Goal: Navigation & Orientation: Understand site structure

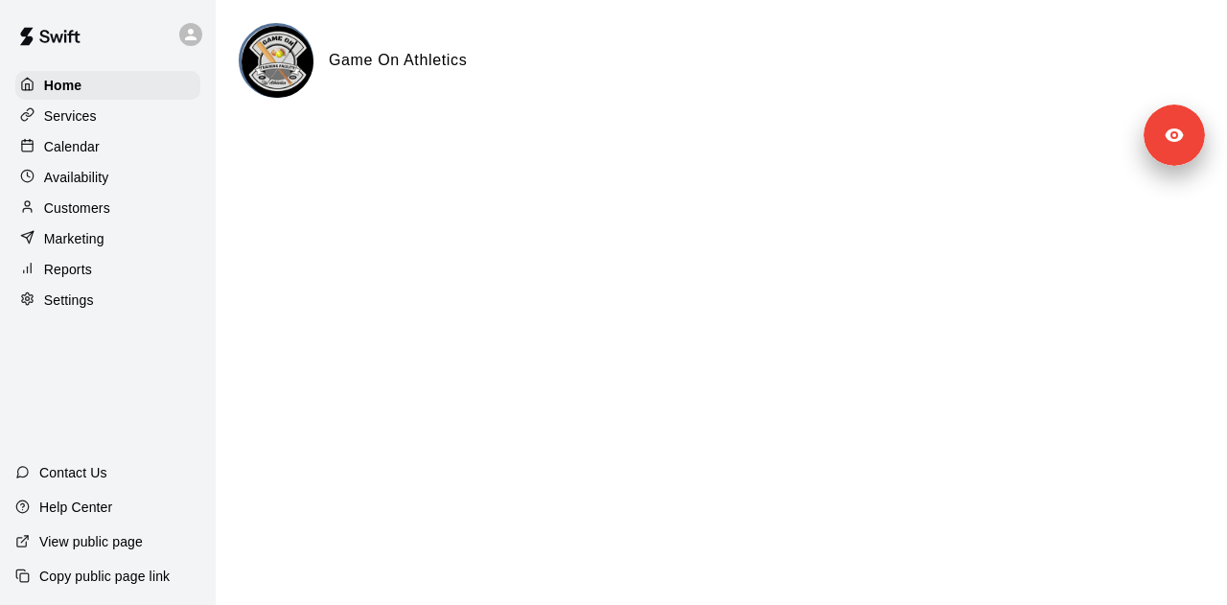
click at [99, 114] on div "Services" at bounding box center [107, 116] width 185 height 29
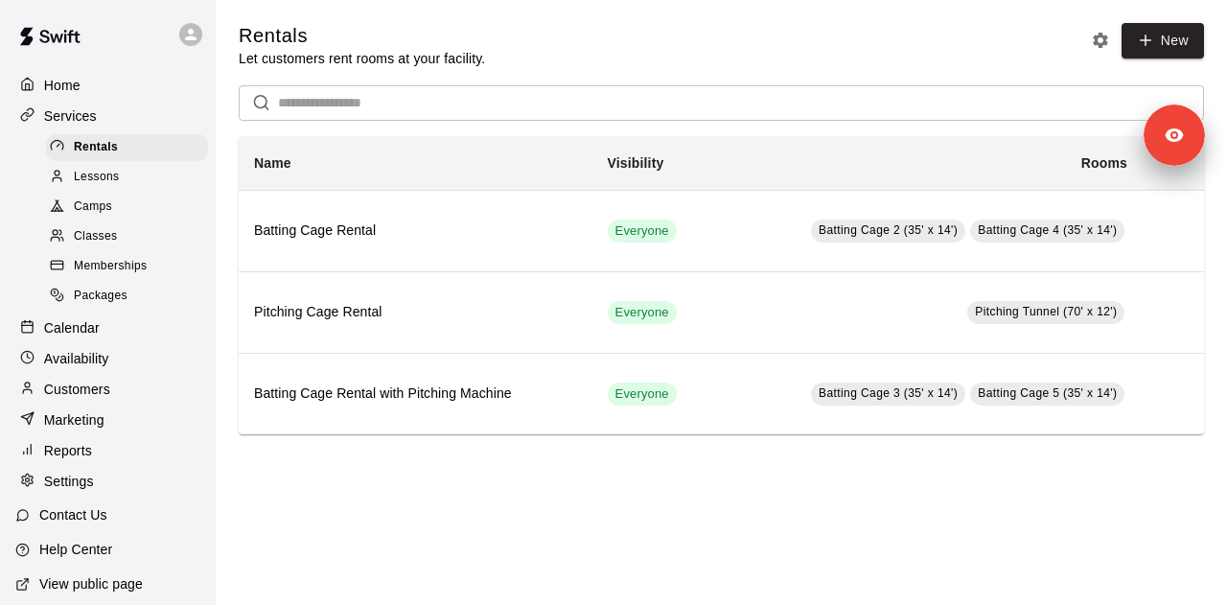
click at [113, 494] on div "Settings" at bounding box center [107, 481] width 185 height 29
select select "**"
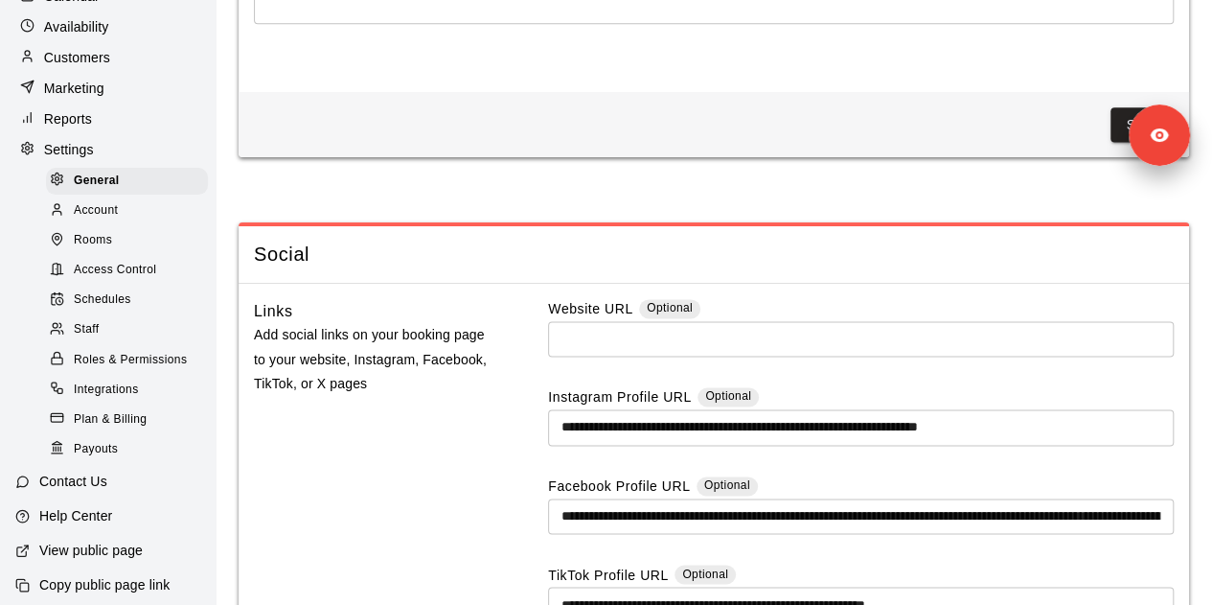
scroll to position [152, 0]
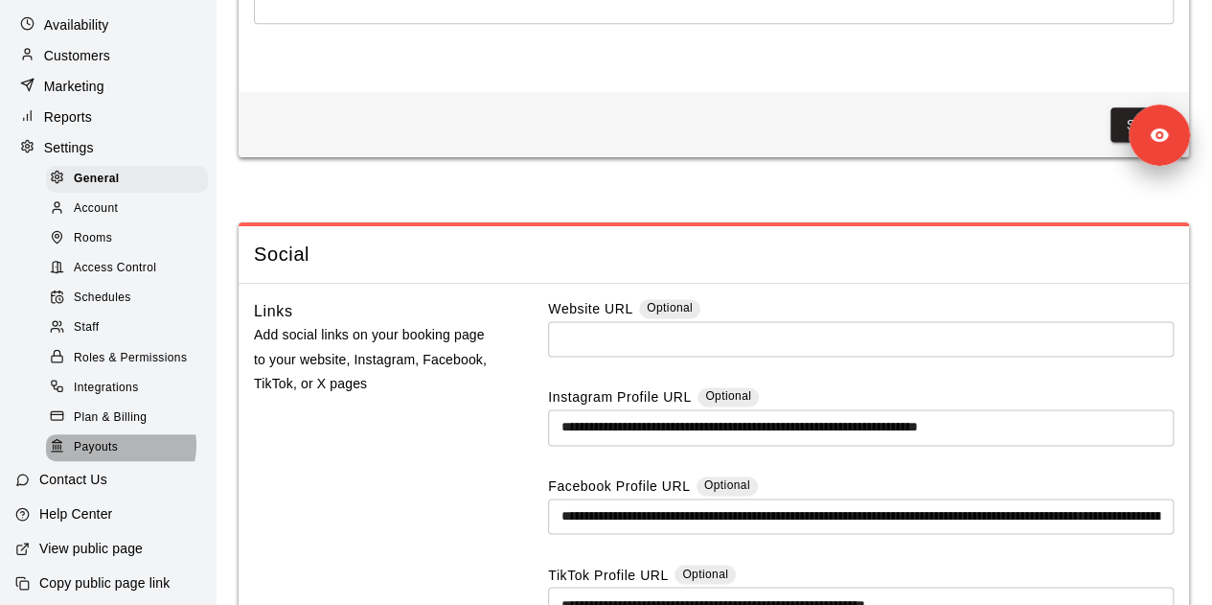
click at [116, 457] on span "Payouts" at bounding box center [96, 447] width 44 height 19
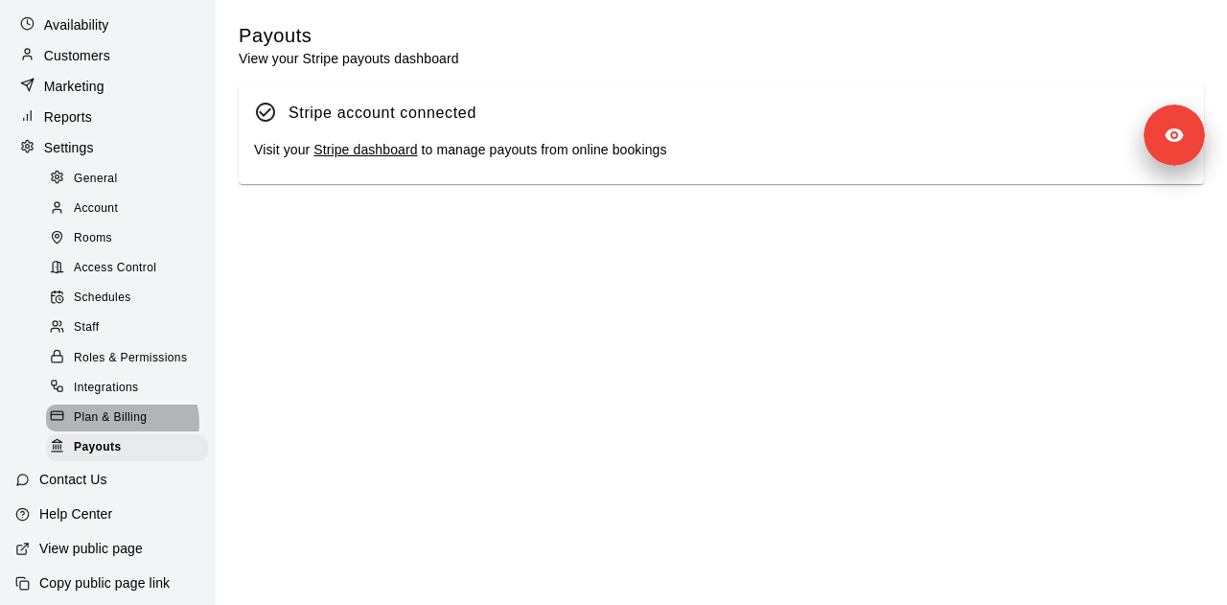
click at [121, 427] on span "Plan & Billing" at bounding box center [110, 417] width 73 height 19
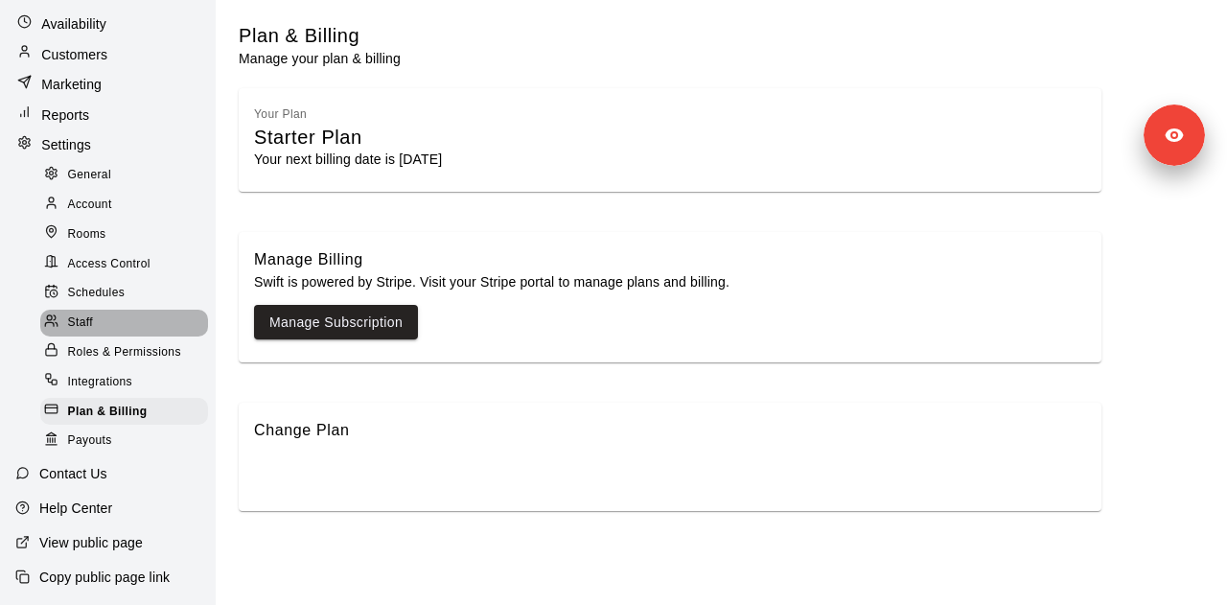
click at [135, 317] on div "Staff" at bounding box center [124, 323] width 168 height 27
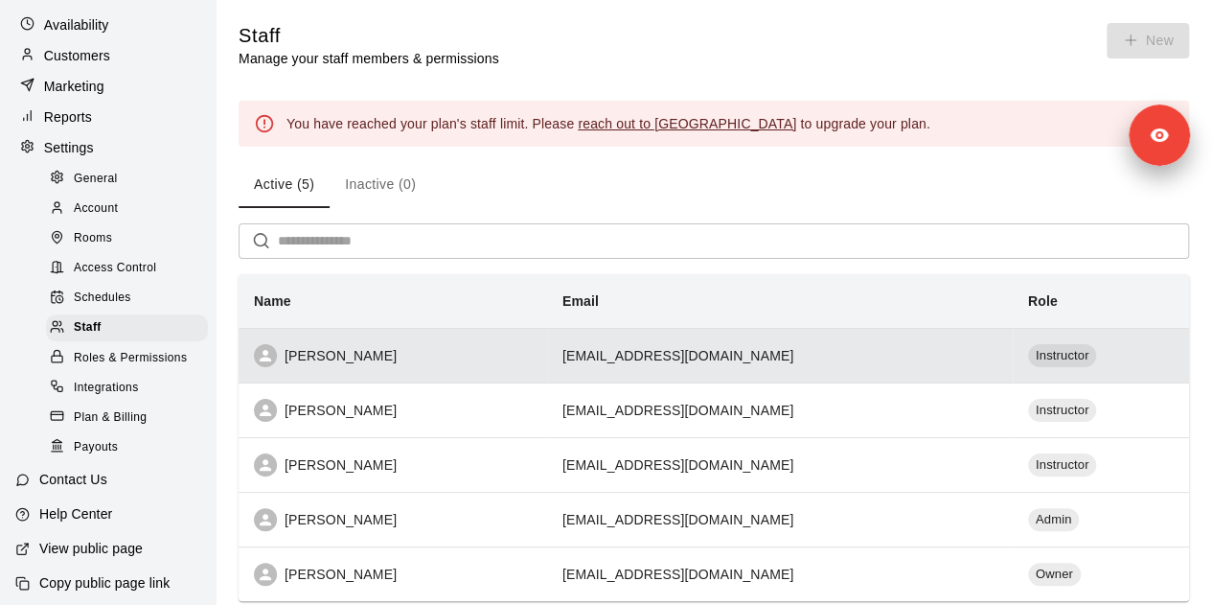
scroll to position [101, 0]
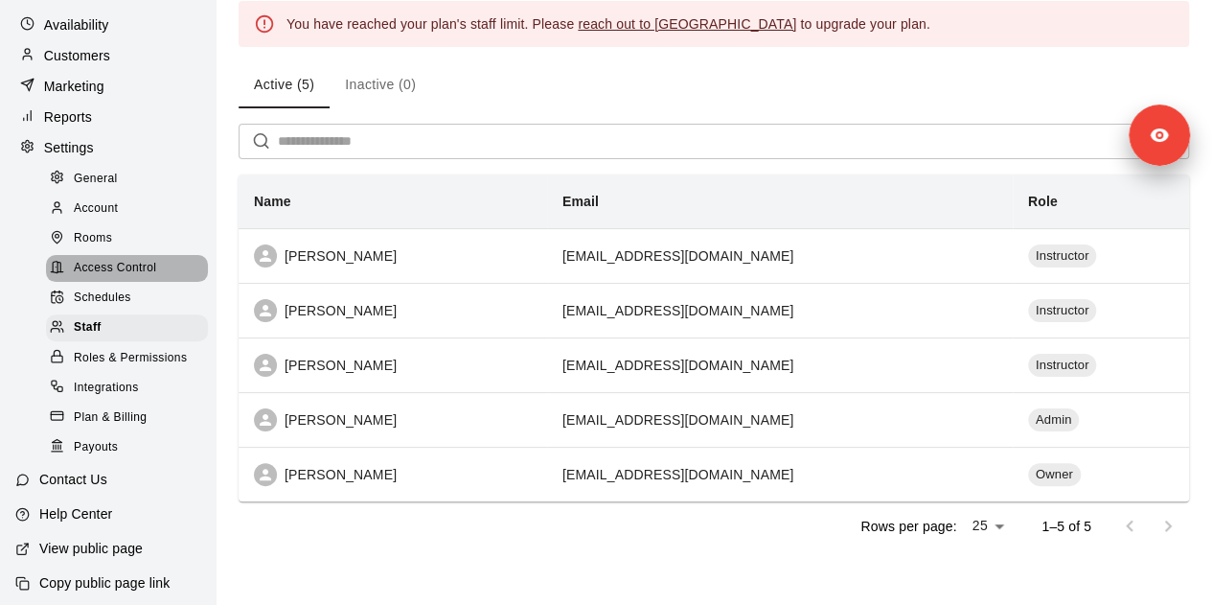
click at [146, 278] on span "Access Control" at bounding box center [115, 268] width 82 height 19
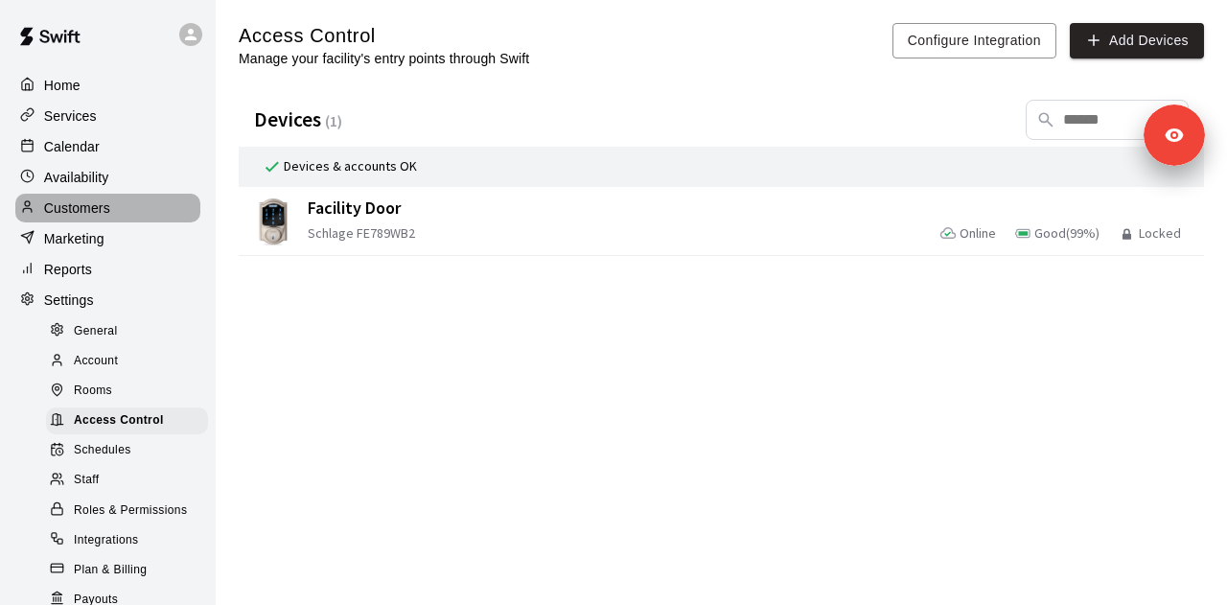
click at [123, 214] on div "Customers" at bounding box center [107, 208] width 185 height 29
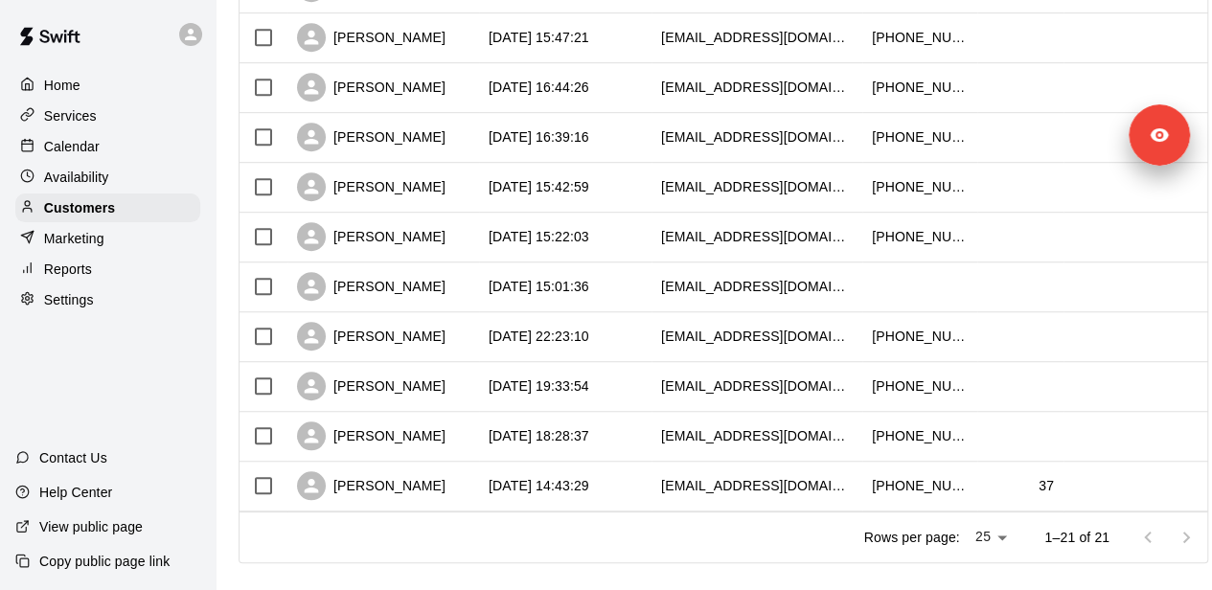
scroll to position [880, 0]
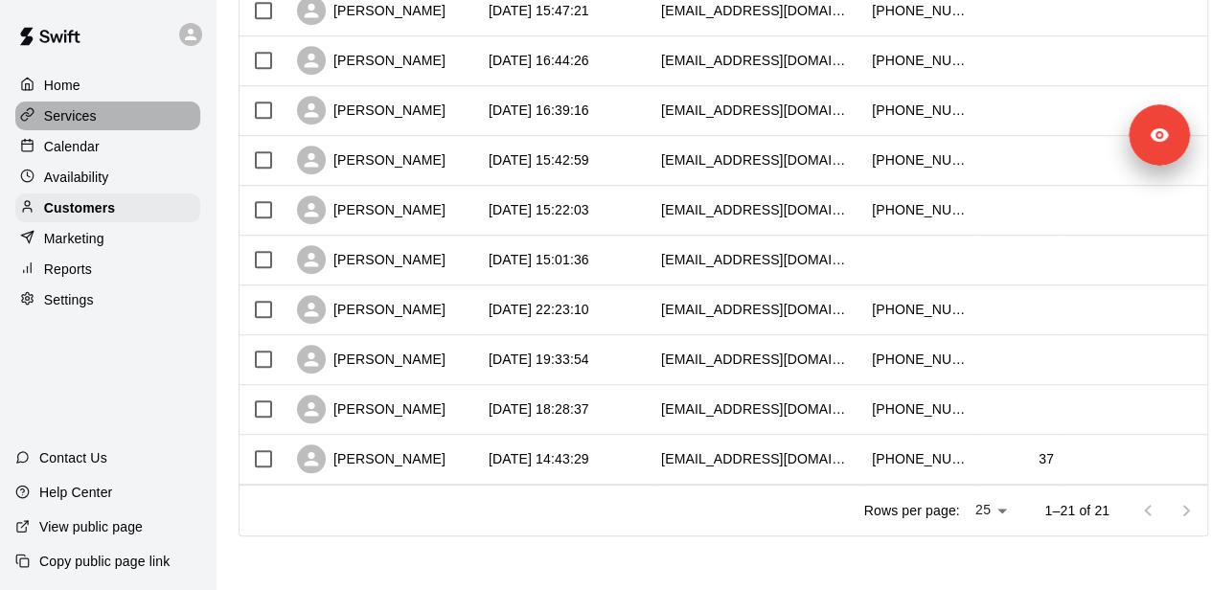
click at [82, 110] on p "Services" at bounding box center [70, 115] width 53 height 19
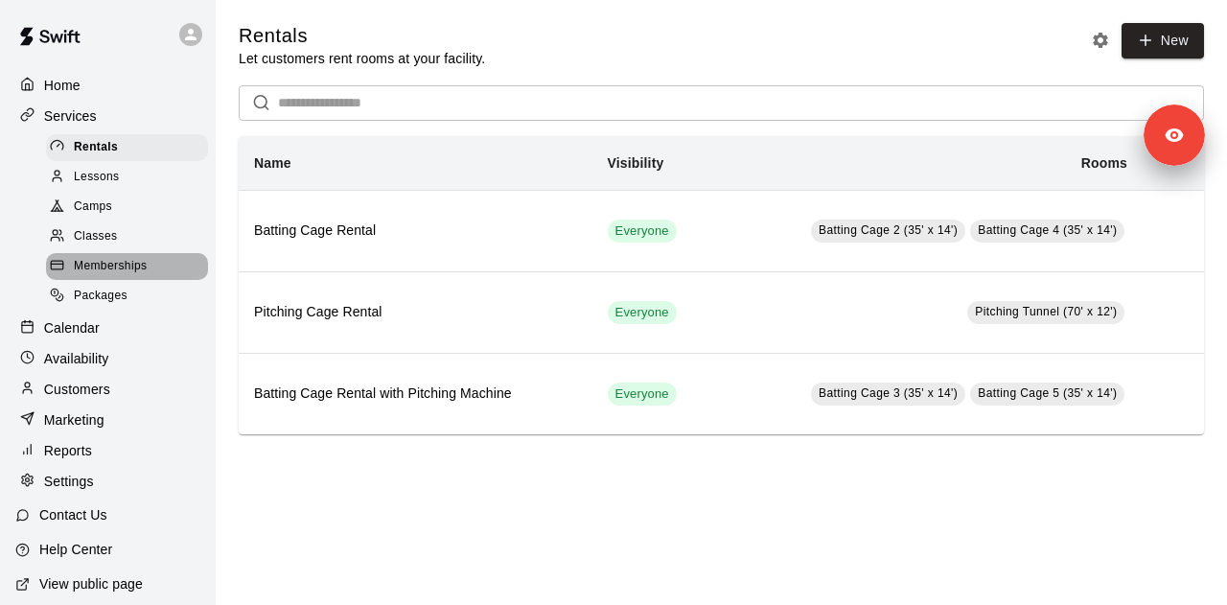
click at [141, 273] on span "Memberships" at bounding box center [110, 266] width 73 height 19
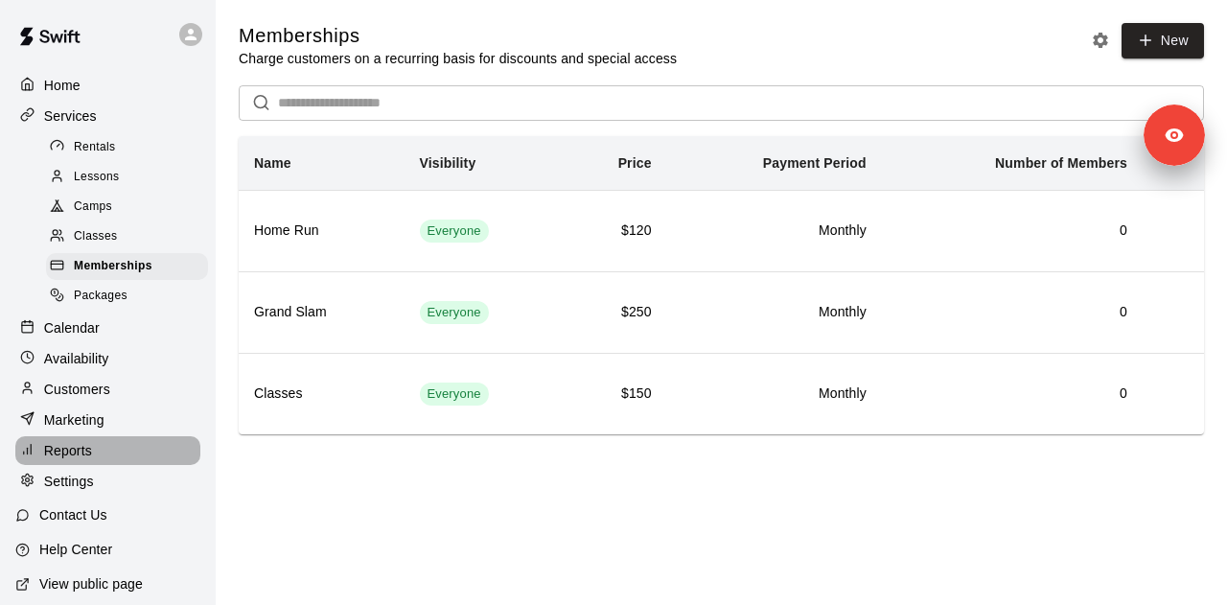
click at [113, 454] on div "Reports" at bounding box center [107, 450] width 185 height 29
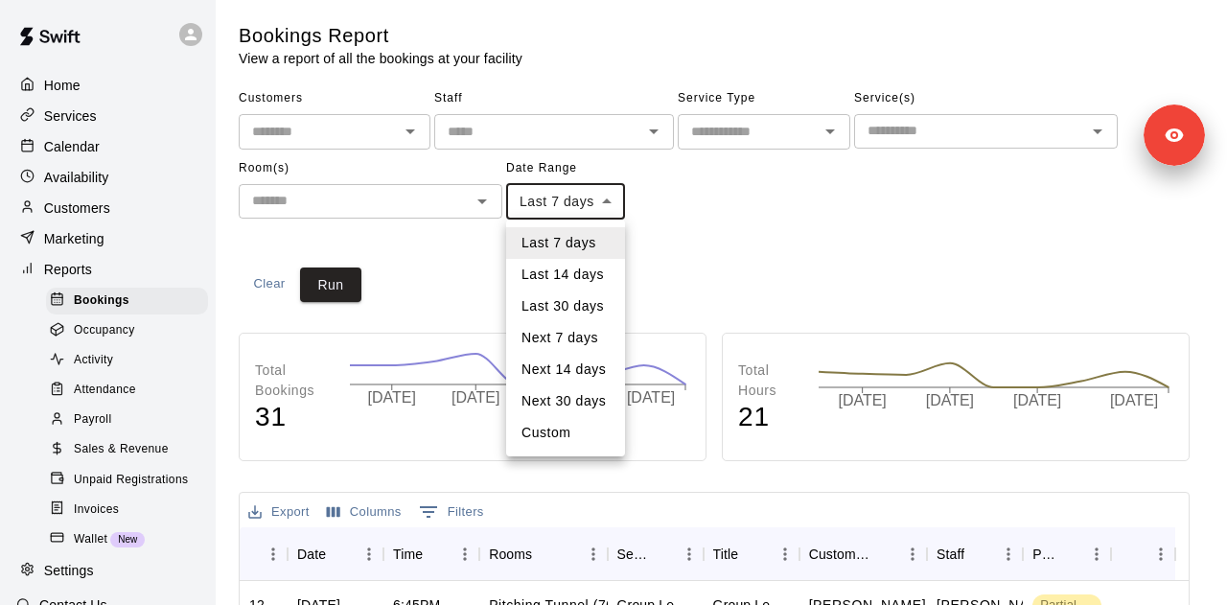
click at [546, 192] on body "Home Services Calendar Availability Customers Marketing Reports Bookings Occupa…" at bounding box center [613, 585] width 1227 height 1170
click at [606, 315] on li "Last 30 days" at bounding box center [565, 306] width 119 height 32
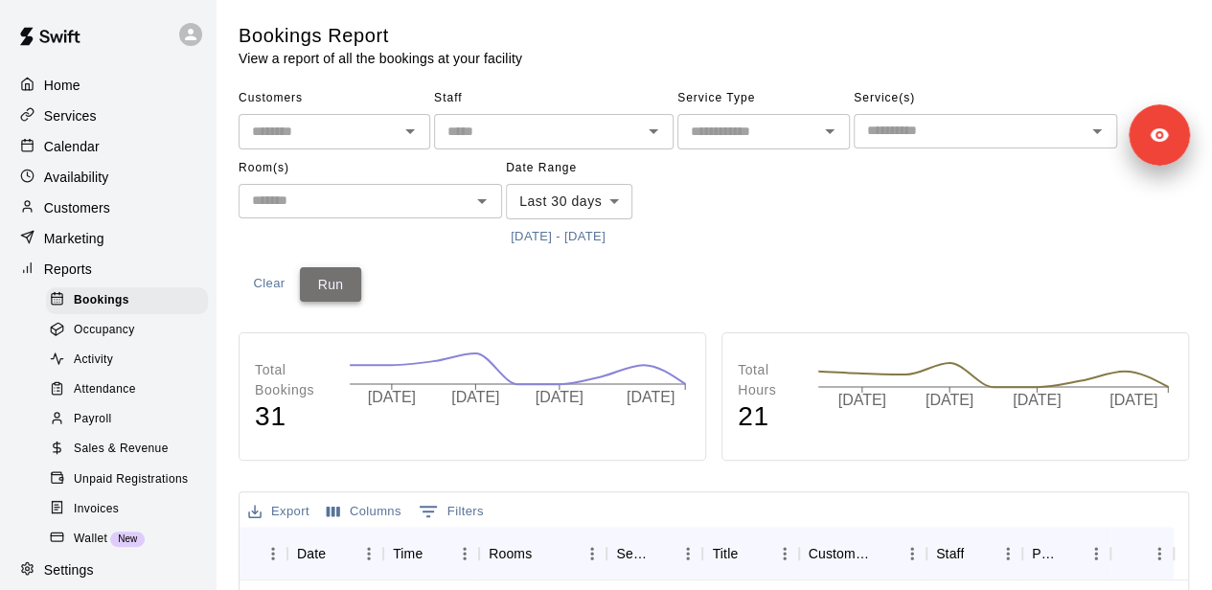
click at [339, 269] on button "Run" at bounding box center [330, 284] width 61 height 35
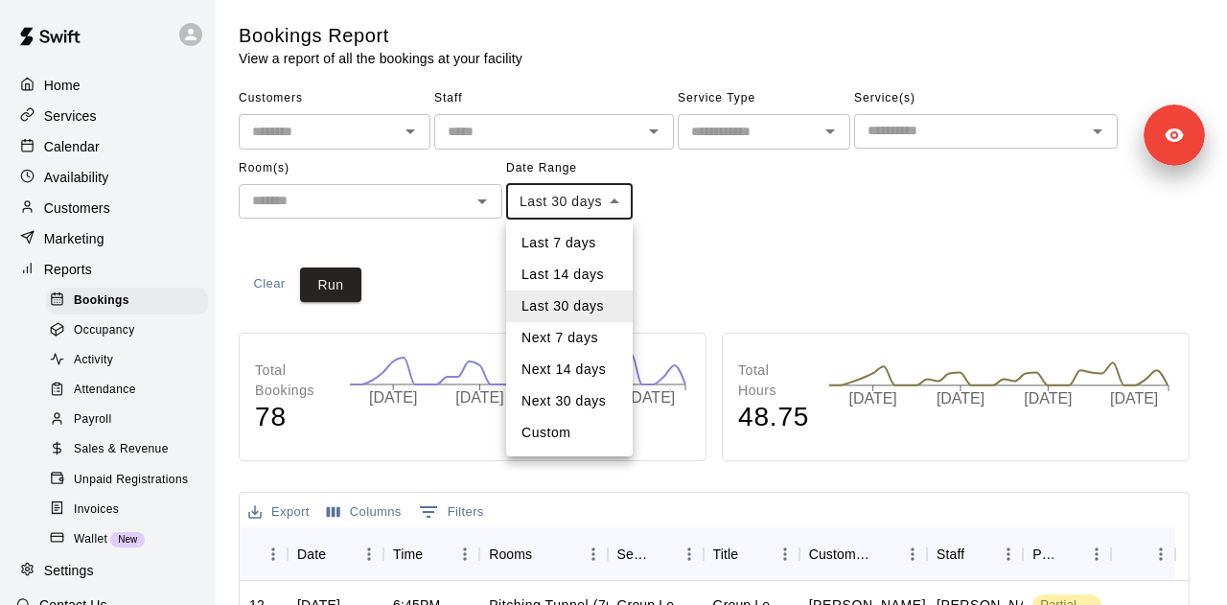
click at [582, 208] on body "Home Services Calendar Availability Customers Marketing Reports Bookings Occupa…" at bounding box center [613, 585] width 1227 height 1170
click at [571, 433] on li "Custom" at bounding box center [569, 433] width 127 height 32
type input "******"
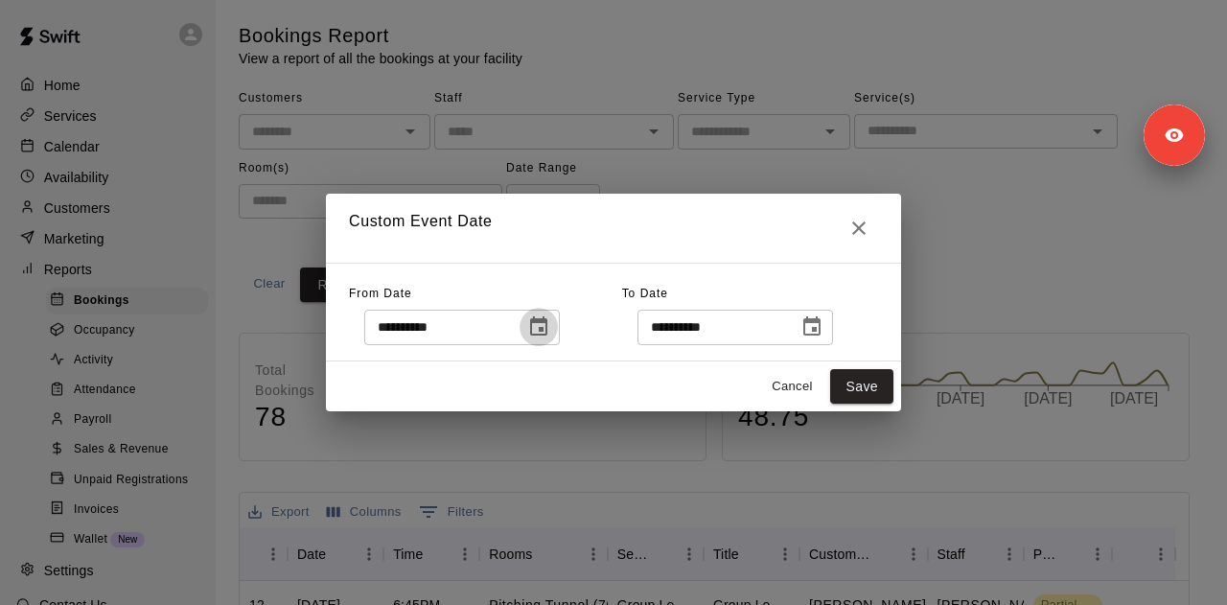
click at [550, 336] on icon "Choose date, selected date is Jul 12, 2025" at bounding box center [538, 326] width 23 height 23
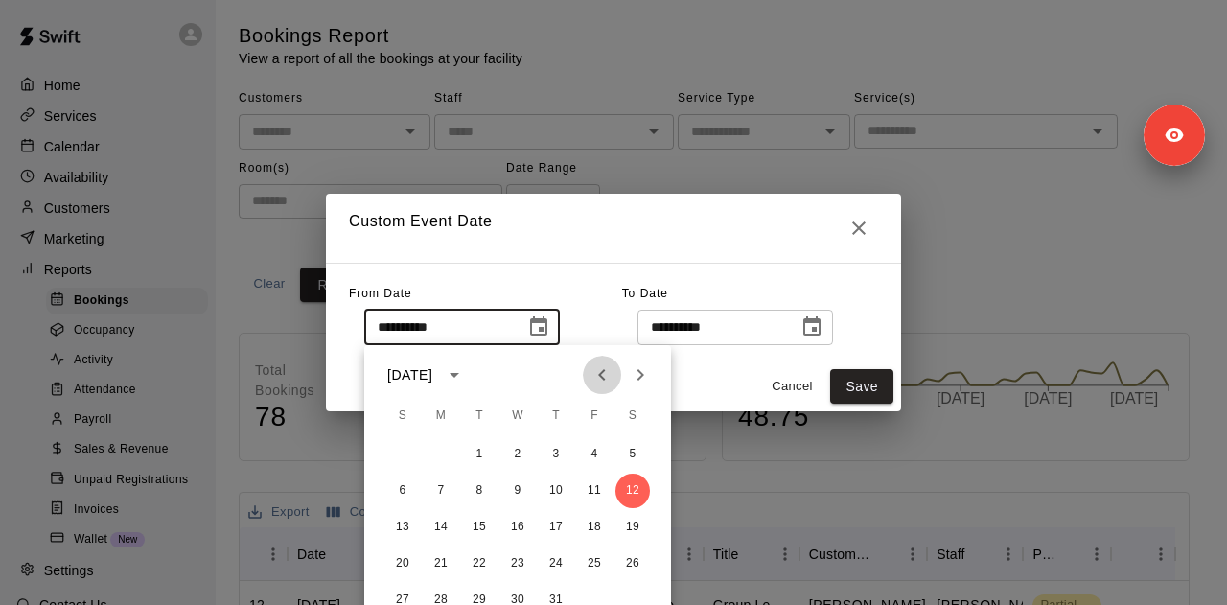
click at [600, 381] on icon "Previous month" at bounding box center [601, 374] width 23 height 23
click at [404, 455] on button "1" at bounding box center [402, 454] width 35 height 35
type input "**********"
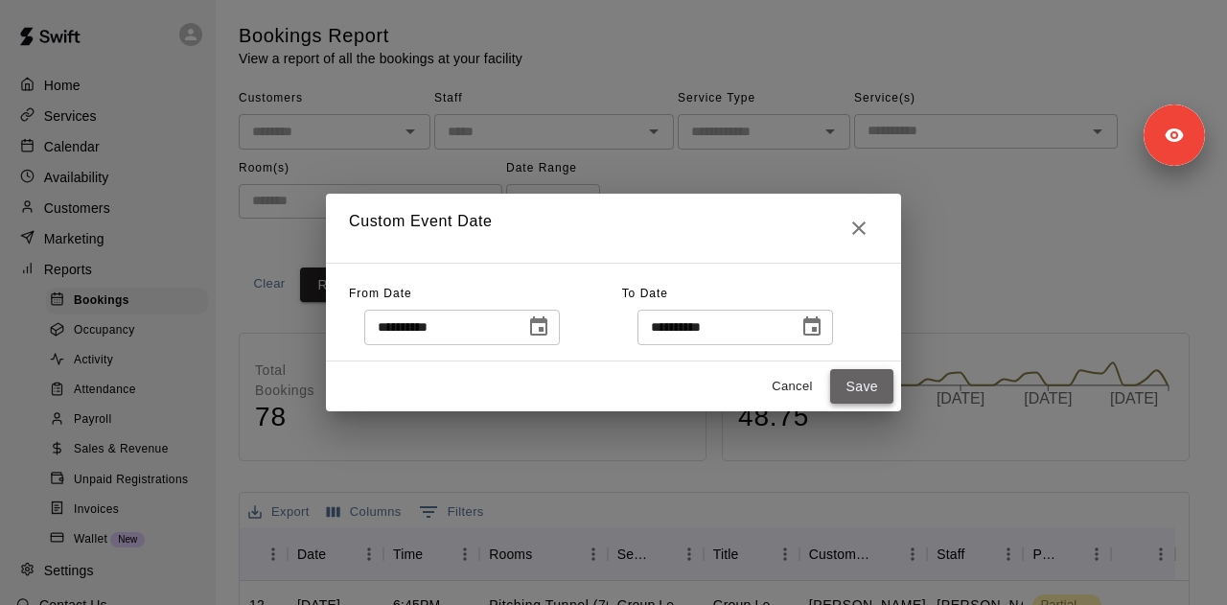
click at [861, 375] on button "Save" at bounding box center [861, 386] width 63 height 35
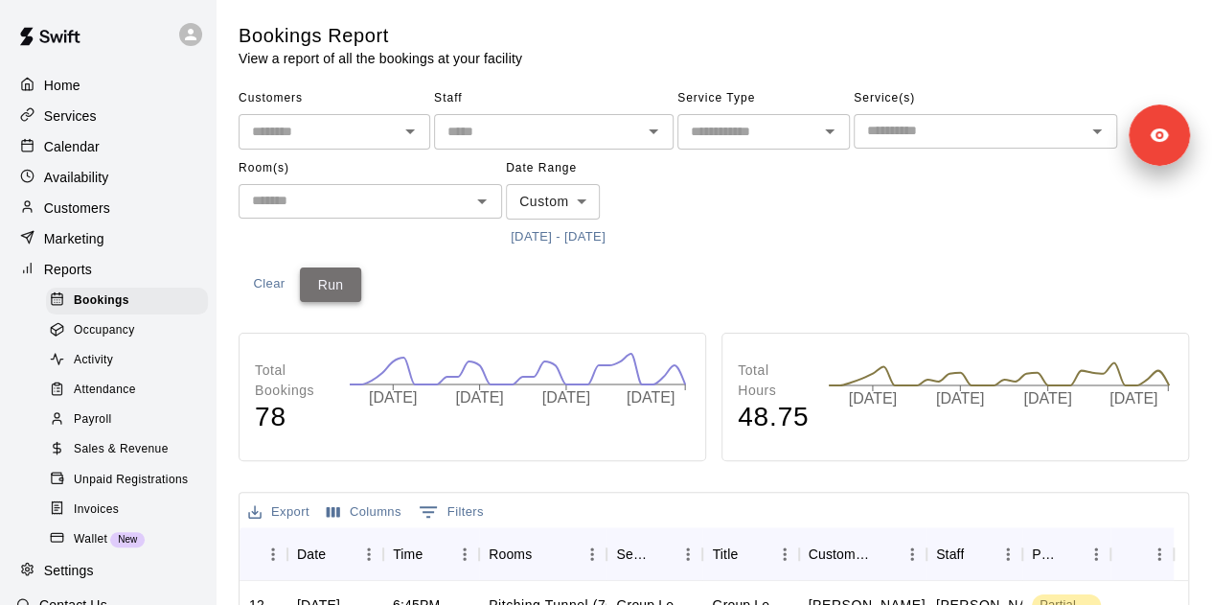
click at [351, 291] on button "Run" at bounding box center [330, 284] width 61 height 35
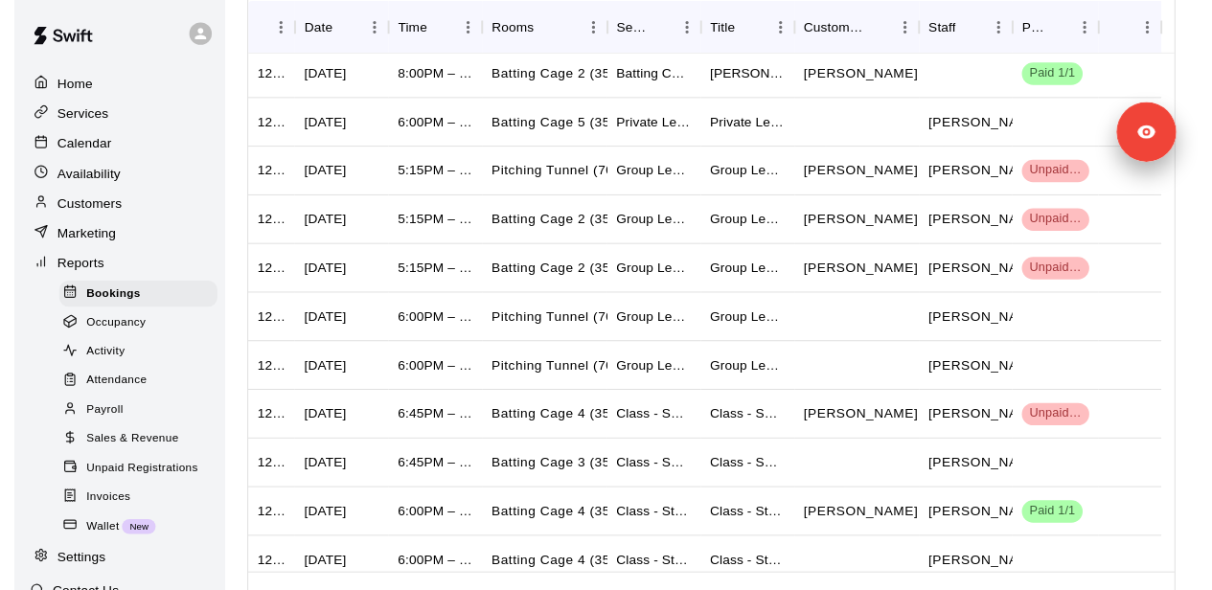
scroll to position [130, 0]
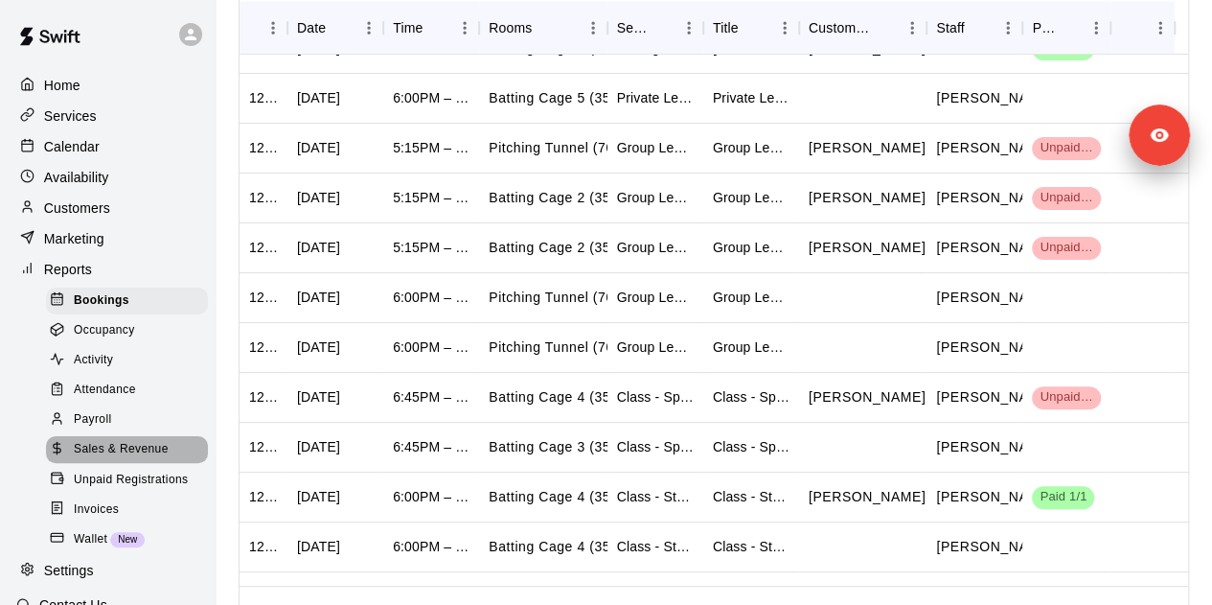
click at [128, 456] on span "Sales & Revenue" at bounding box center [121, 449] width 95 height 19
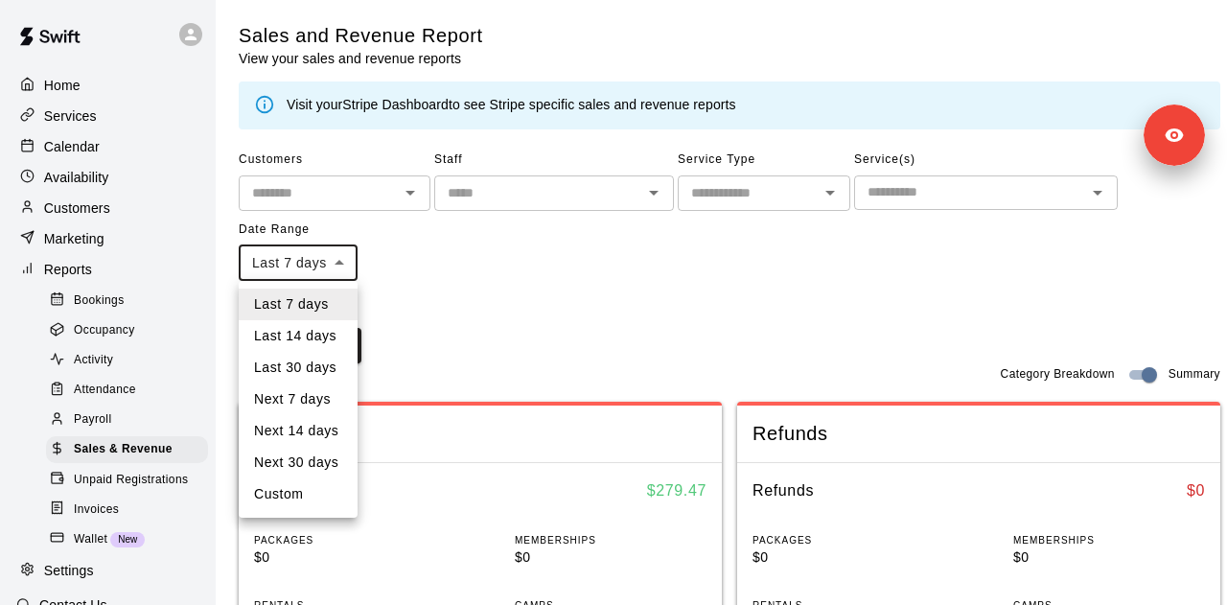
click at [317, 370] on li "Last 30 days" at bounding box center [298, 368] width 119 height 32
type input "*****"
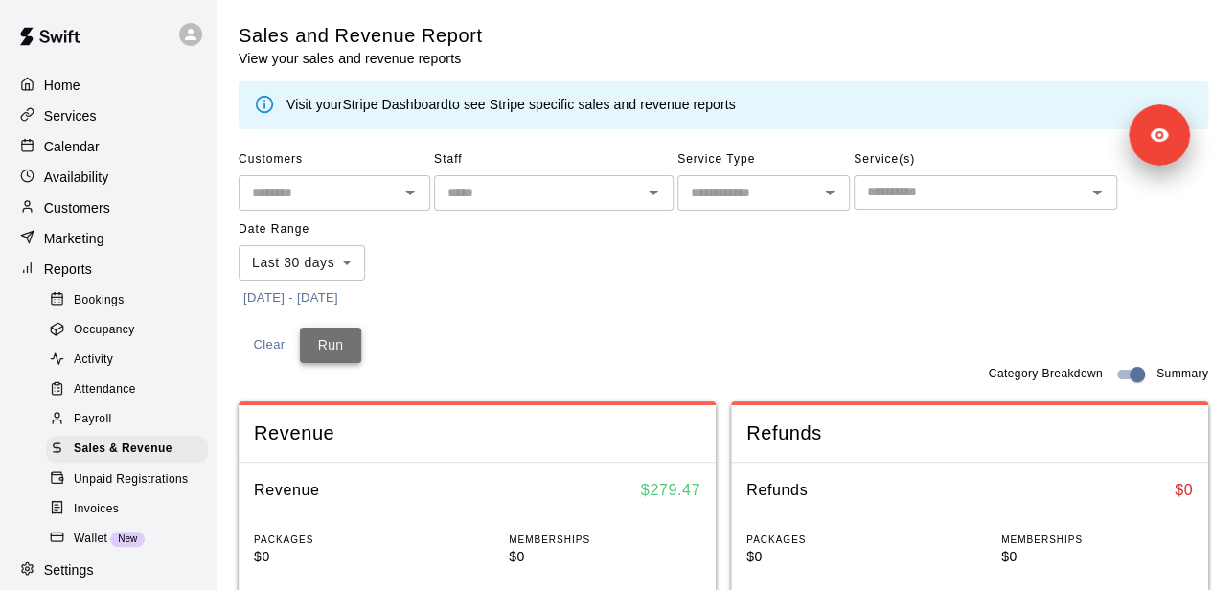
click at [337, 340] on button "Run" at bounding box center [330, 345] width 61 height 35
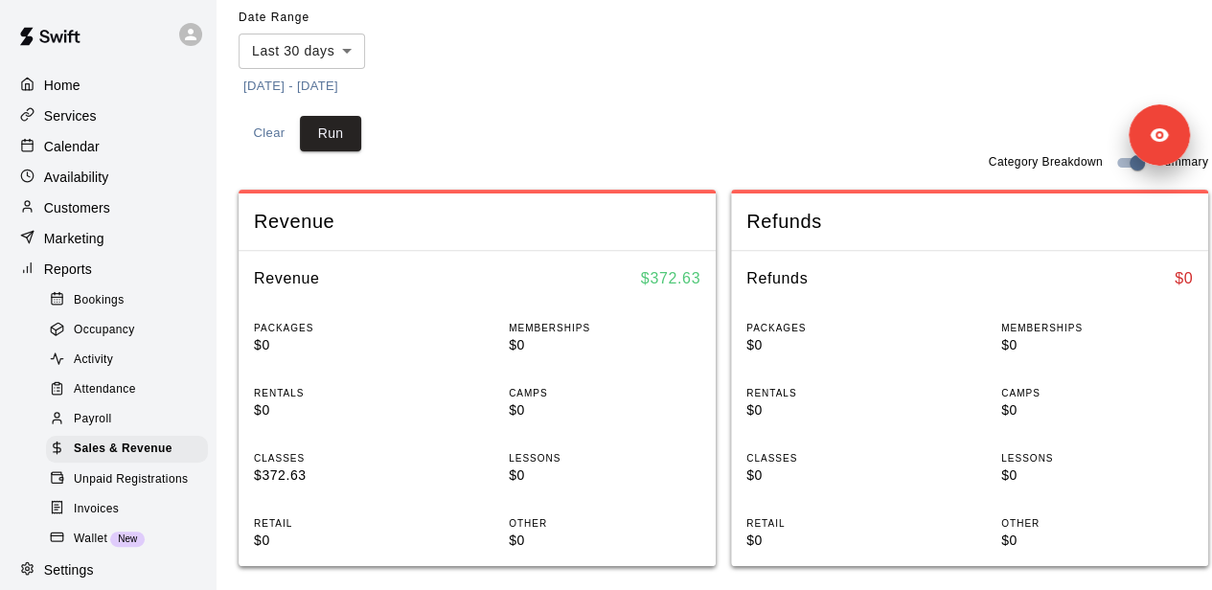
scroll to position [213, 0]
click at [105, 95] on div "Home" at bounding box center [107, 85] width 185 height 29
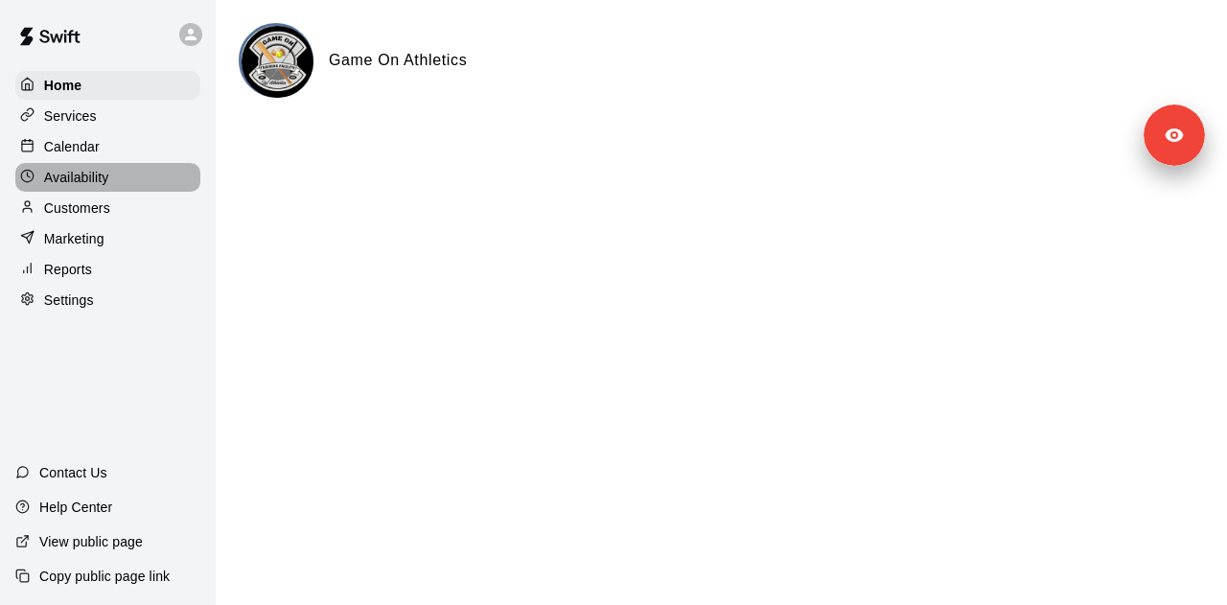
click at [115, 170] on div "Availability" at bounding box center [107, 177] width 185 height 29
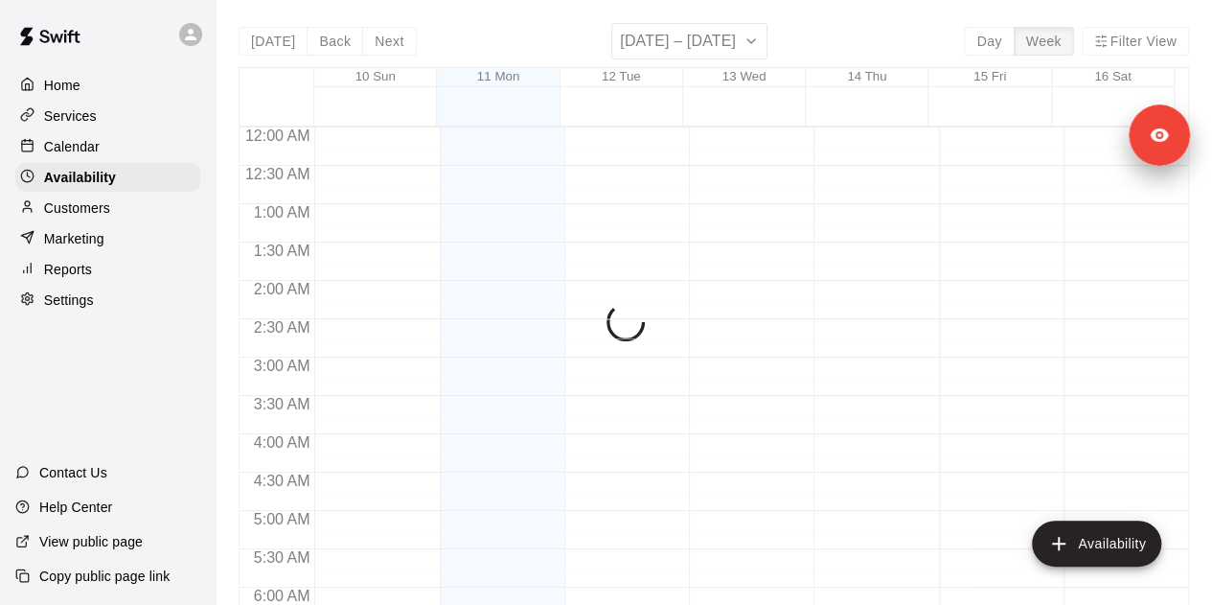
scroll to position [653, 0]
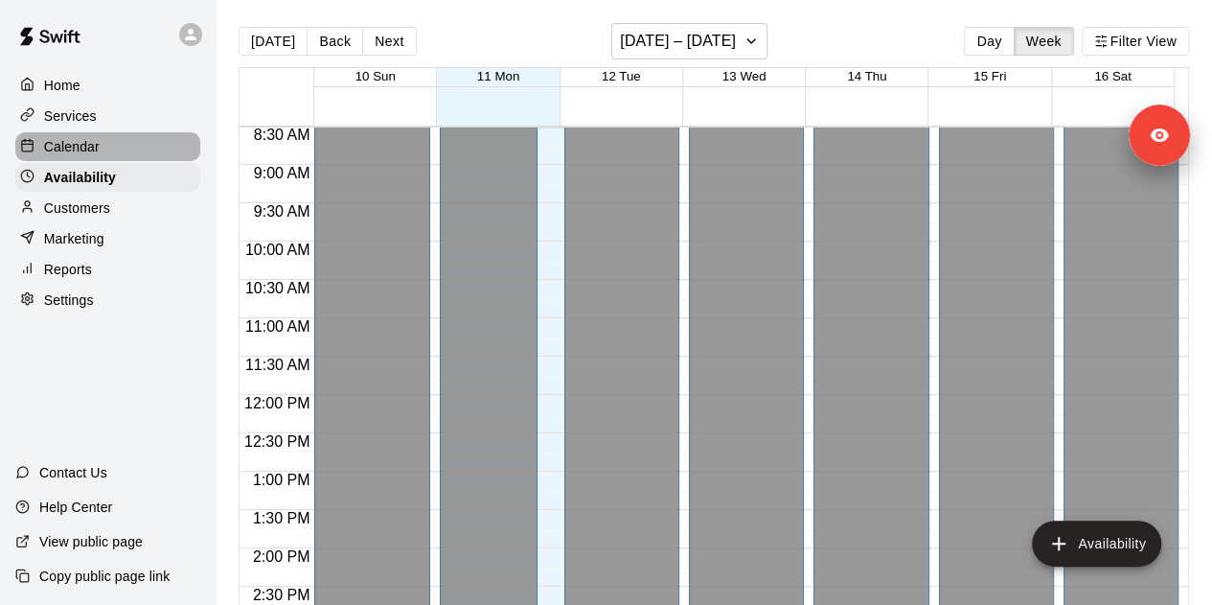
click at [121, 145] on div "Calendar" at bounding box center [107, 146] width 185 height 29
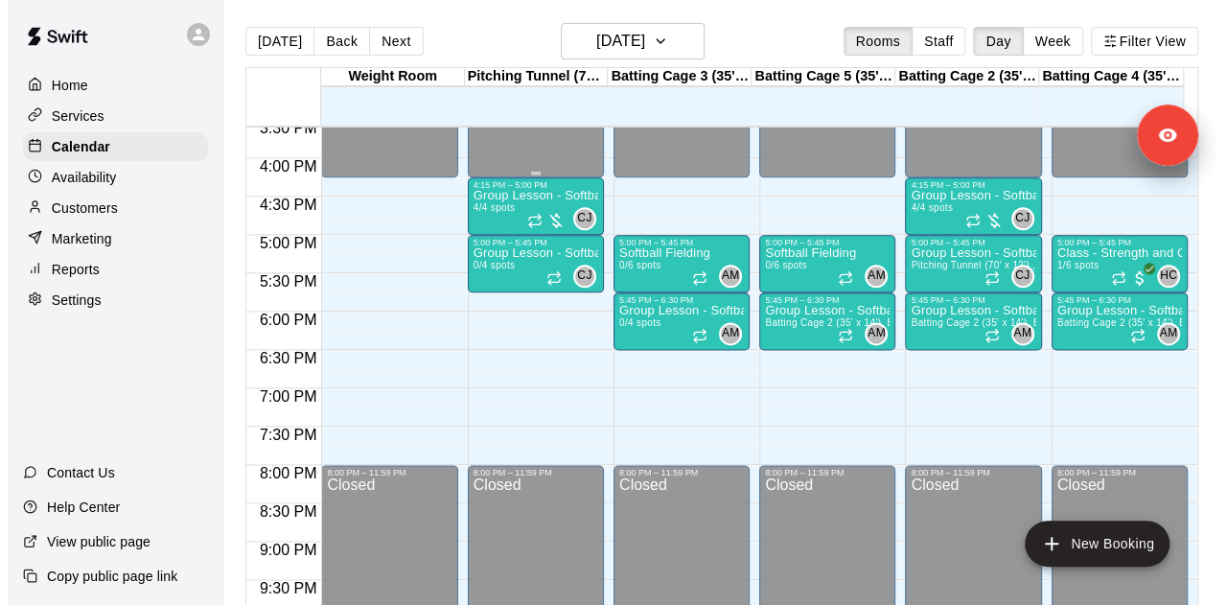
scroll to position [1192, 0]
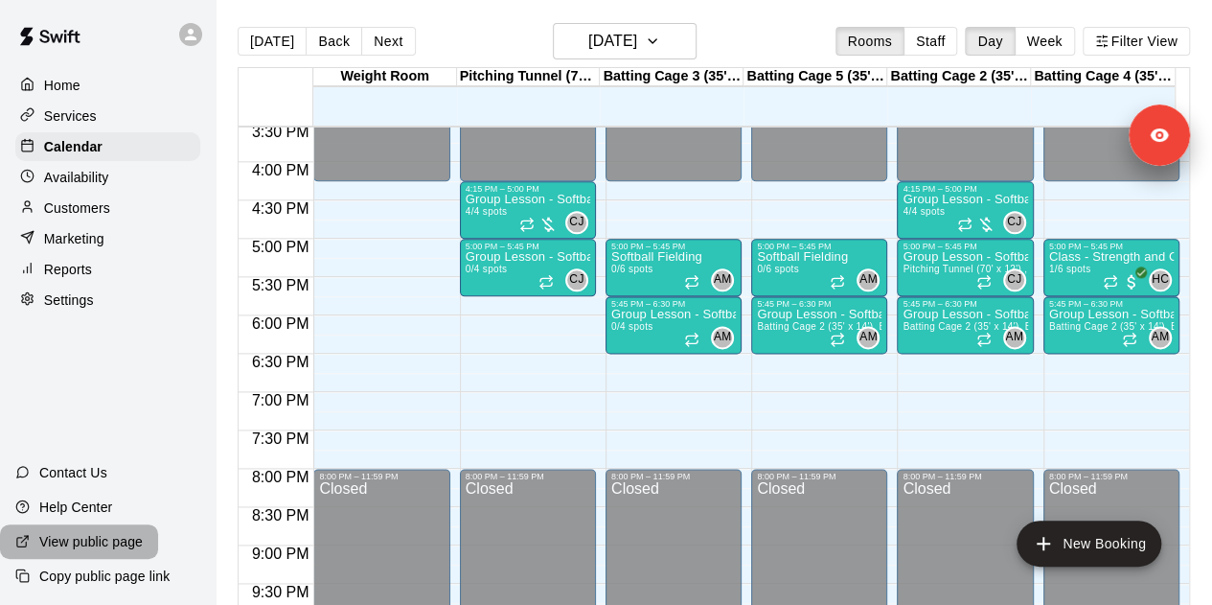
click at [110, 536] on p "View public page" at bounding box center [91, 541] width 104 height 19
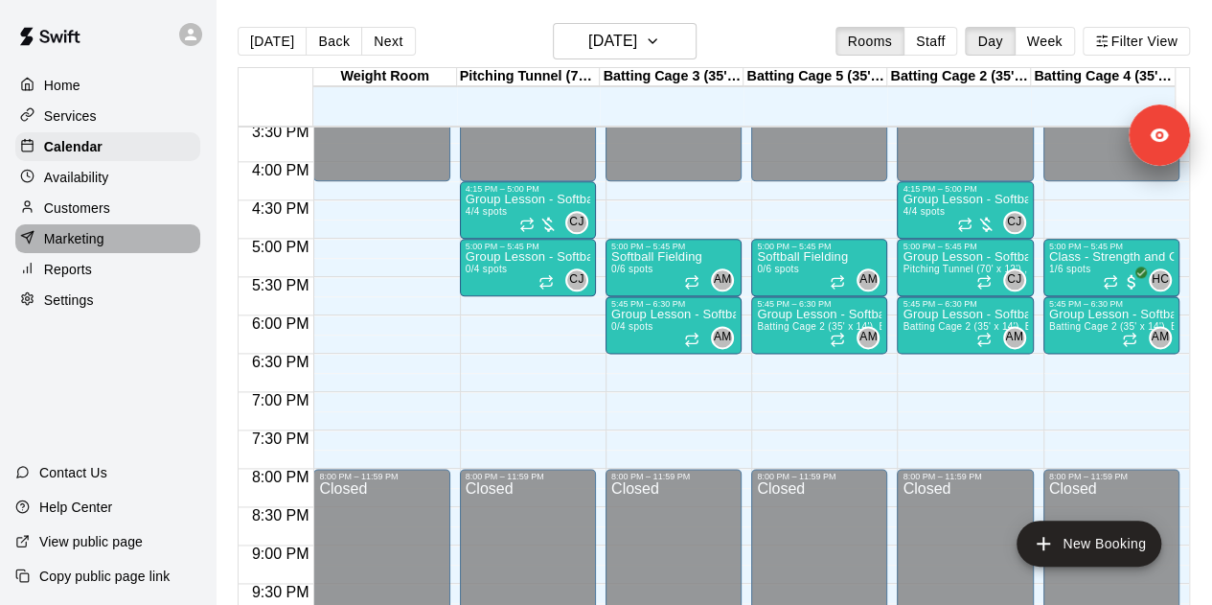
click at [123, 245] on div "Marketing" at bounding box center [107, 238] width 185 height 29
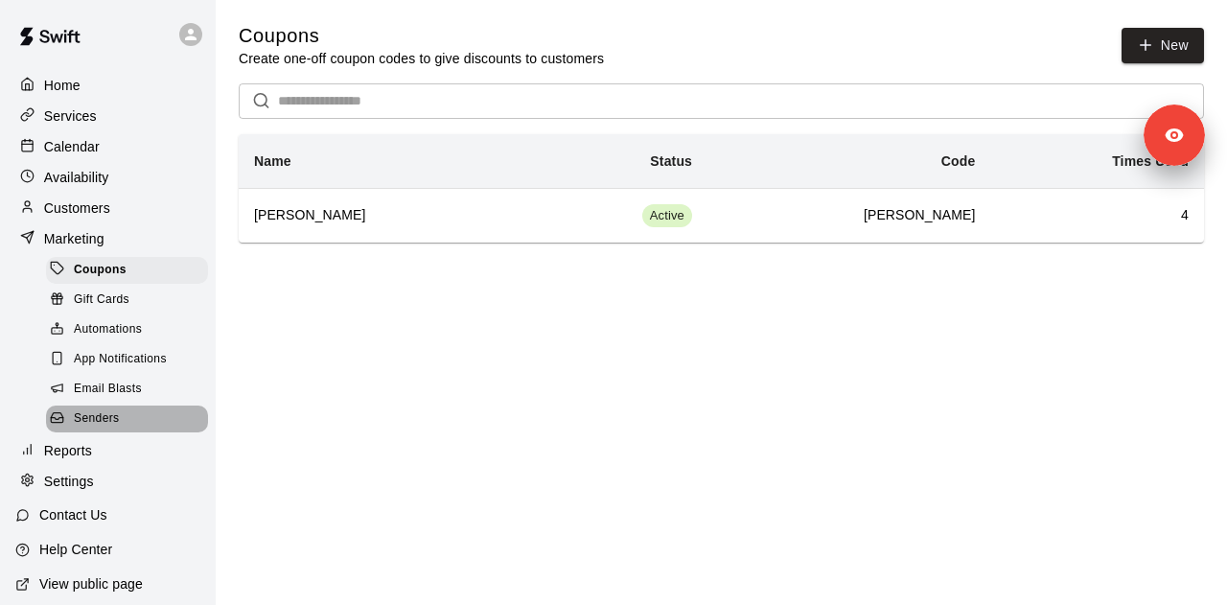
click at [138, 432] on div "Senders" at bounding box center [127, 418] width 162 height 27
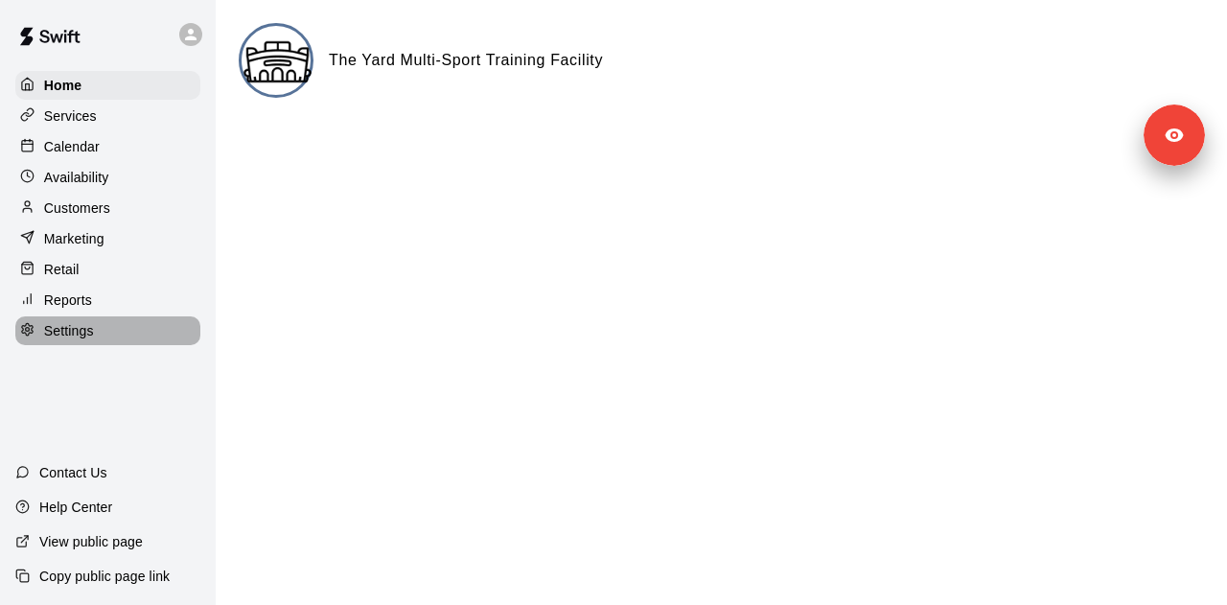
click at [85, 340] on p "Settings" at bounding box center [69, 330] width 50 height 19
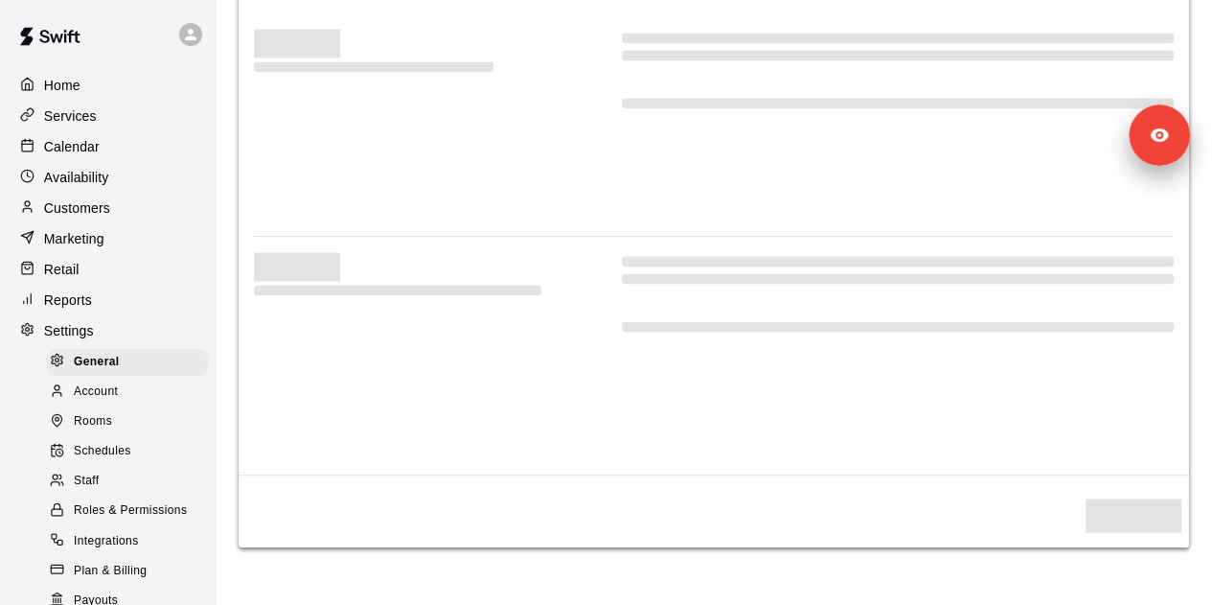
select select "**"
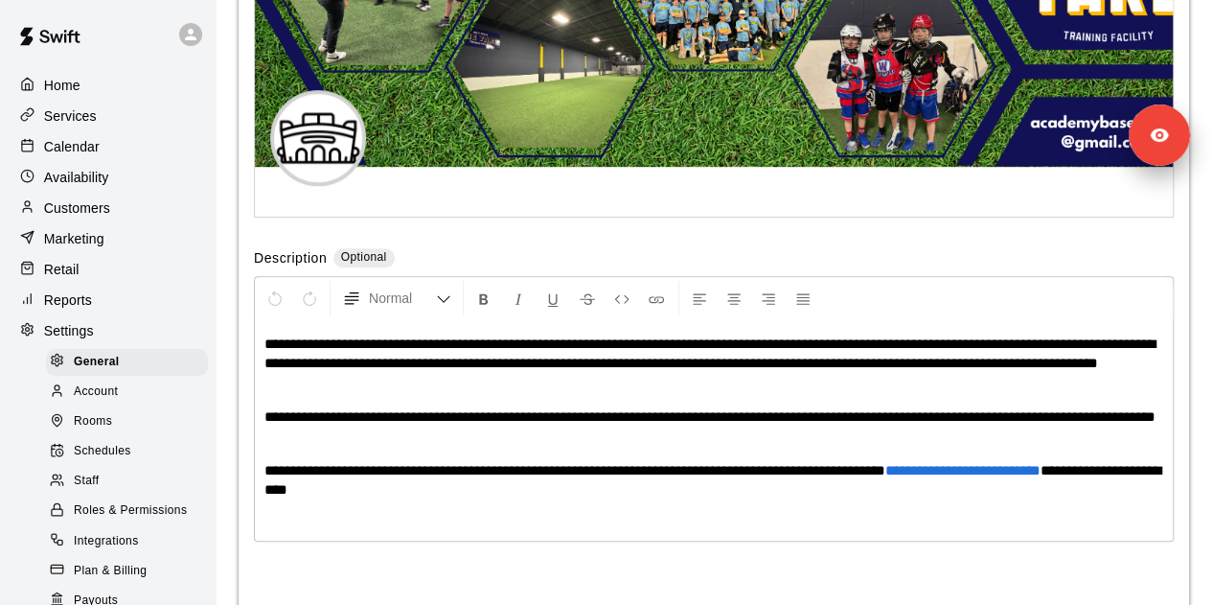
scroll to position [4355, 0]
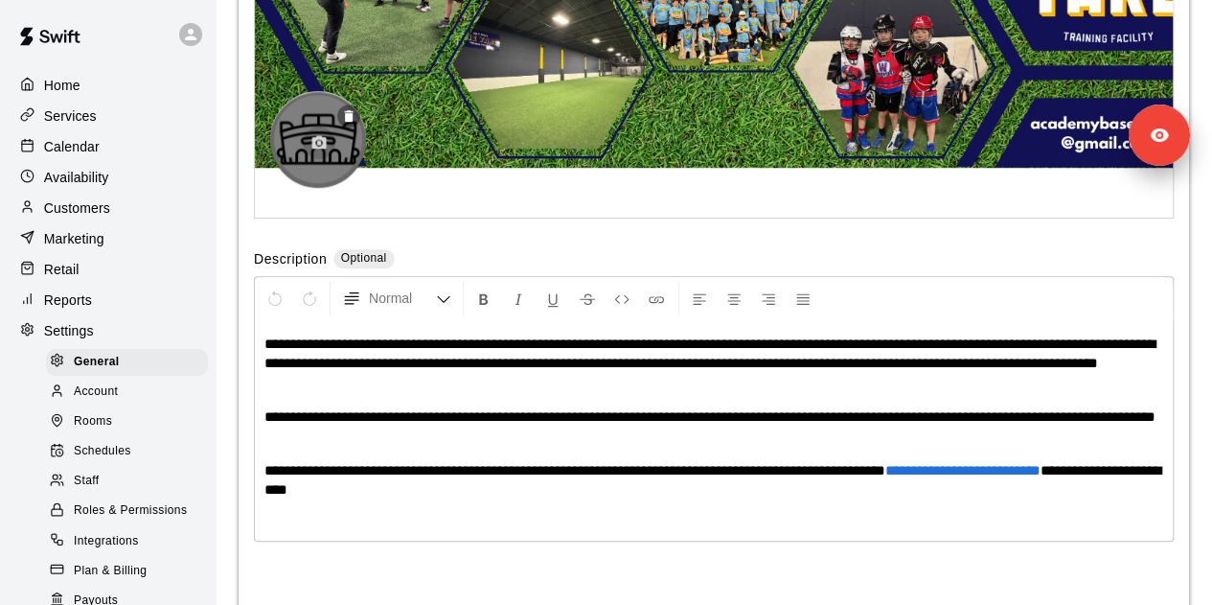
click at [320, 149] on icon "button" at bounding box center [319, 141] width 14 height 13
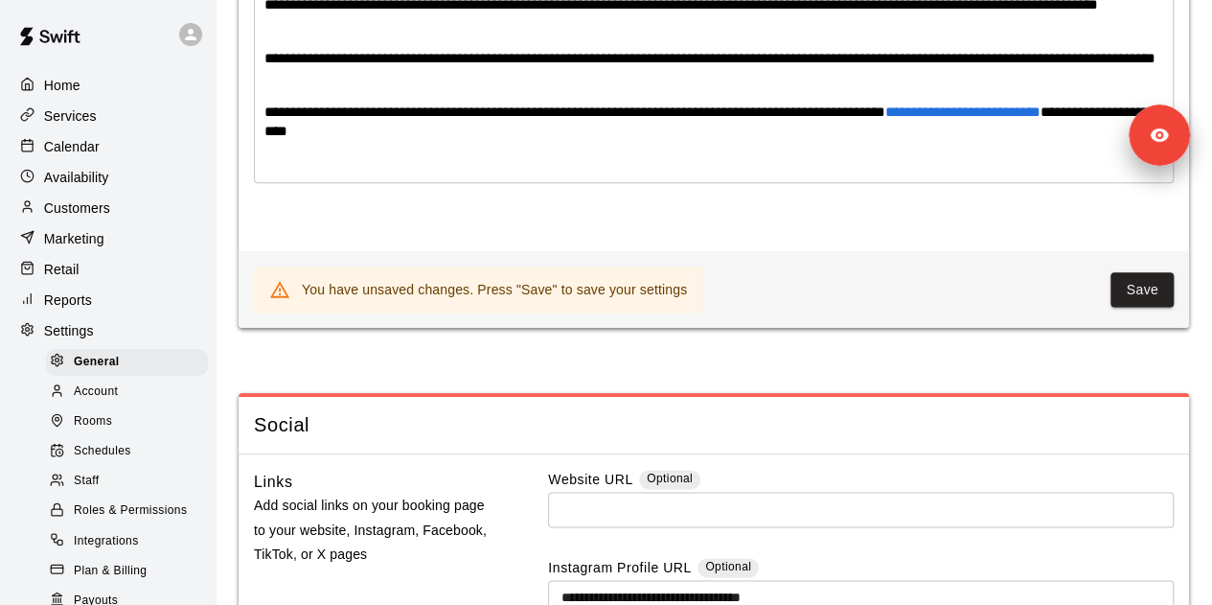
scroll to position [4714, 0]
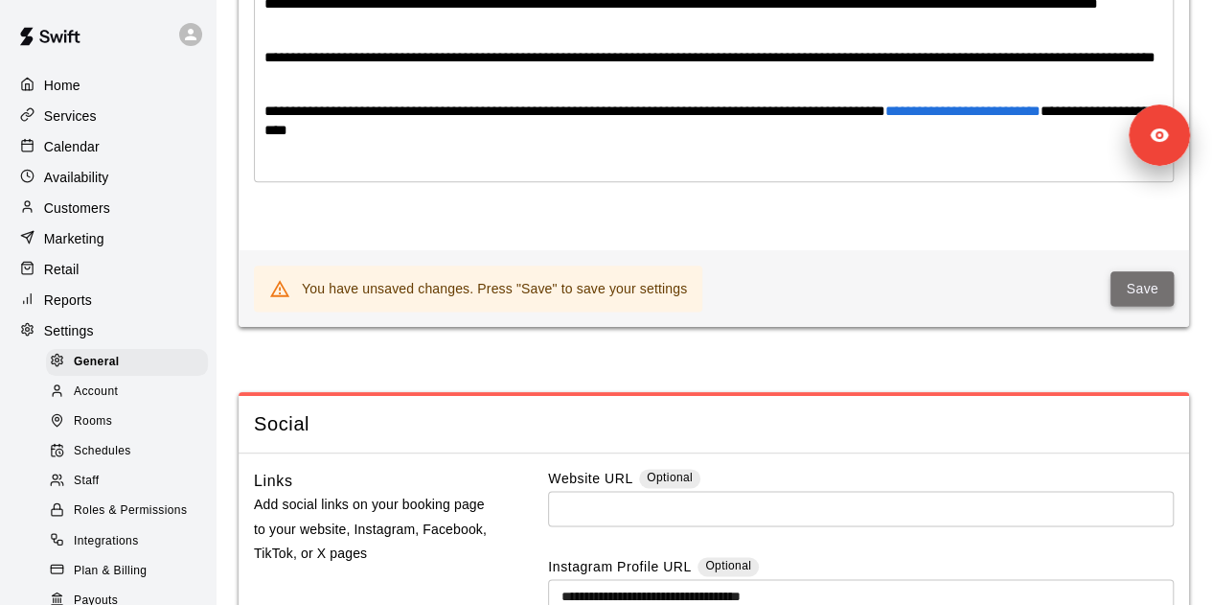
click at [1135, 307] on button "Save" at bounding box center [1142, 288] width 63 height 35
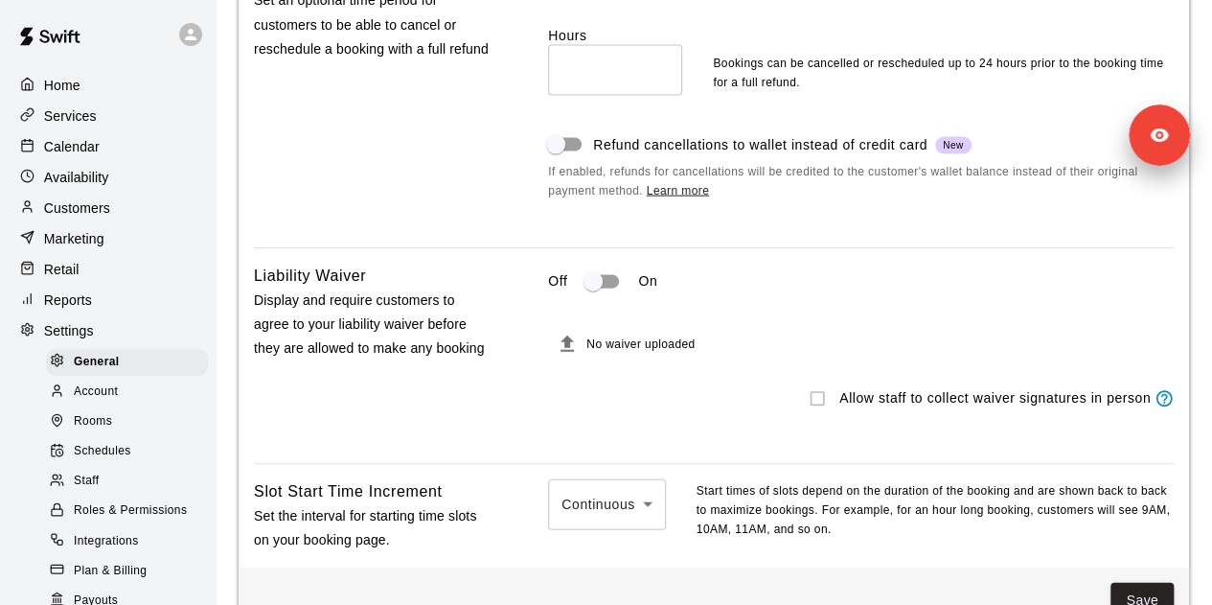
scroll to position [1992, 0]
click at [123, 435] on div "Rooms" at bounding box center [127, 421] width 162 height 27
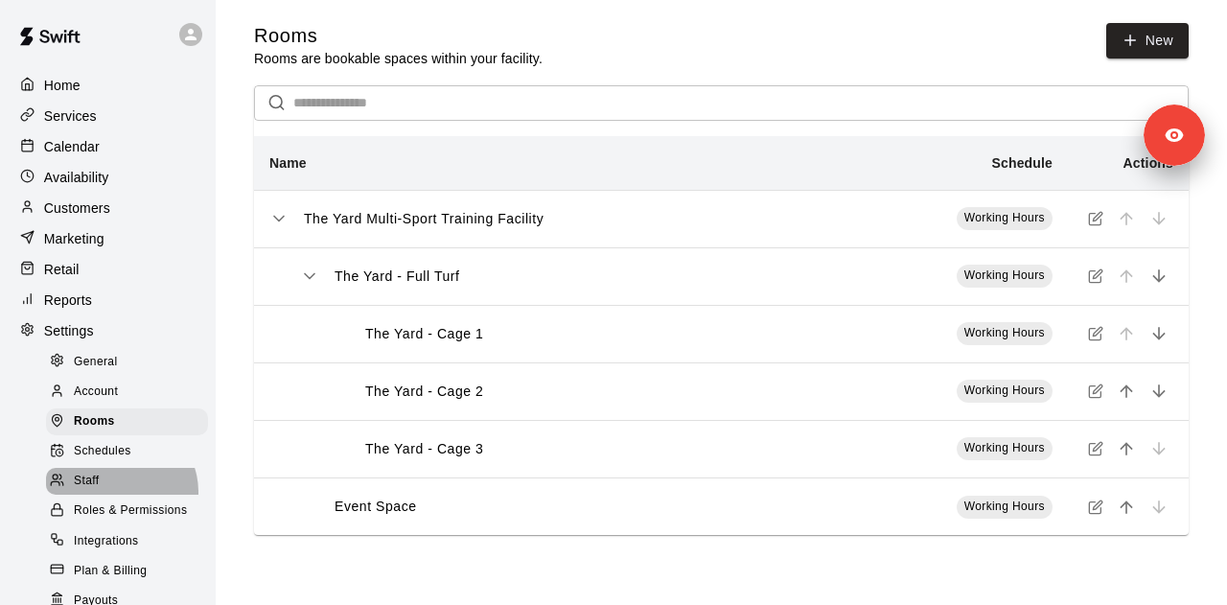
click at [119, 495] on div "Staff" at bounding box center [127, 481] width 162 height 27
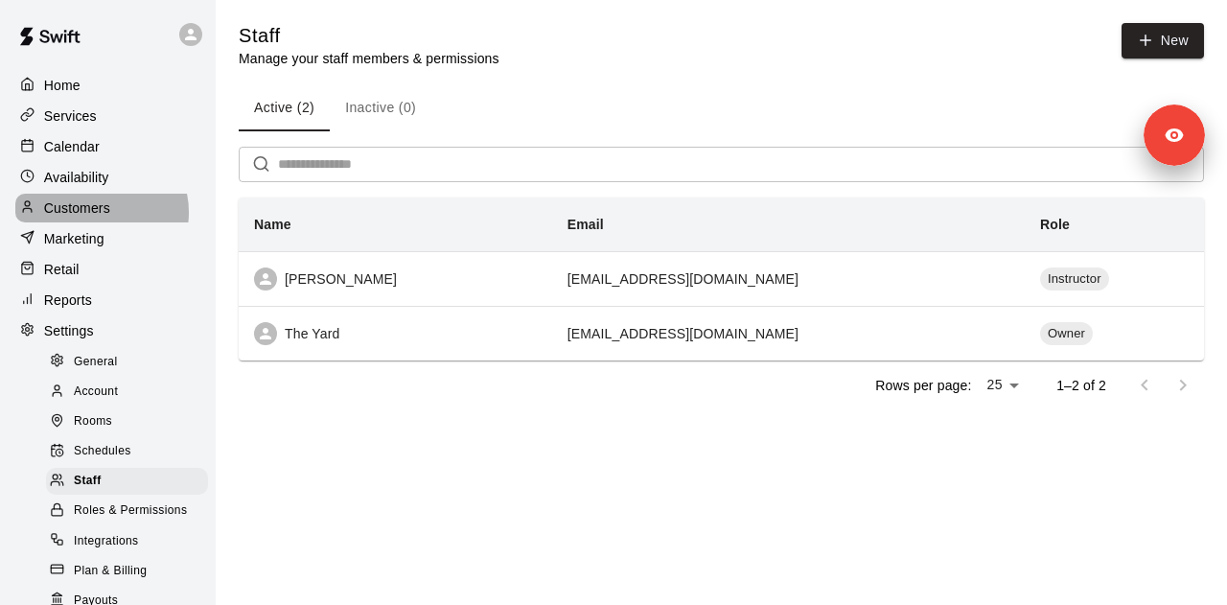
click at [101, 218] on p "Customers" at bounding box center [77, 207] width 66 height 19
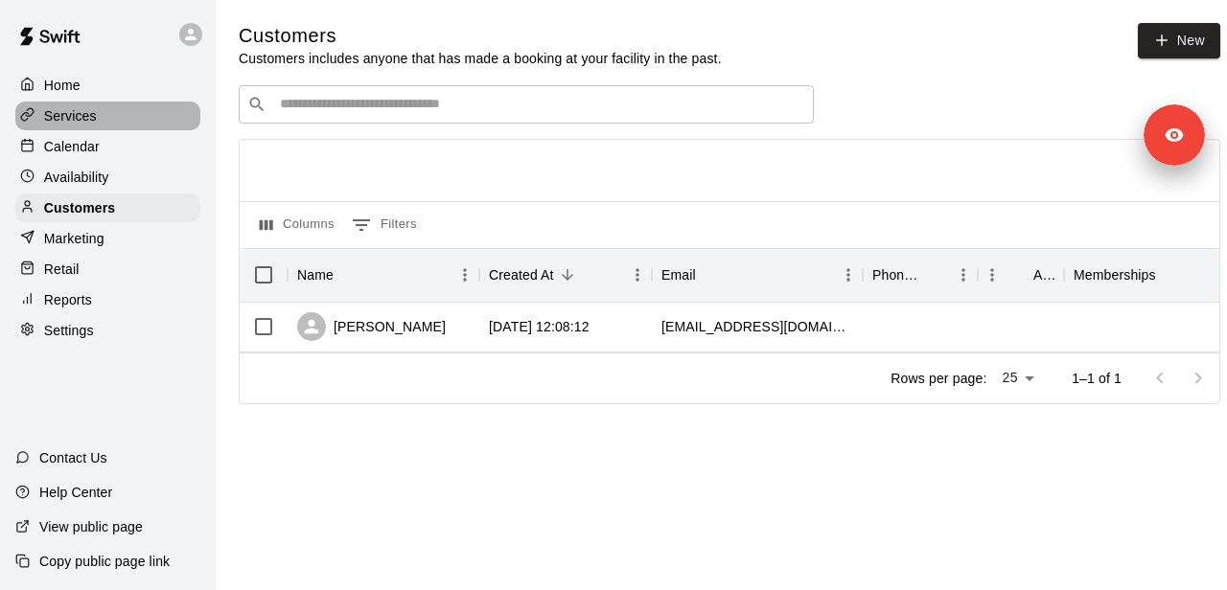
click at [98, 127] on div "Services" at bounding box center [107, 116] width 185 height 29
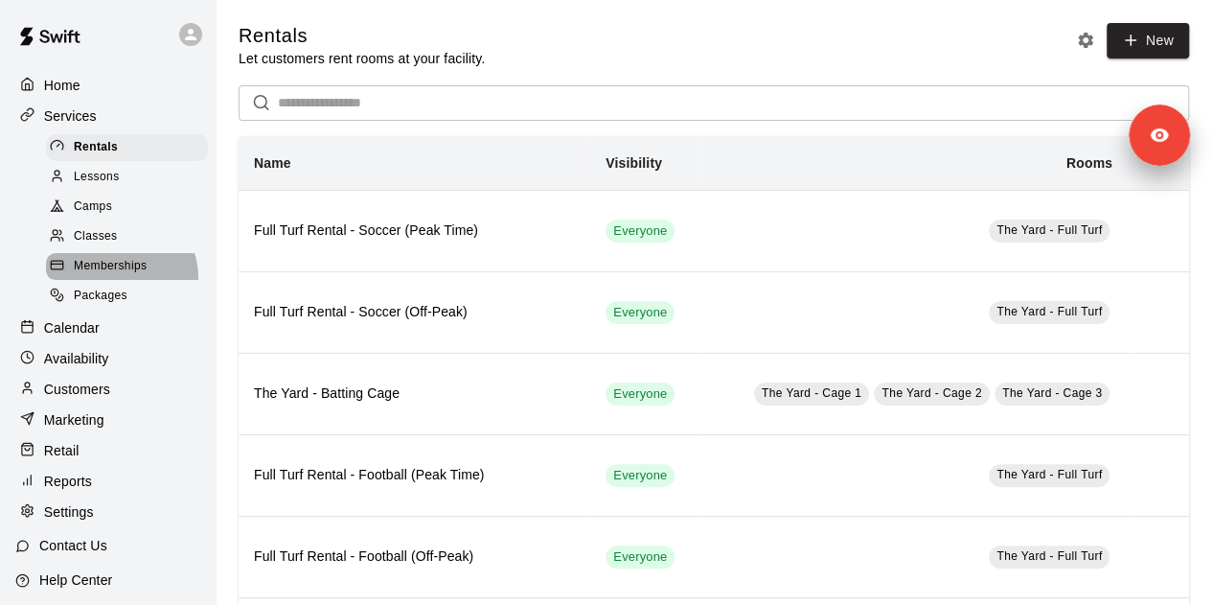
click at [115, 280] on div "Memberships" at bounding box center [127, 266] width 162 height 27
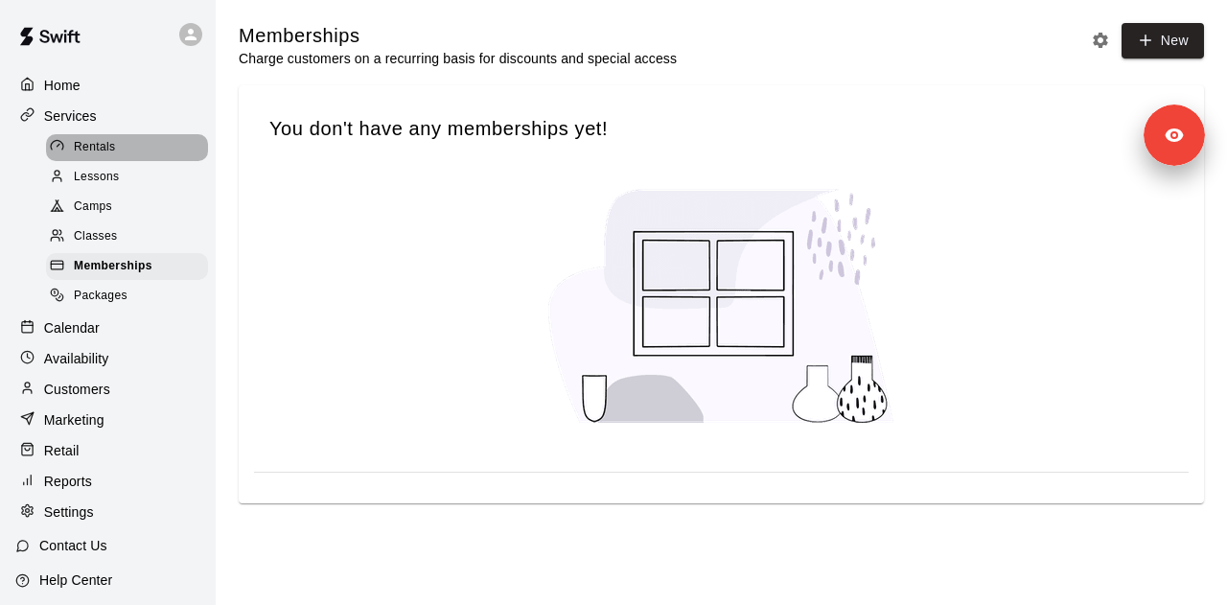
click at [132, 158] on div "Rentals" at bounding box center [127, 147] width 162 height 27
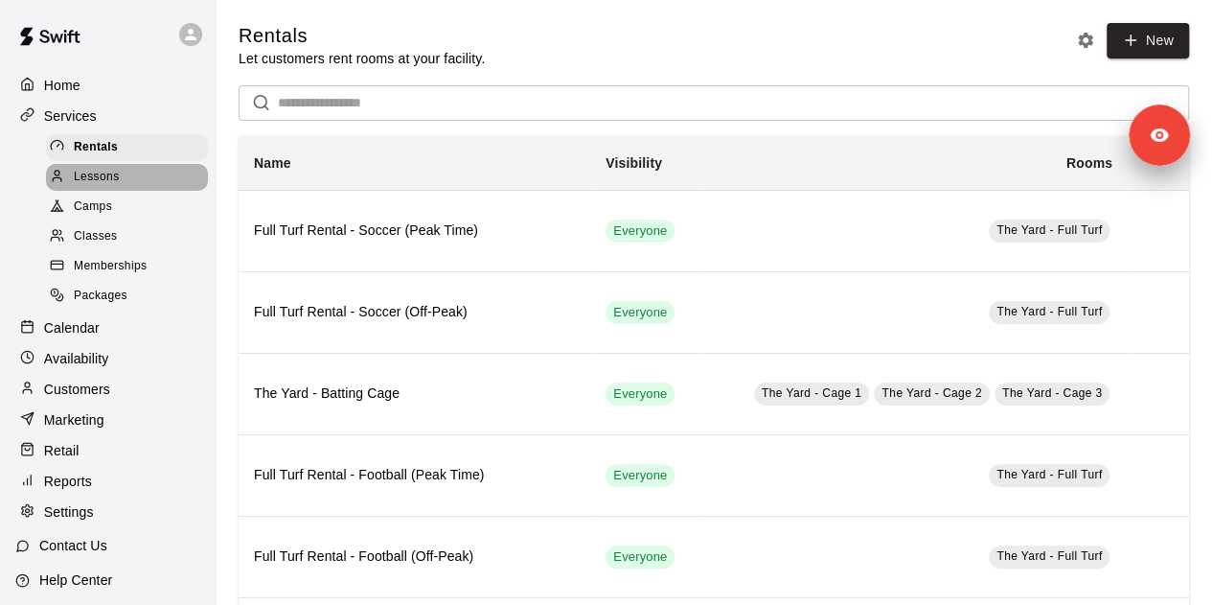
click at [131, 191] on div "Lessons" at bounding box center [127, 177] width 162 height 27
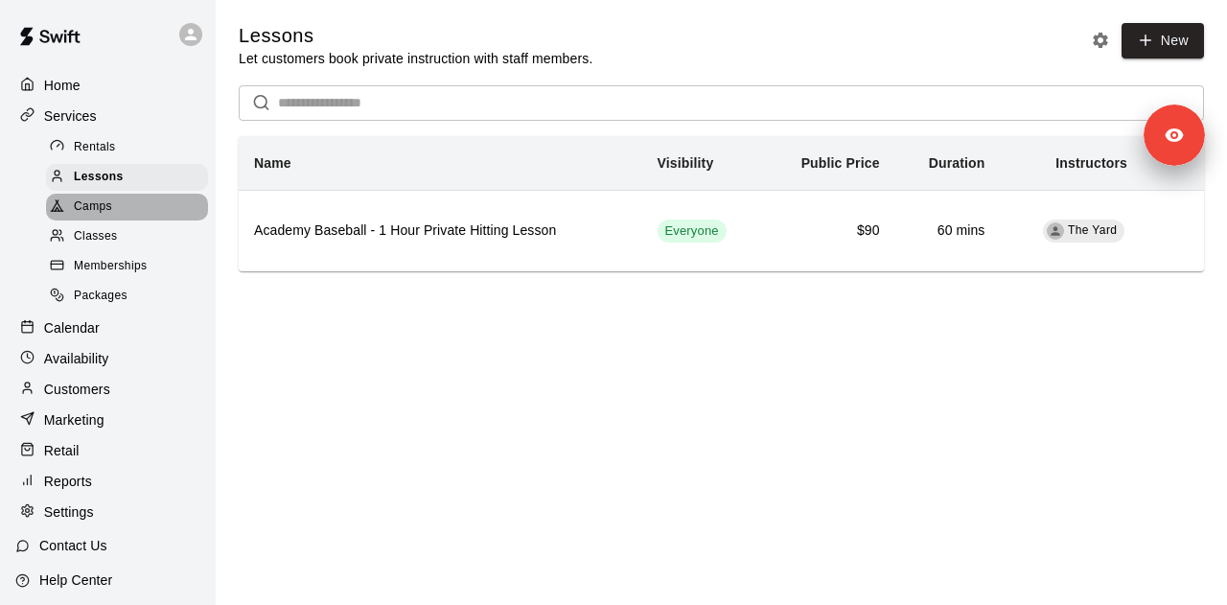
click at [127, 214] on div "Camps" at bounding box center [127, 207] width 162 height 27
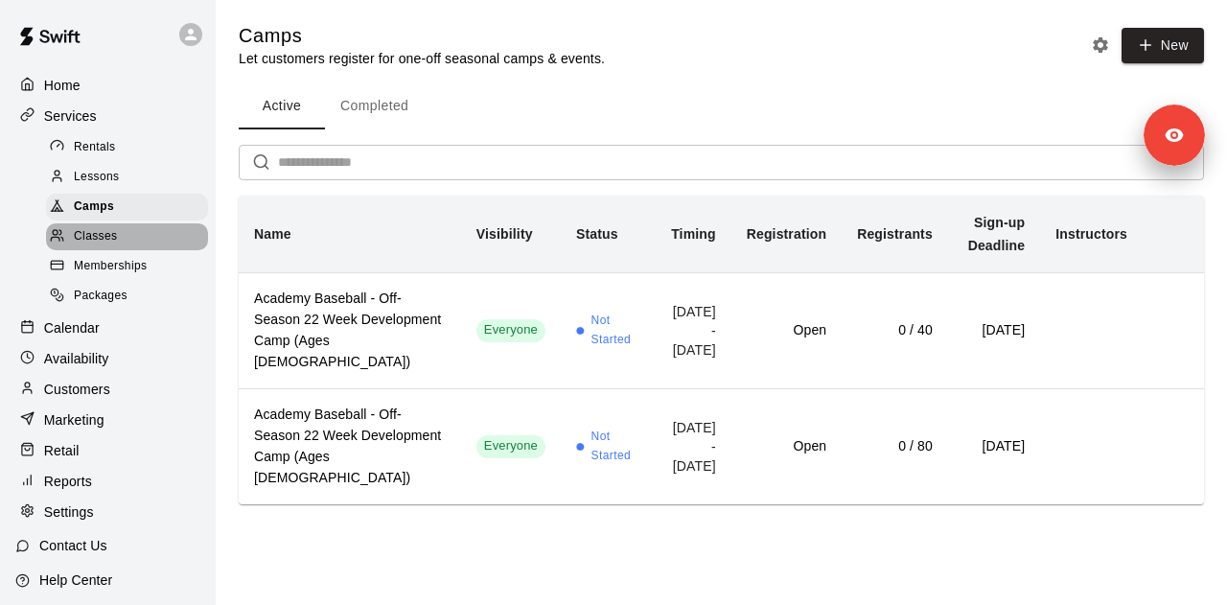
click at [126, 250] on div "Classes" at bounding box center [127, 236] width 162 height 27
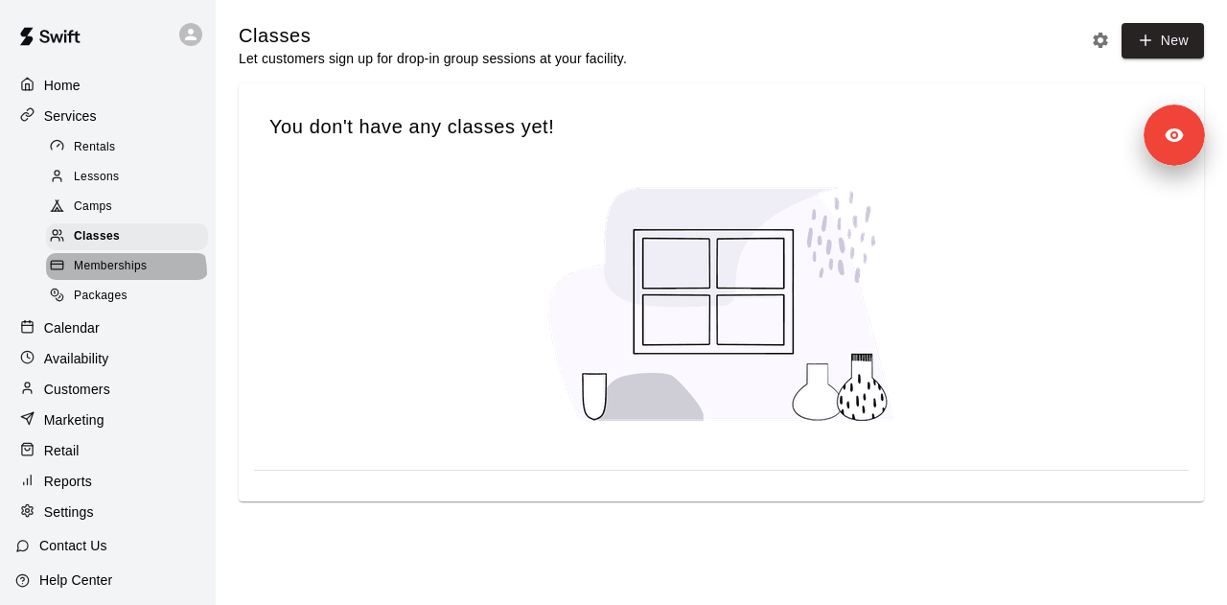
click at [125, 276] on span "Memberships" at bounding box center [110, 266] width 73 height 19
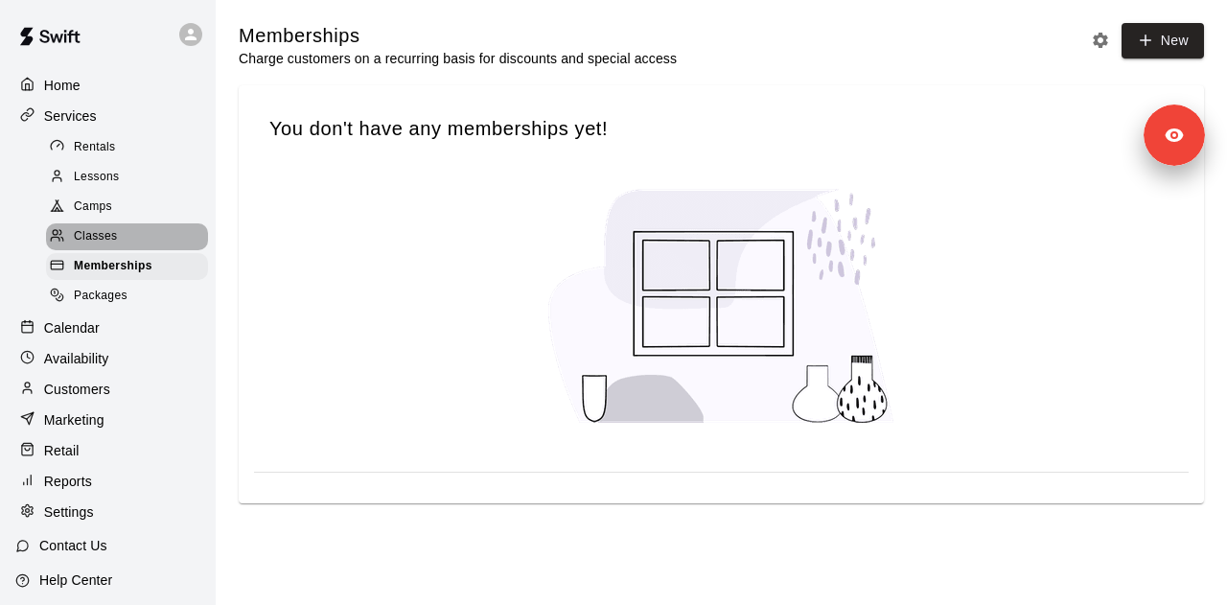
click at [130, 242] on div "Classes" at bounding box center [127, 236] width 162 height 27
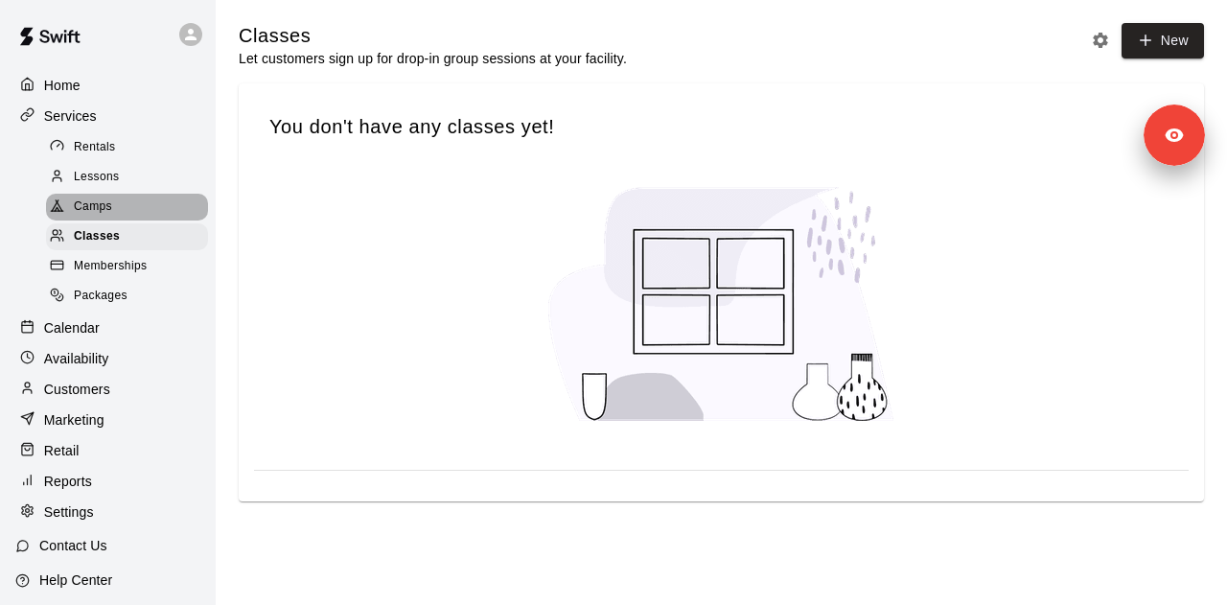
click at [133, 210] on div "Camps" at bounding box center [127, 207] width 162 height 27
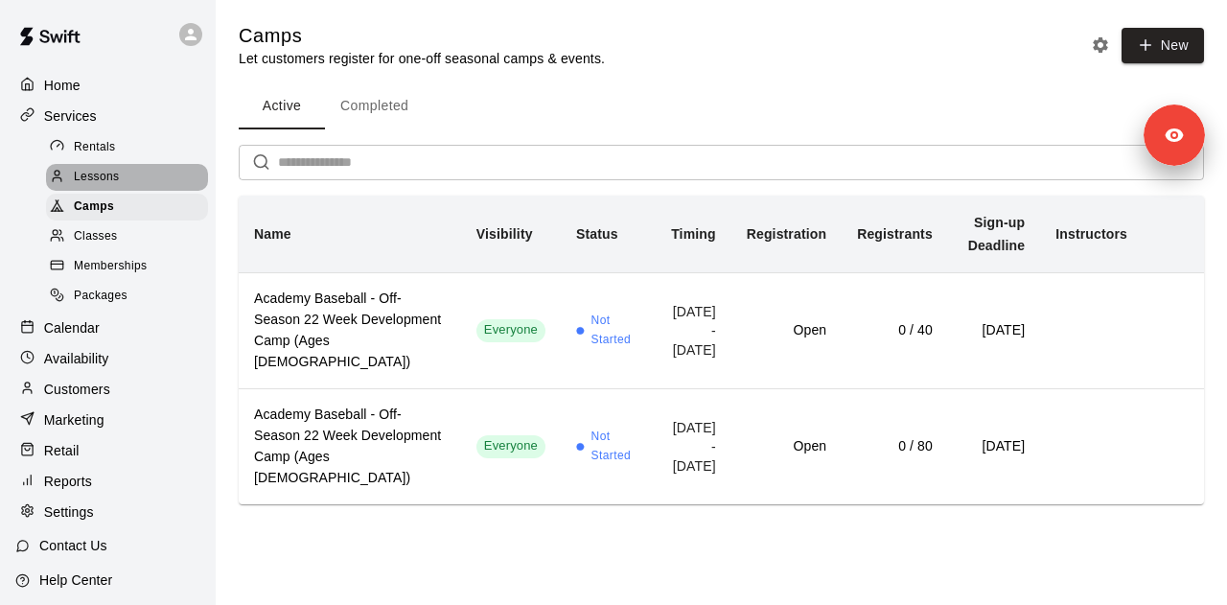
click at [133, 179] on div "Lessons" at bounding box center [127, 177] width 162 height 27
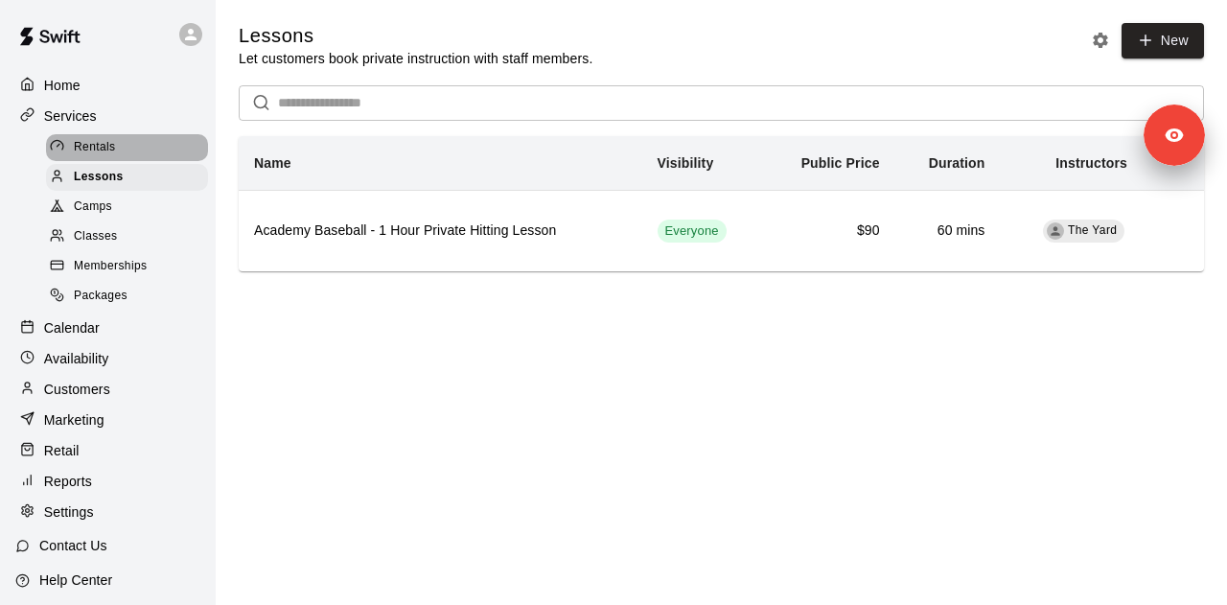
click at [133, 140] on div "Rentals" at bounding box center [127, 147] width 162 height 27
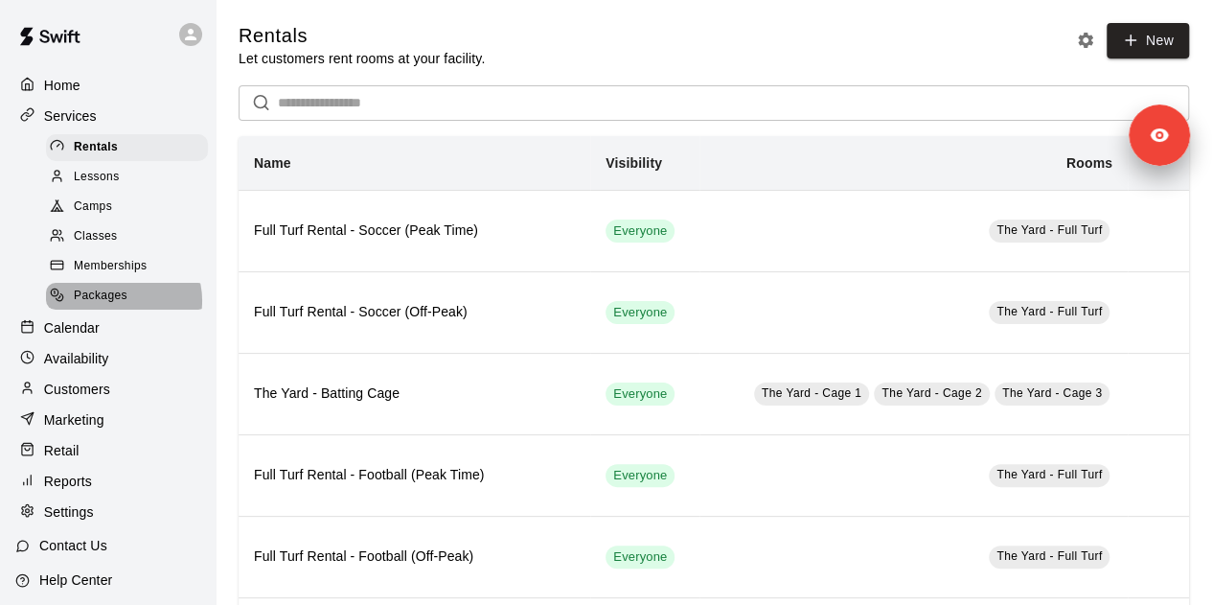
click at [123, 306] on span "Packages" at bounding box center [101, 296] width 54 height 19
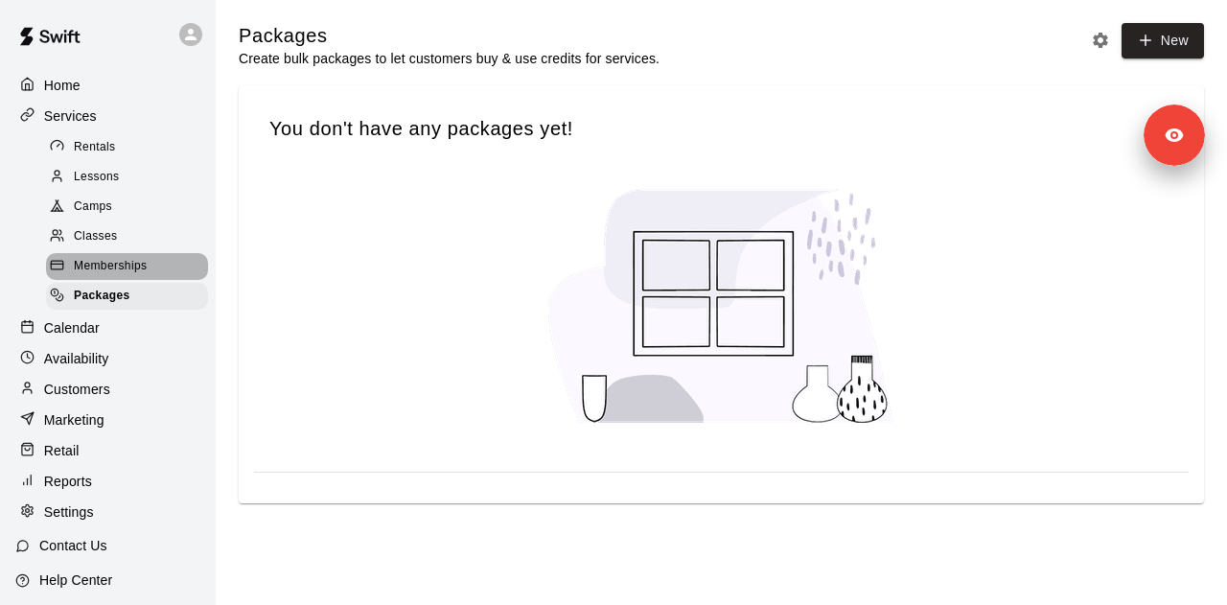
click at [132, 271] on span "Memberships" at bounding box center [110, 266] width 73 height 19
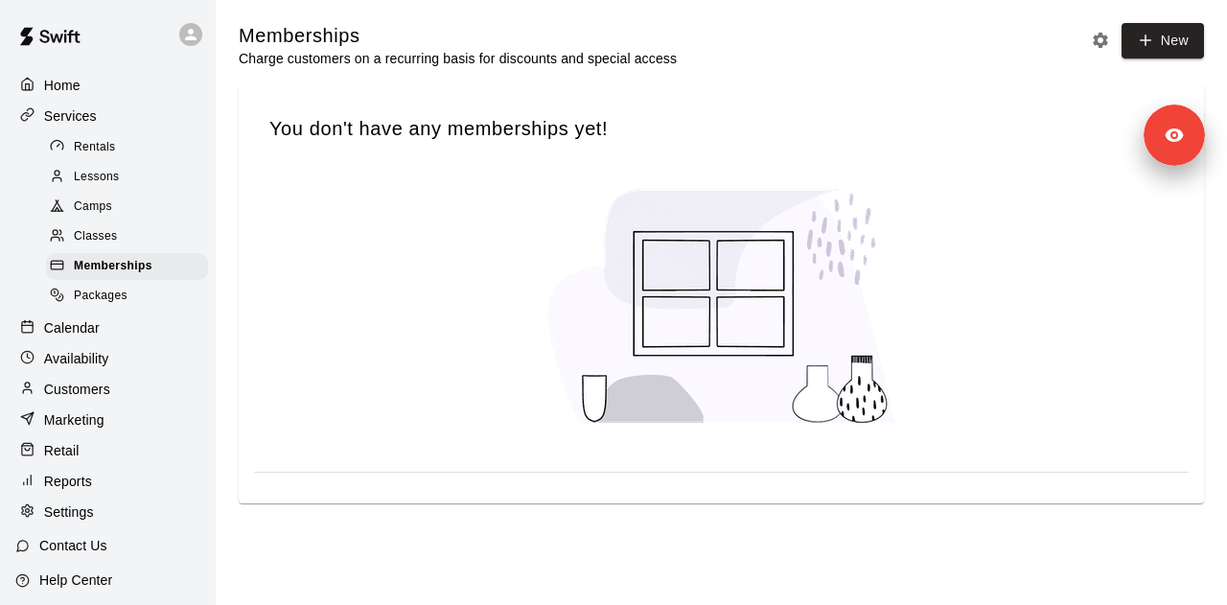
click at [102, 495] on div "Reports" at bounding box center [107, 481] width 185 height 29
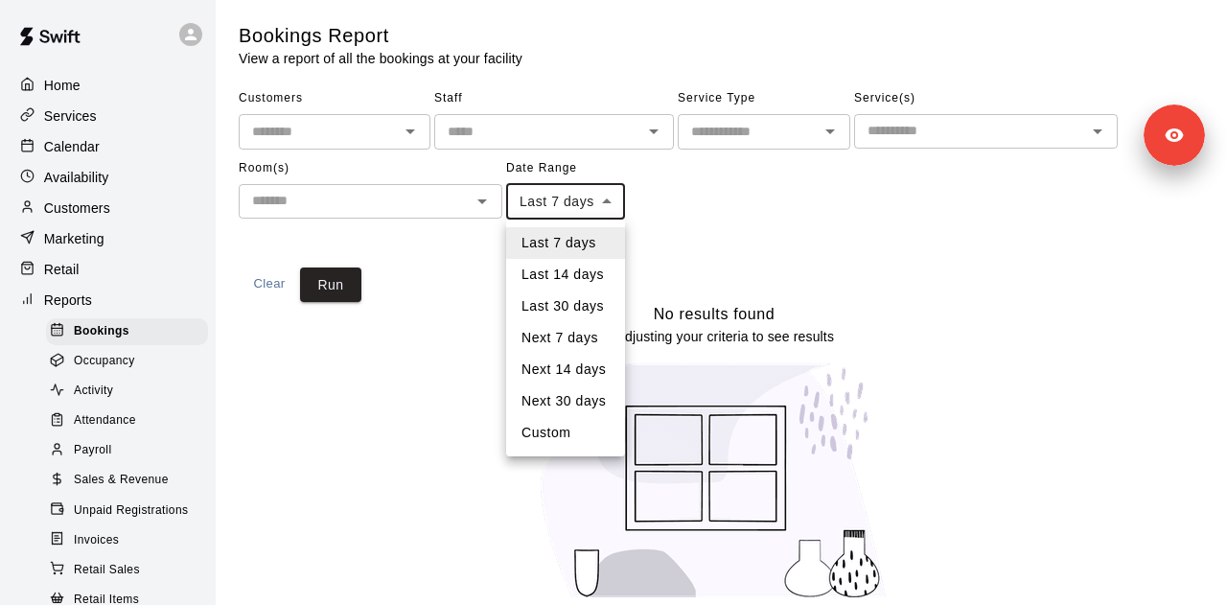
click at [595, 197] on body "Home Services Calendar Availability Customers Marketing Retail Reports Bookings…" at bounding box center [613, 311] width 1227 height 623
click at [585, 281] on li "Last 14 days" at bounding box center [565, 275] width 119 height 32
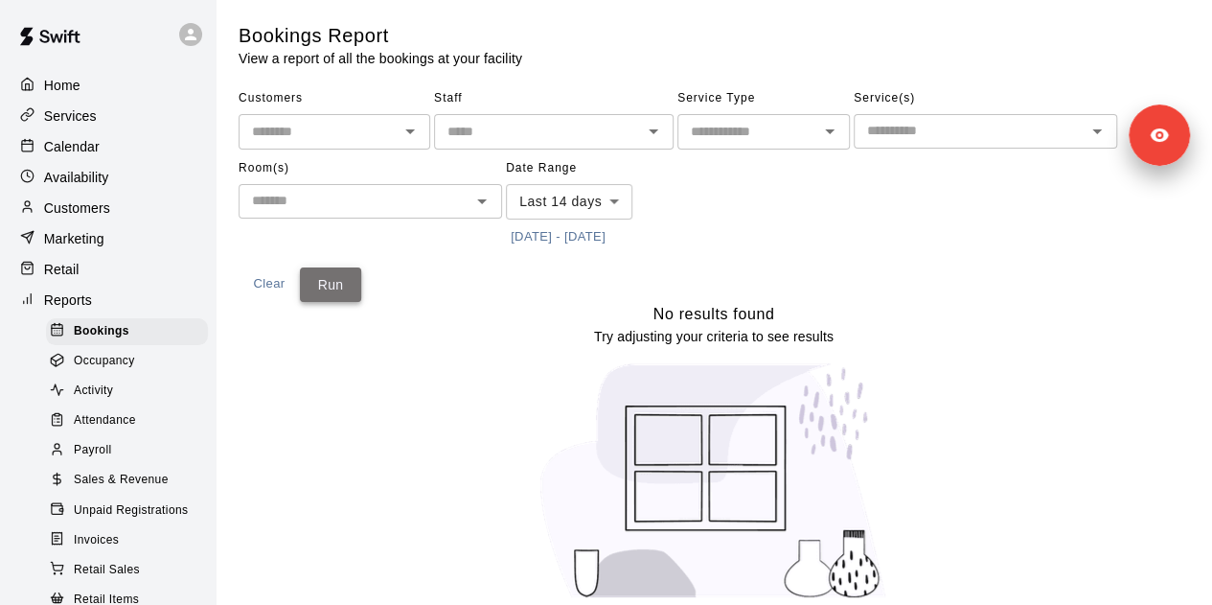
click at [335, 285] on button "Run" at bounding box center [330, 284] width 61 height 35
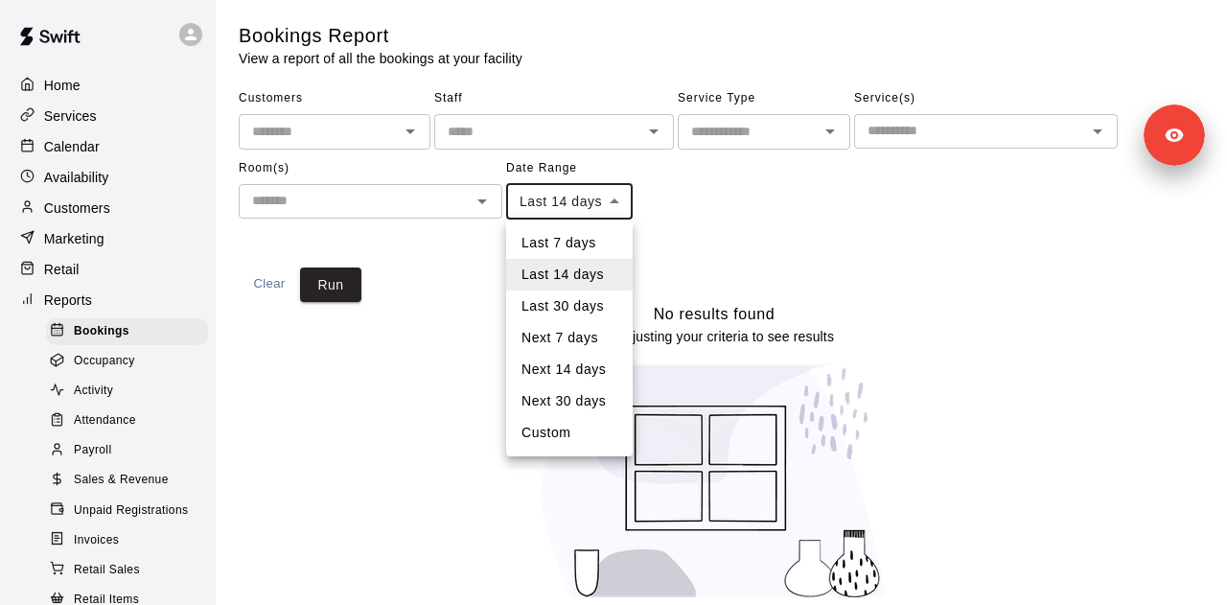
click at [563, 199] on body "Home Services Calendar Availability Customers Marketing Retail Reports Bookings…" at bounding box center [613, 311] width 1227 height 623
click at [569, 312] on li "Last 30 days" at bounding box center [569, 306] width 127 height 32
type input "*****"
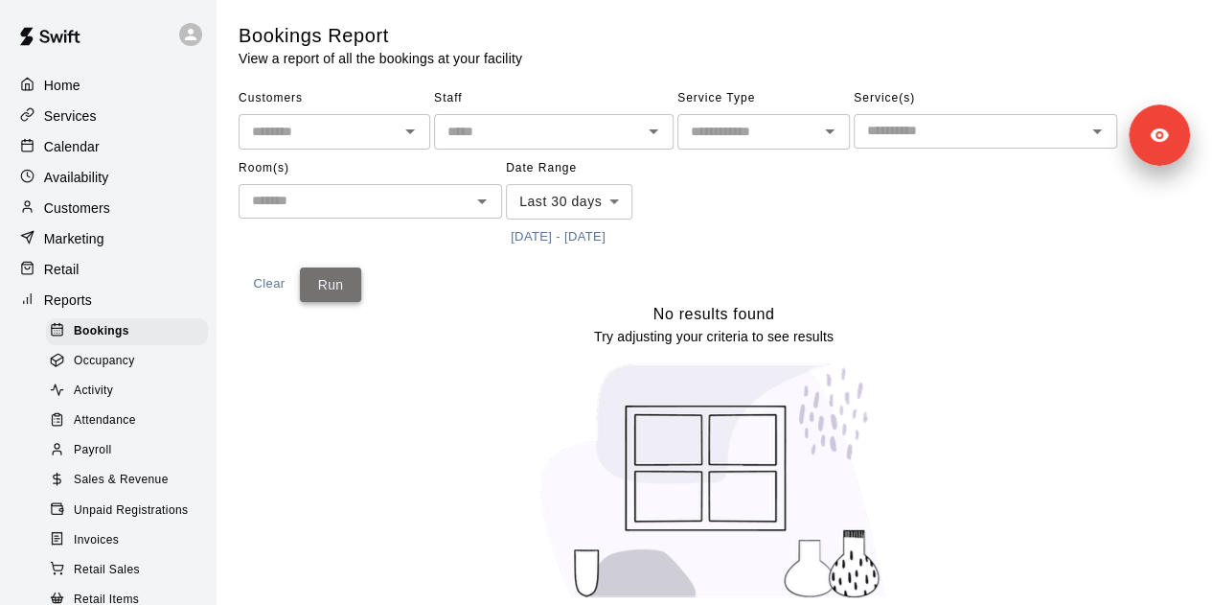
click at [320, 278] on button "Run" at bounding box center [330, 284] width 61 height 35
click at [153, 490] on span "Sales & Revenue" at bounding box center [121, 480] width 95 height 19
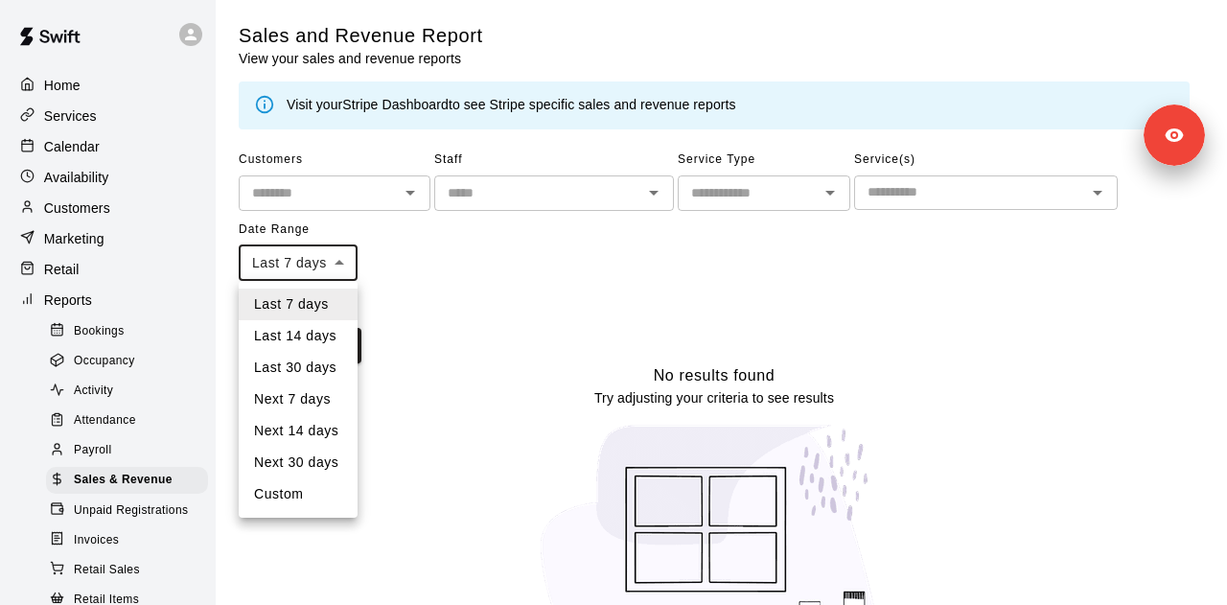
click at [326, 270] on body "Home Services Calendar Availability Customers Marketing Retail Reports Bookings…" at bounding box center [613, 342] width 1227 height 684
click at [340, 361] on li "Last 30 days" at bounding box center [298, 368] width 119 height 32
type input "*****"
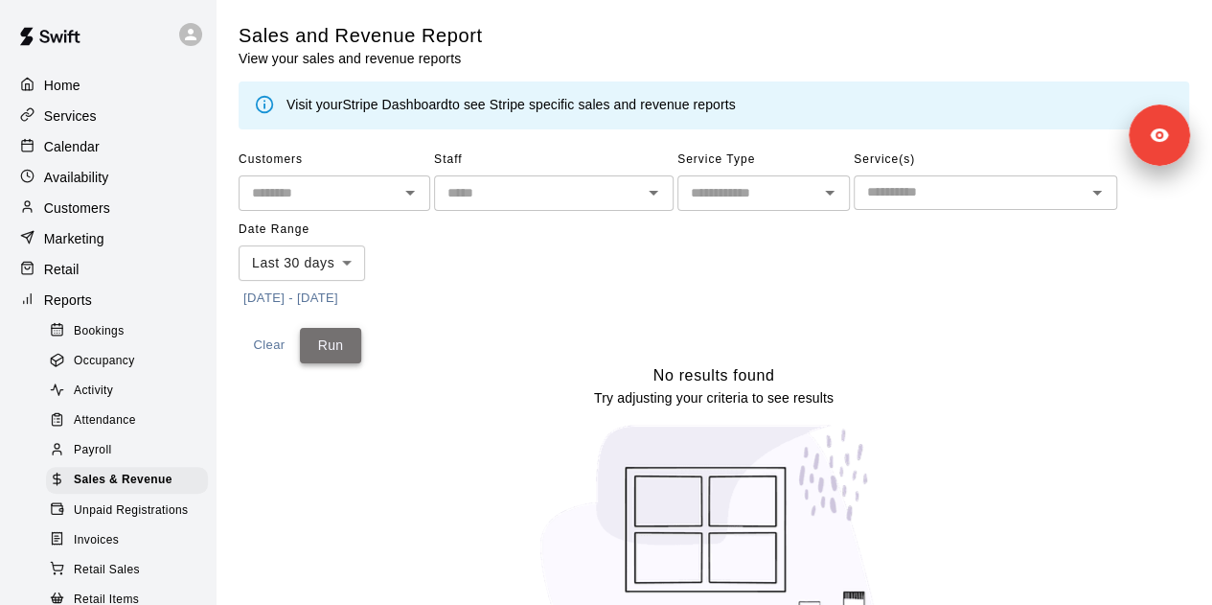
click at [335, 346] on button "Run" at bounding box center [330, 345] width 61 height 35
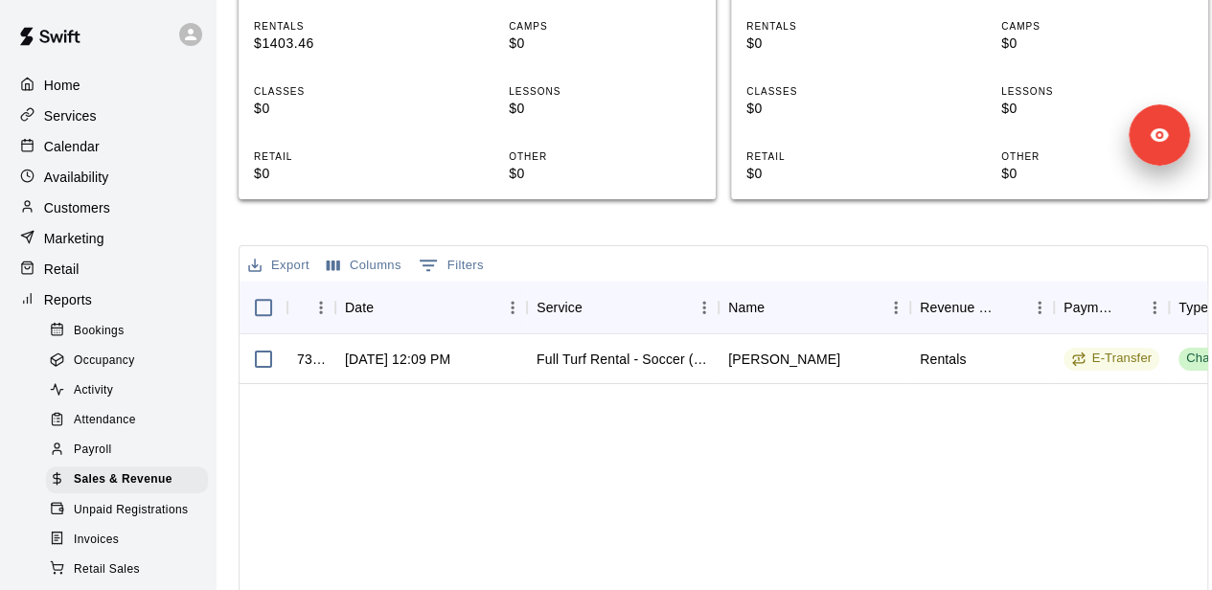
scroll to position [594, 0]
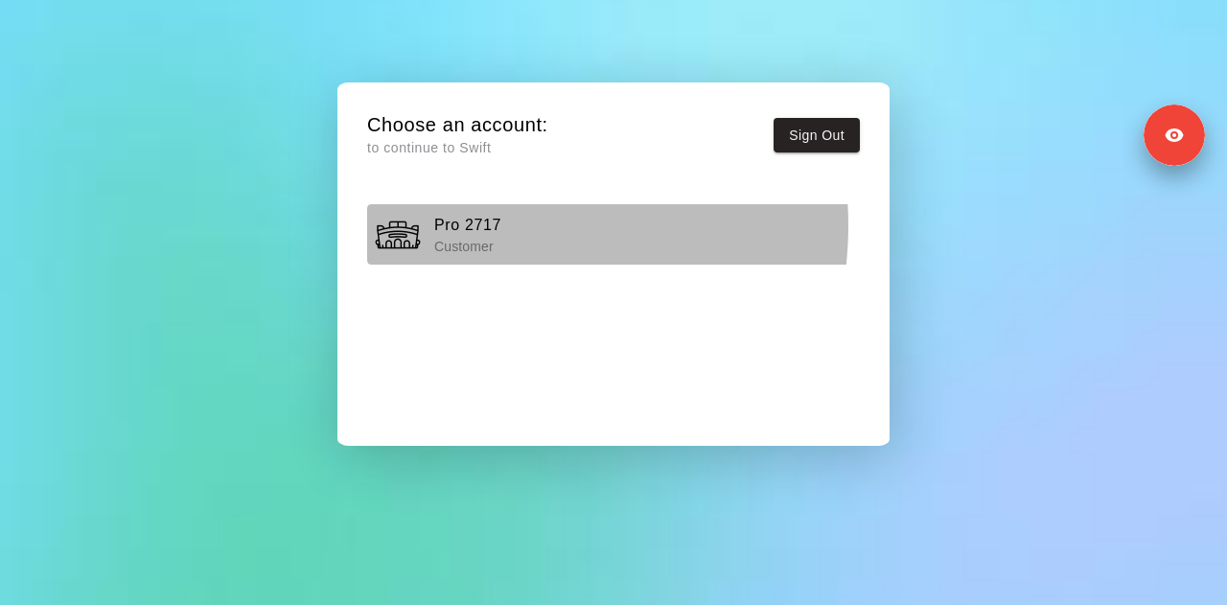
click at [485, 225] on h6 "Pro 2717" at bounding box center [467, 225] width 67 height 25
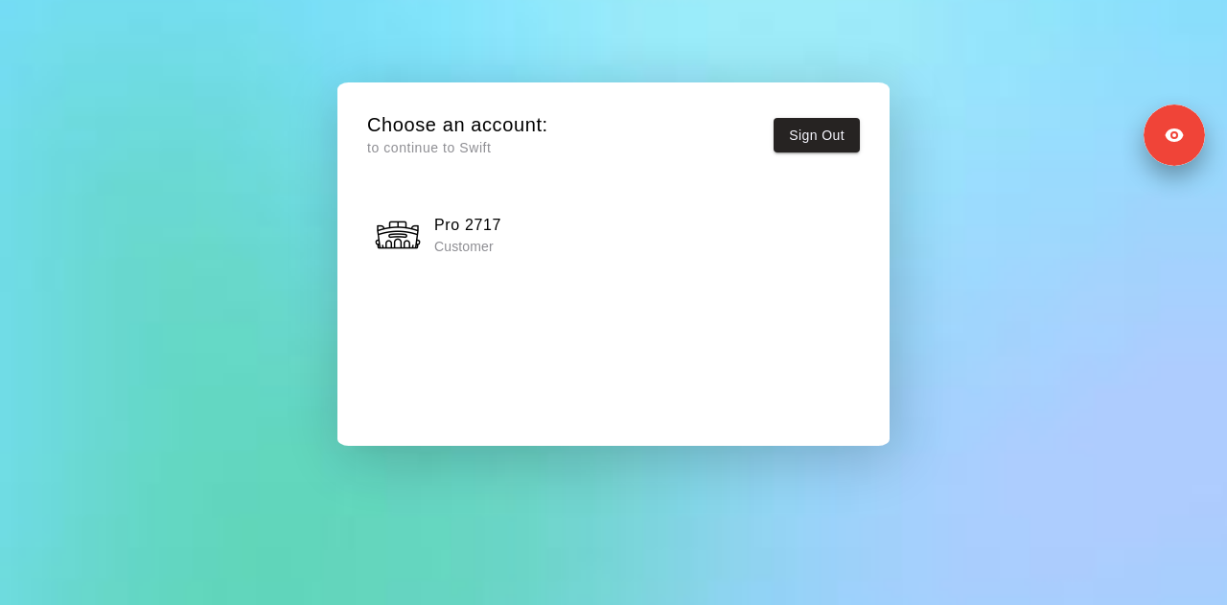
click at [468, 234] on h6 "Pro 2717" at bounding box center [467, 225] width 67 height 25
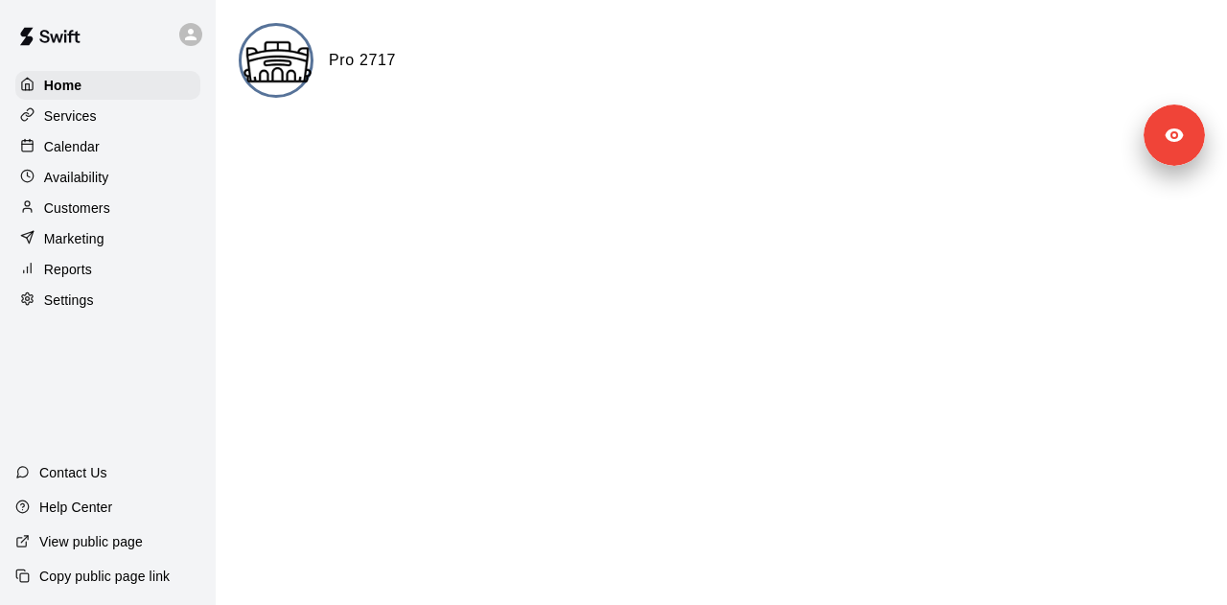
click at [104, 311] on div "Settings" at bounding box center [107, 300] width 185 height 29
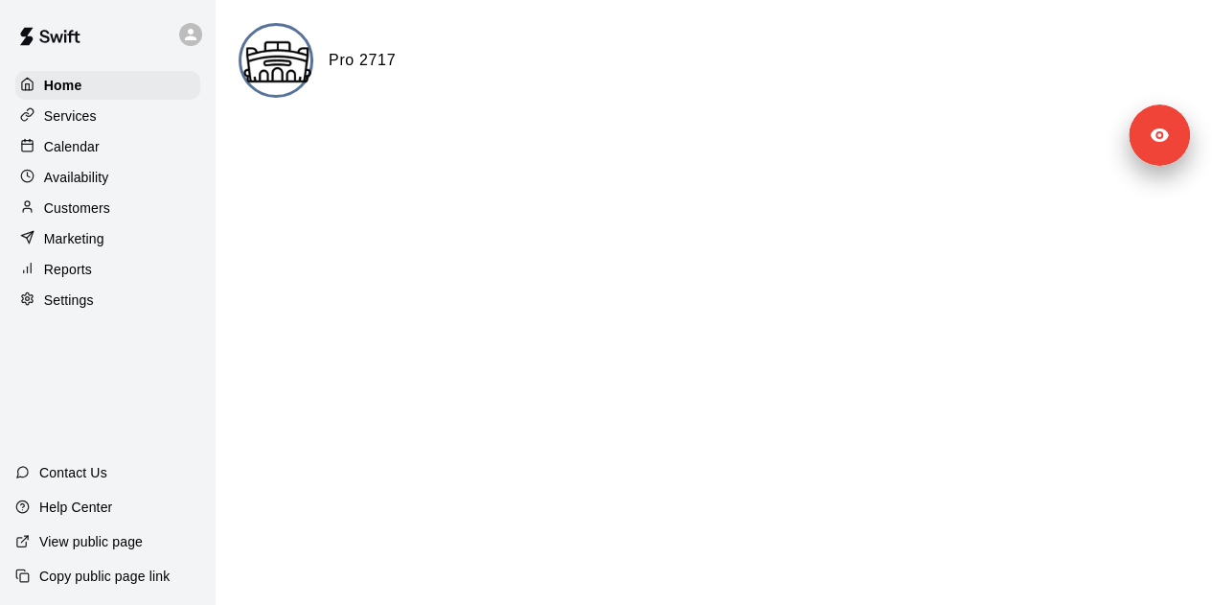
select select "**"
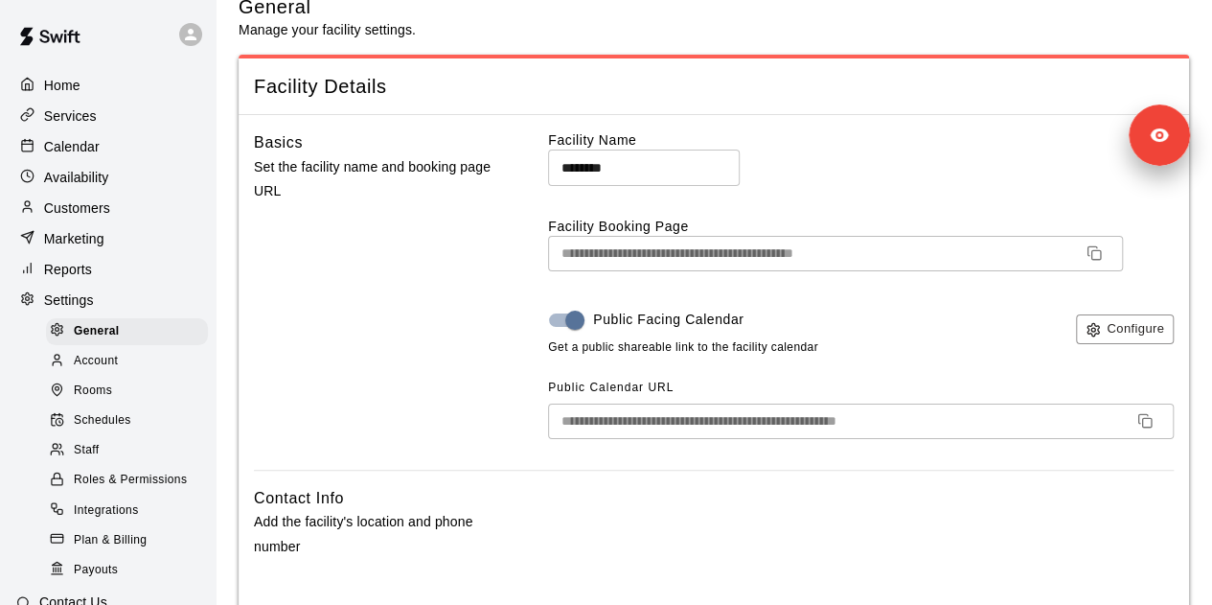
scroll to position [28, 0]
click at [123, 367] on div "Account" at bounding box center [127, 361] width 162 height 27
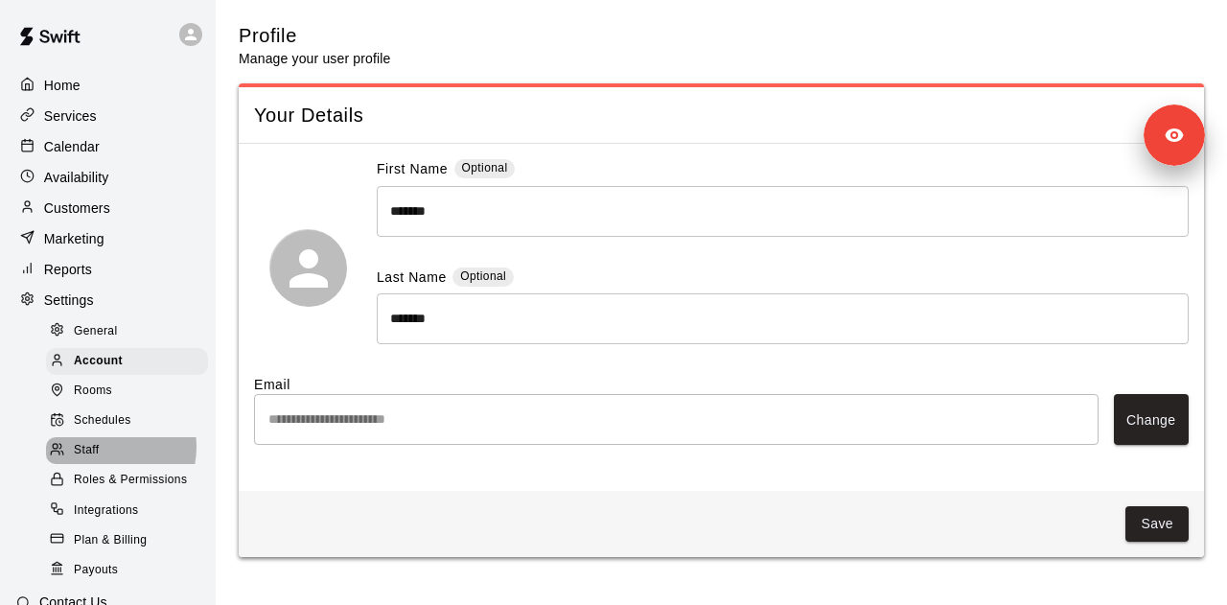
click at [101, 463] on div "Staff" at bounding box center [127, 450] width 162 height 27
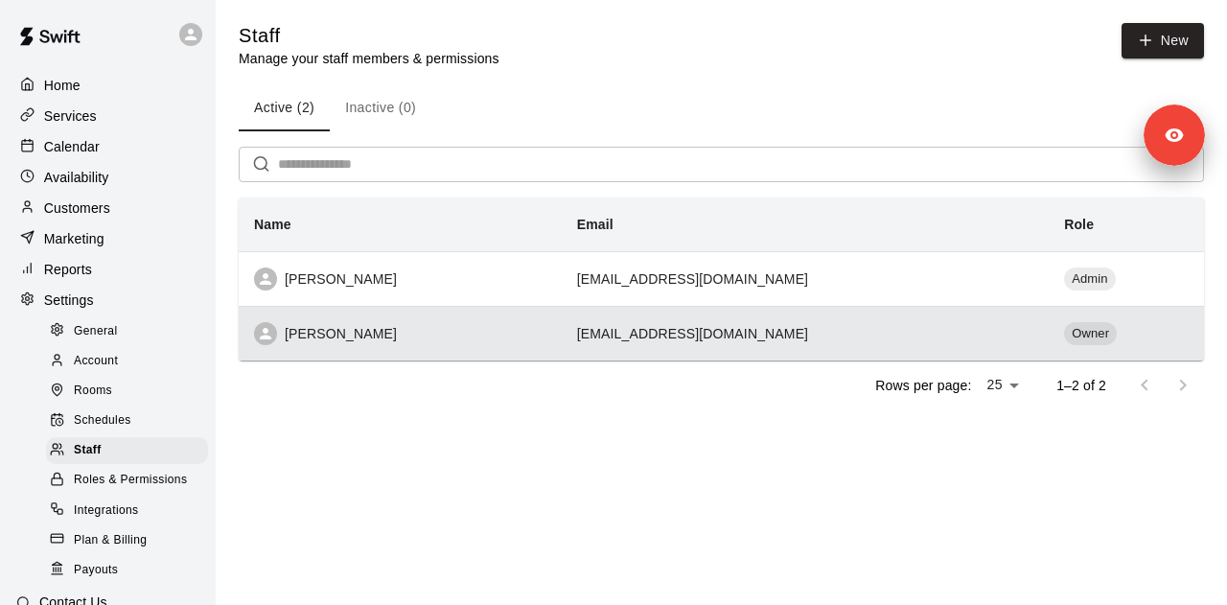
click at [495, 341] on div "[PERSON_NAME]" at bounding box center [400, 333] width 292 height 23
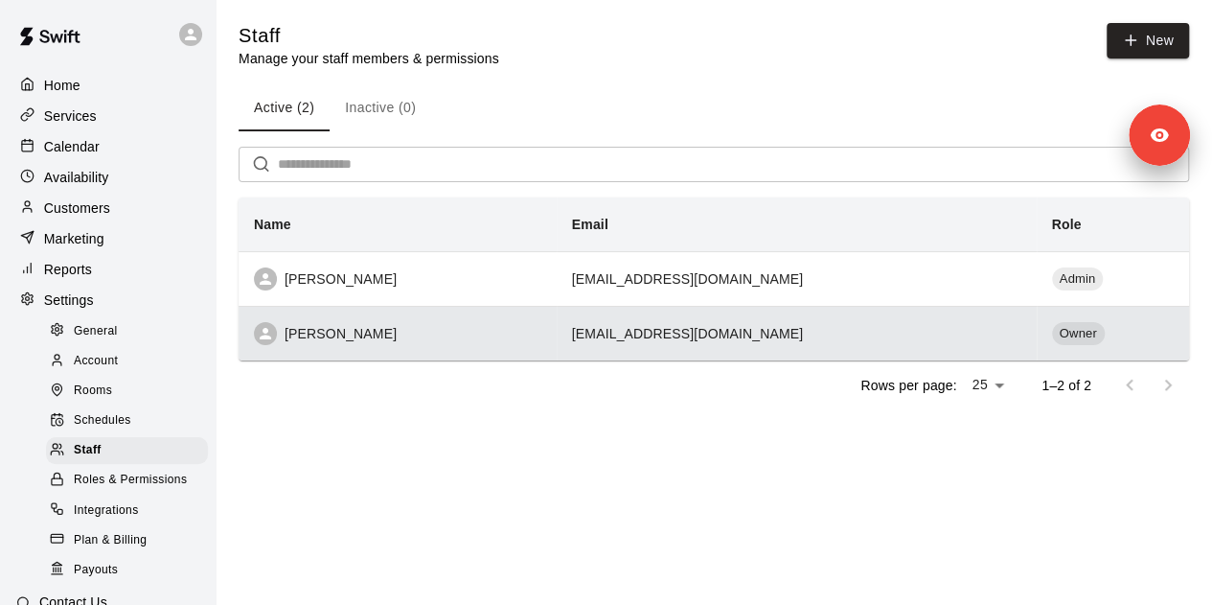
select select "**"
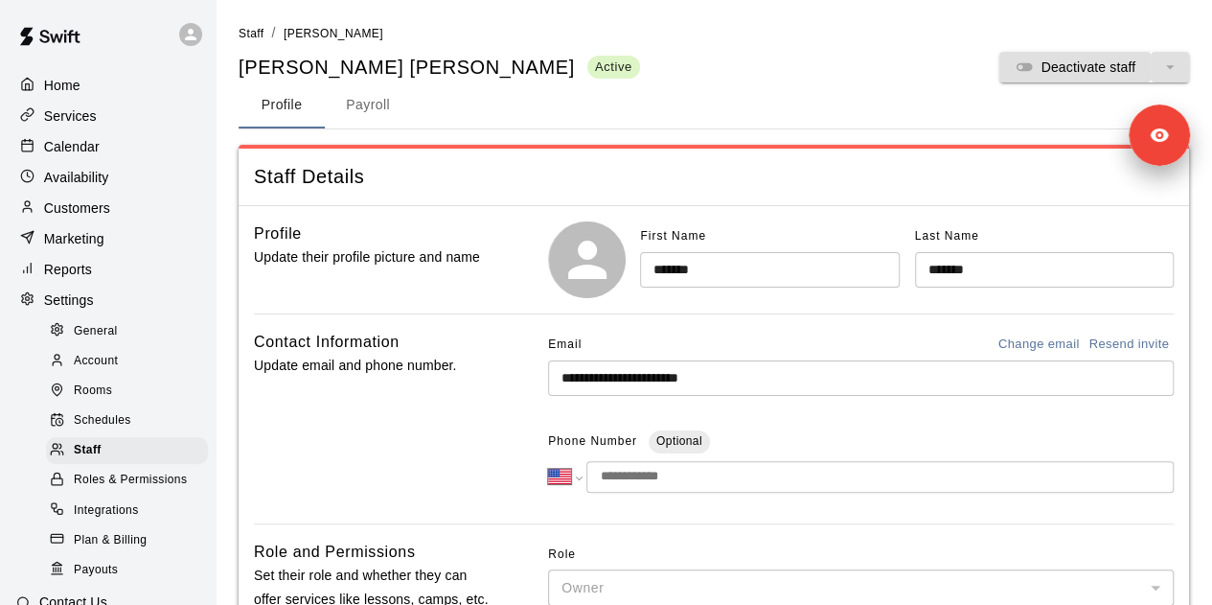
click at [780, 373] on input "**********" at bounding box center [861, 377] width 626 height 35
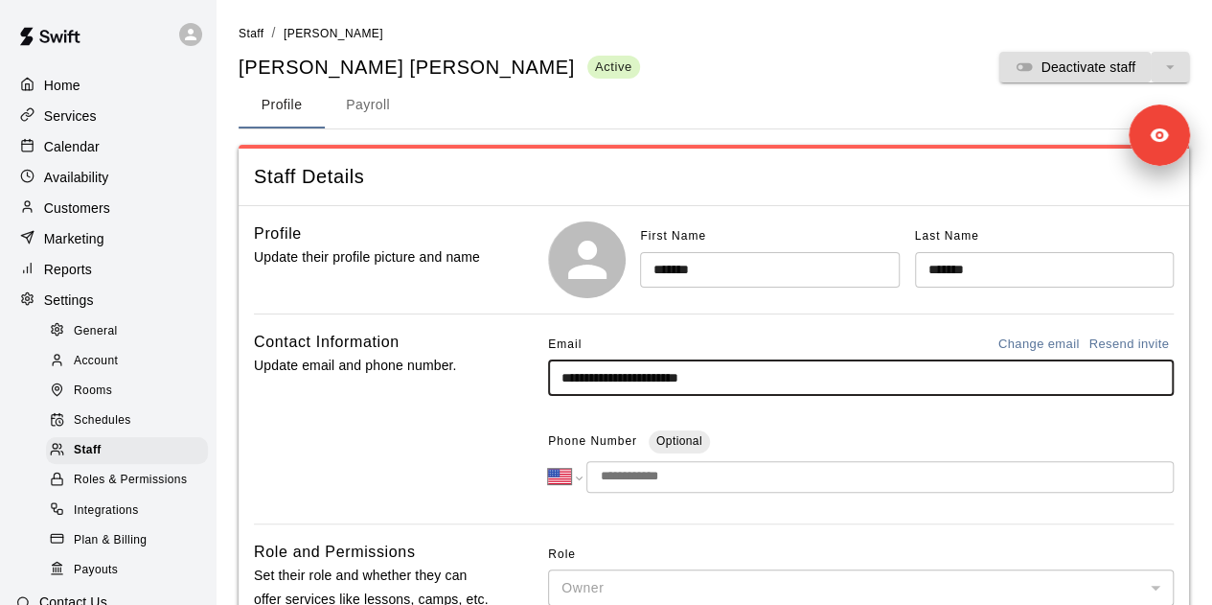
click at [780, 373] on input "**********" at bounding box center [861, 377] width 626 height 35
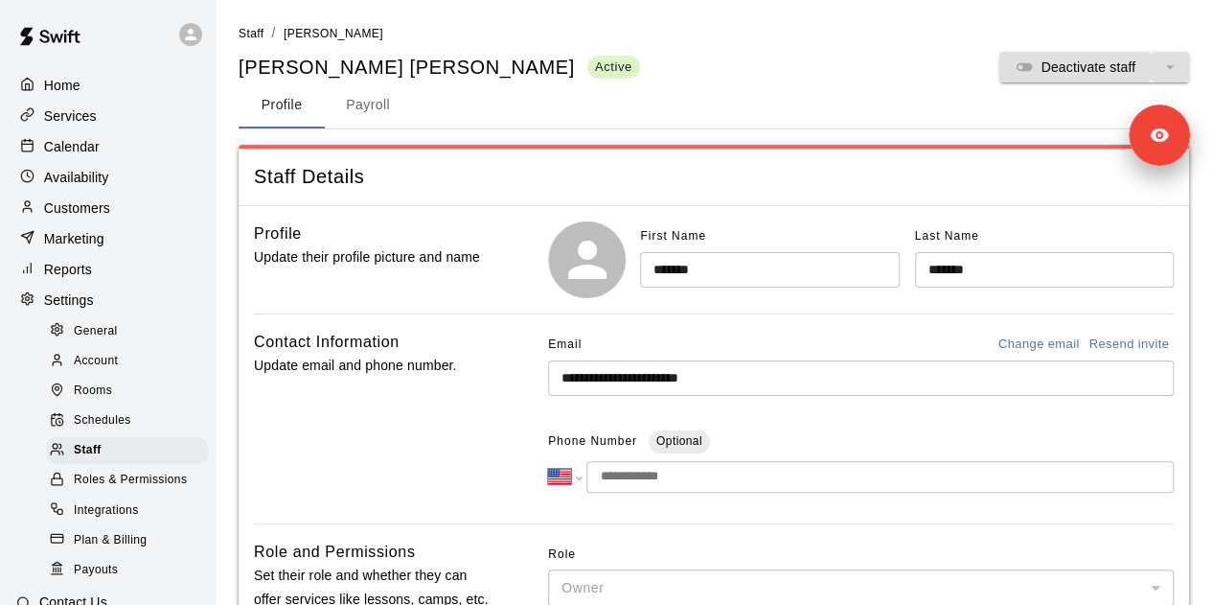
click at [451, 415] on div "Contact Information Update email and phone number." at bounding box center [374, 419] width 240 height 178
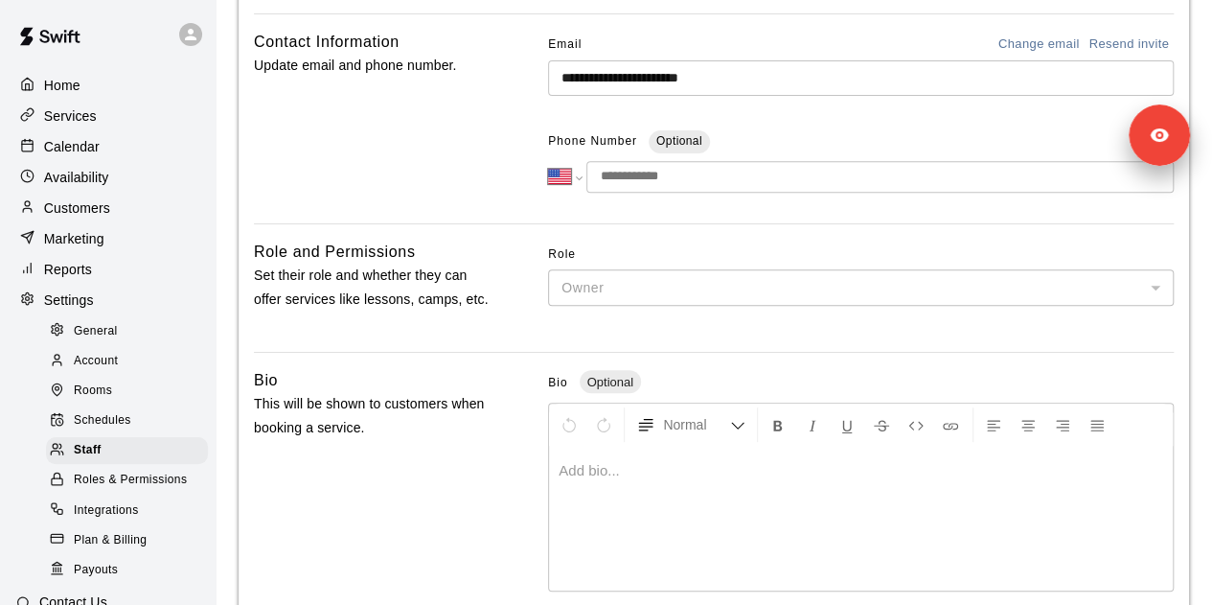
scroll to position [301, 0]
click at [116, 341] on span "General" at bounding box center [96, 331] width 44 height 19
select select "**"
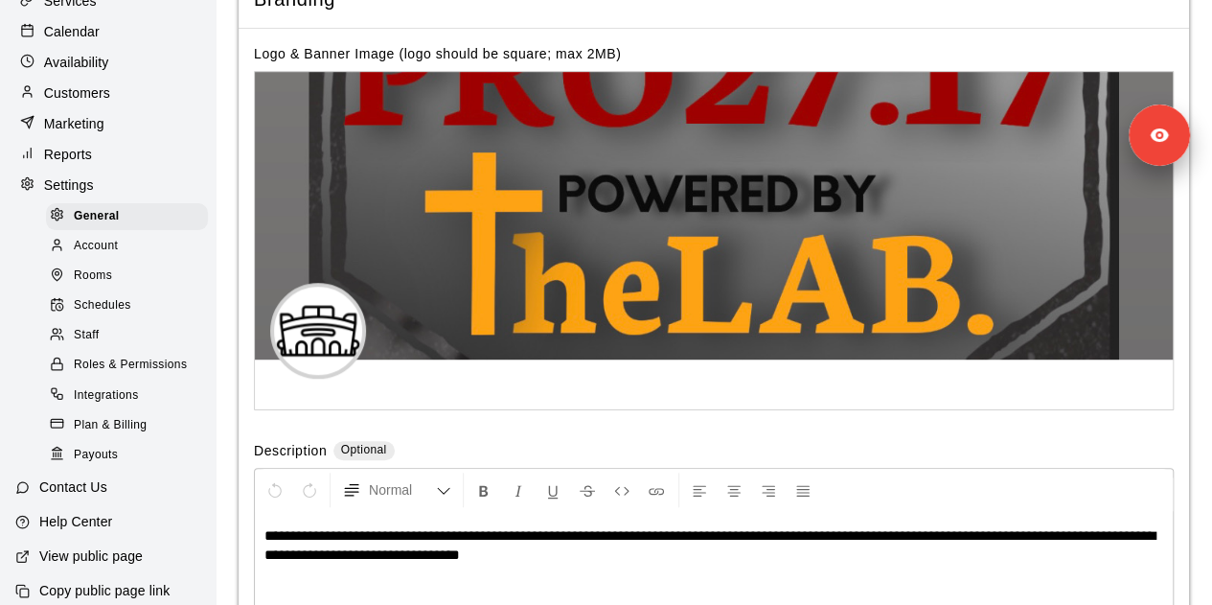
scroll to position [129, 0]
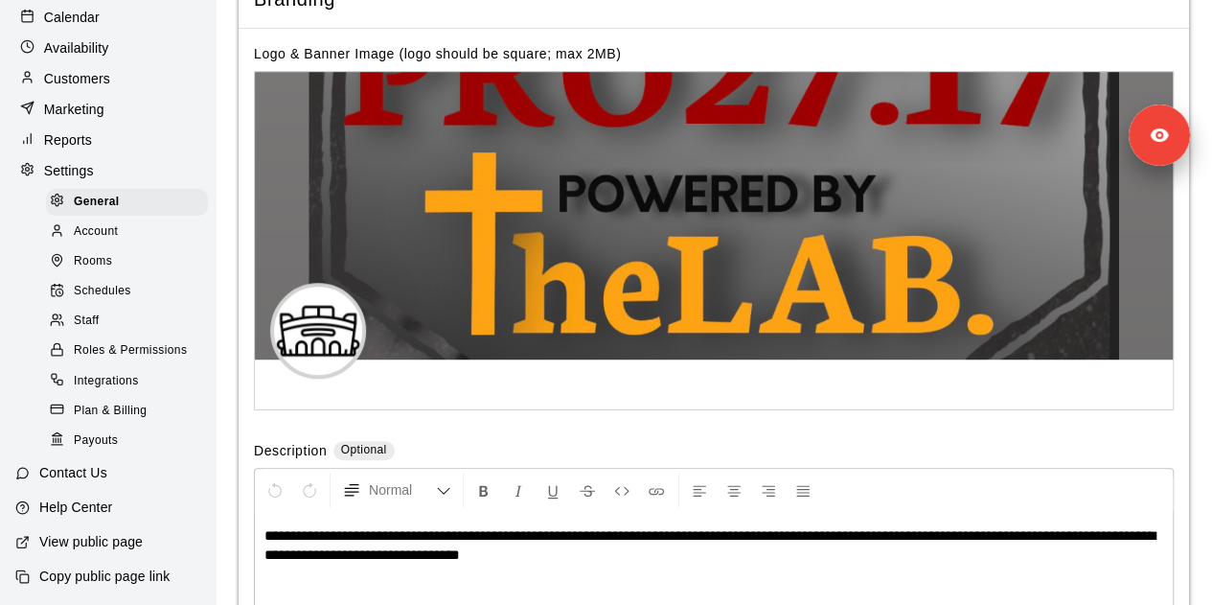
click at [143, 454] on div "Payouts" at bounding box center [127, 440] width 162 height 27
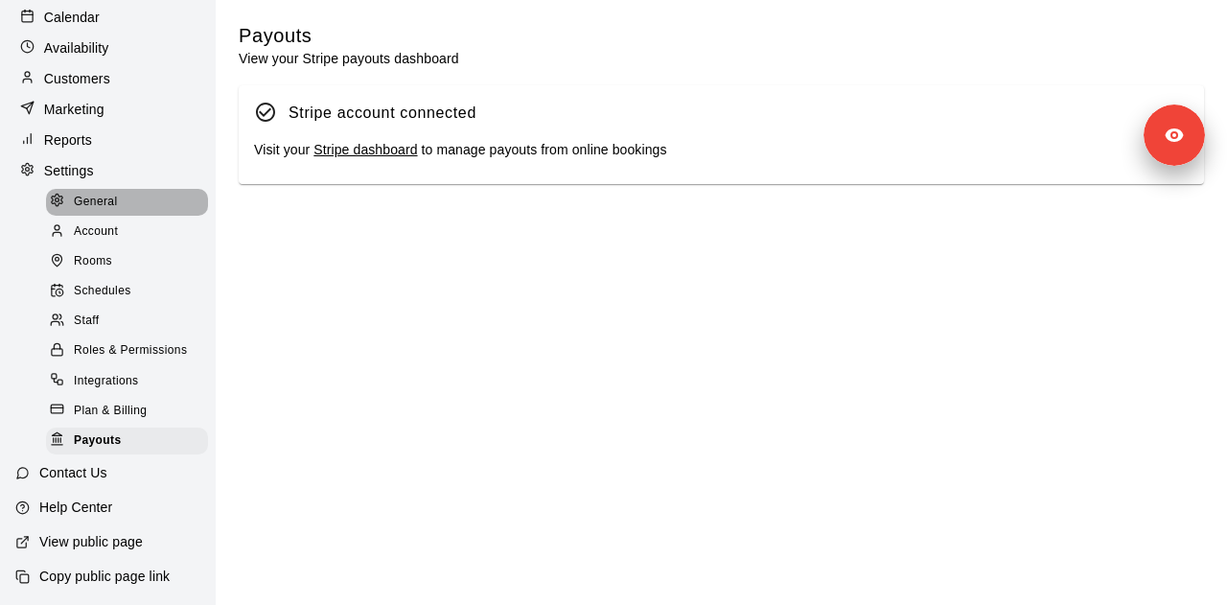
click at [139, 216] on div "General" at bounding box center [127, 202] width 162 height 27
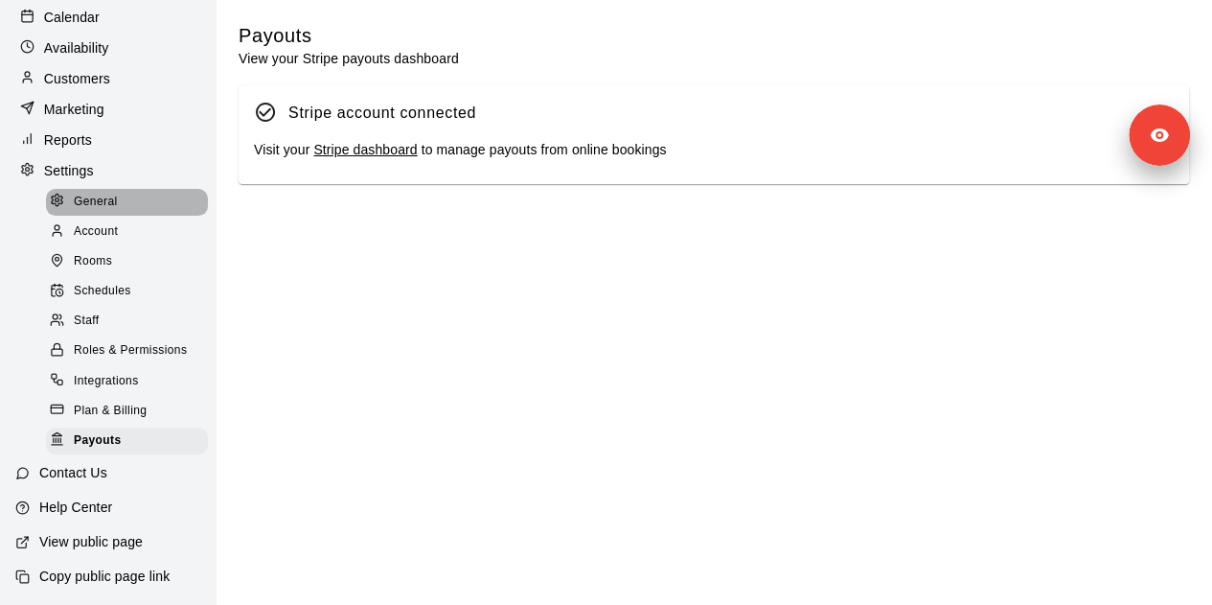
select select "**"
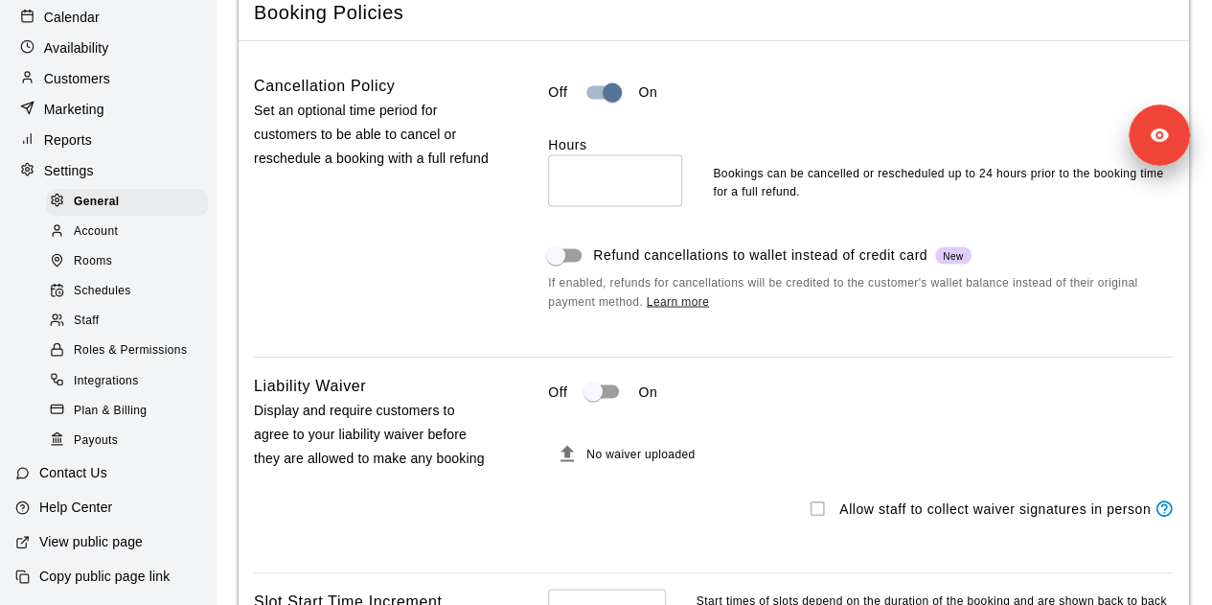
scroll to position [1589, 0]
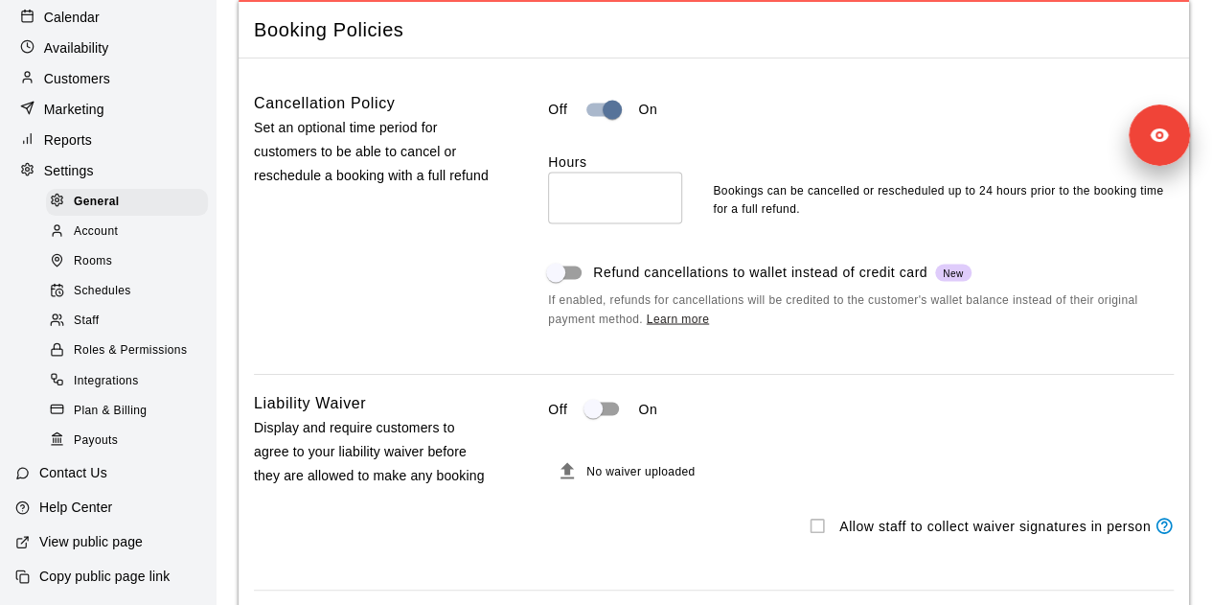
drag, startPoint x: 679, startPoint y: 438, endPoint x: 403, endPoint y: 275, distance: 320.5
click at [403, 275] on div "Cancellation Policy Set an optional time period for customers to be able to can…" at bounding box center [374, 224] width 240 height 267
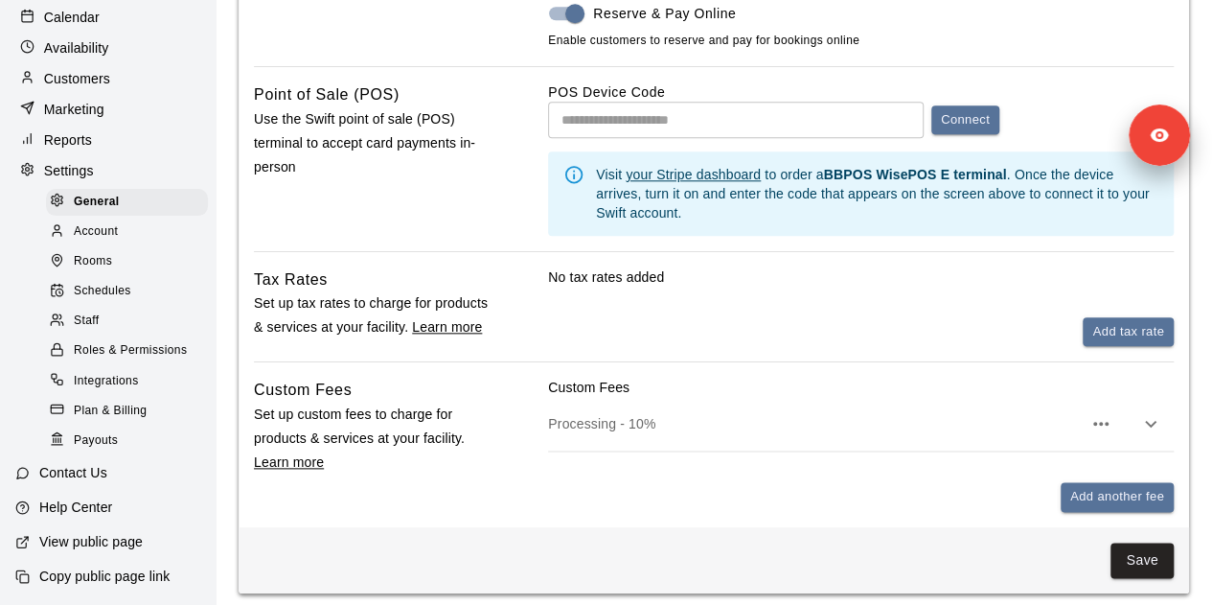
scroll to position [0, 0]
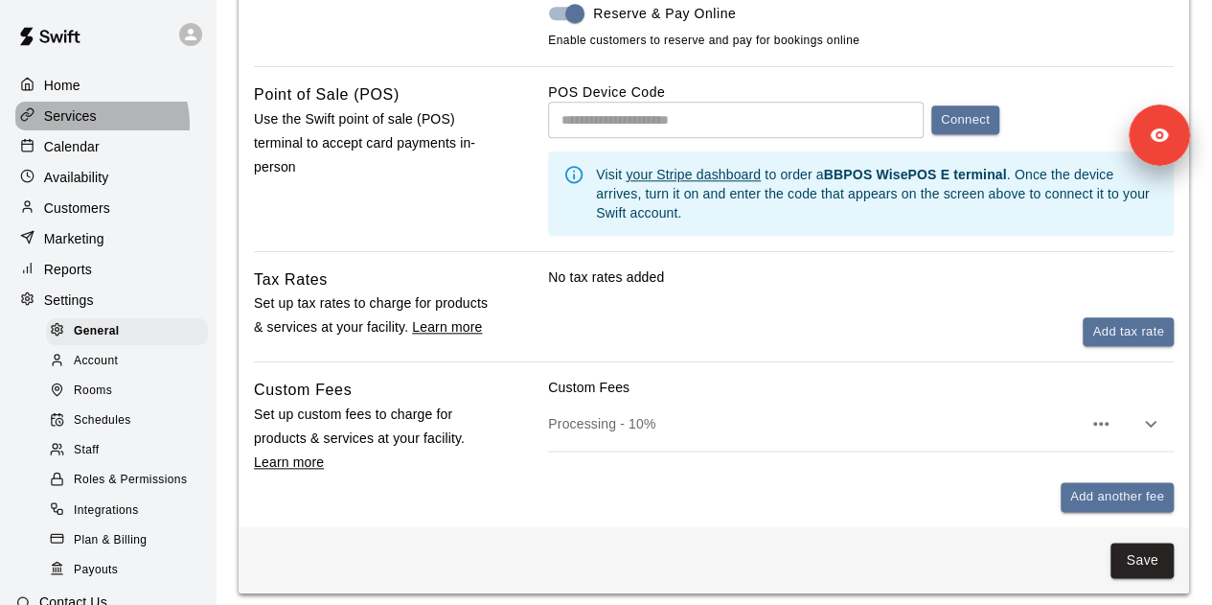
click at [99, 126] on div "Services" at bounding box center [107, 116] width 185 height 29
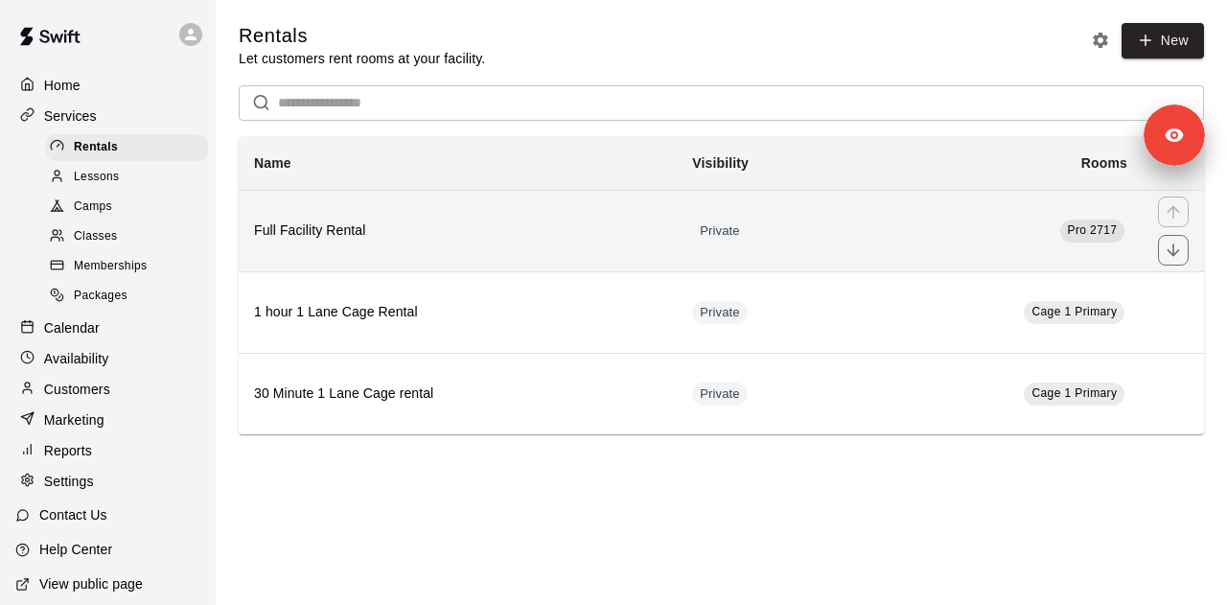
click at [524, 221] on th "Full Facility Rental" at bounding box center [458, 230] width 438 height 81
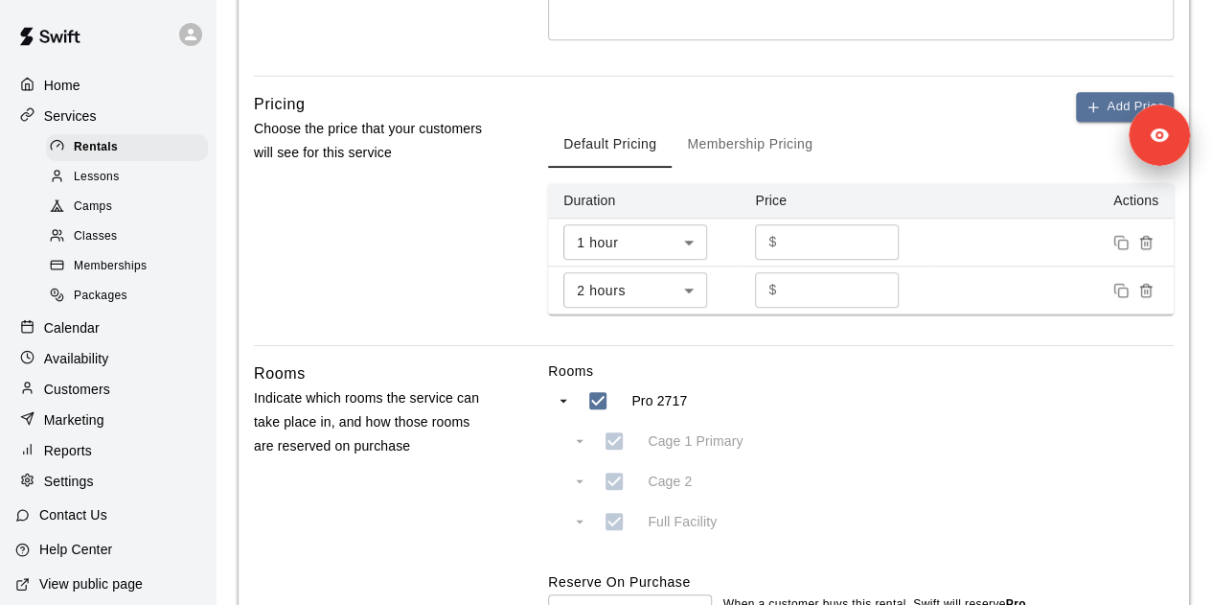
scroll to position [560, 0]
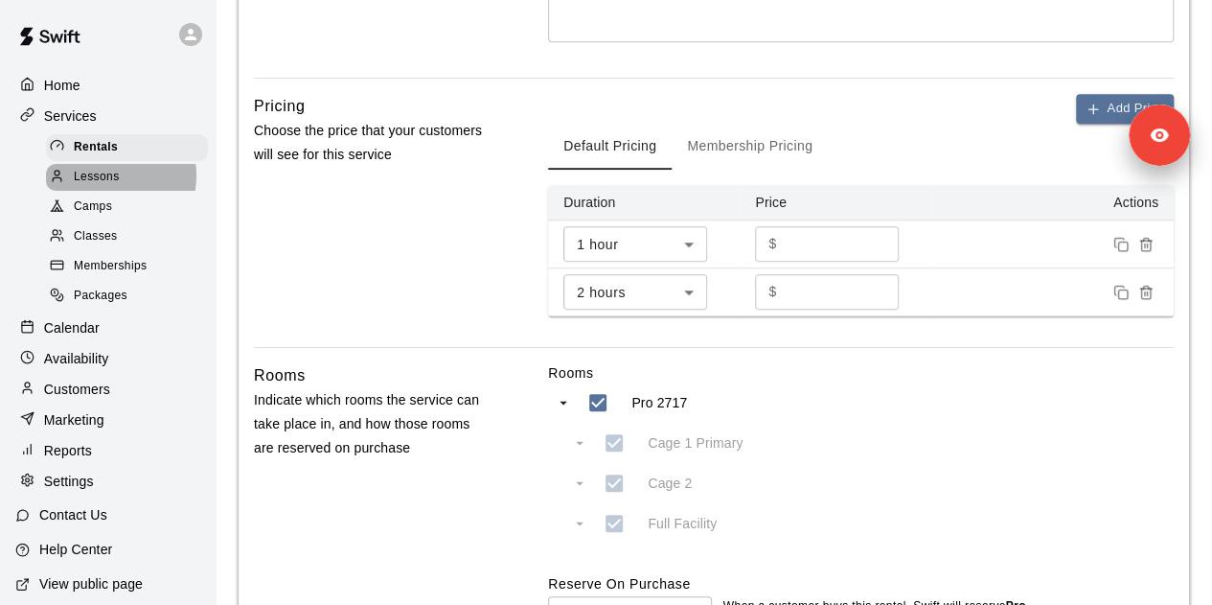
click at [107, 179] on span "Lessons" at bounding box center [97, 177] width 46 height 19
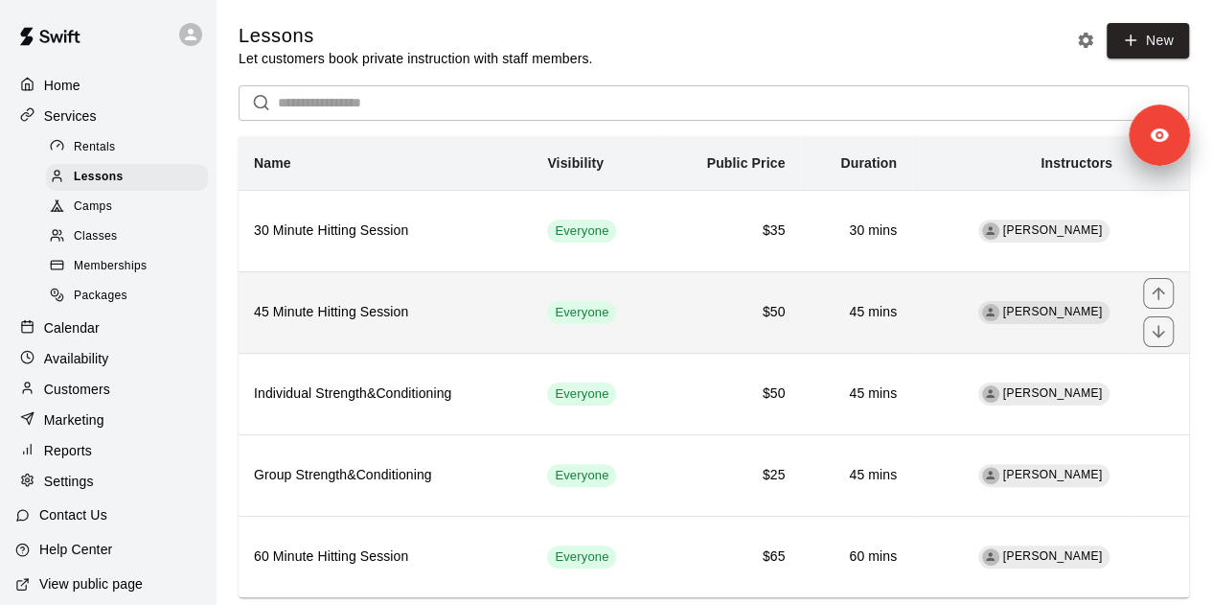
click at [523, 324] on th "45 Minute Hitting Session" at bounding box center [385, 311] width 293 height 81
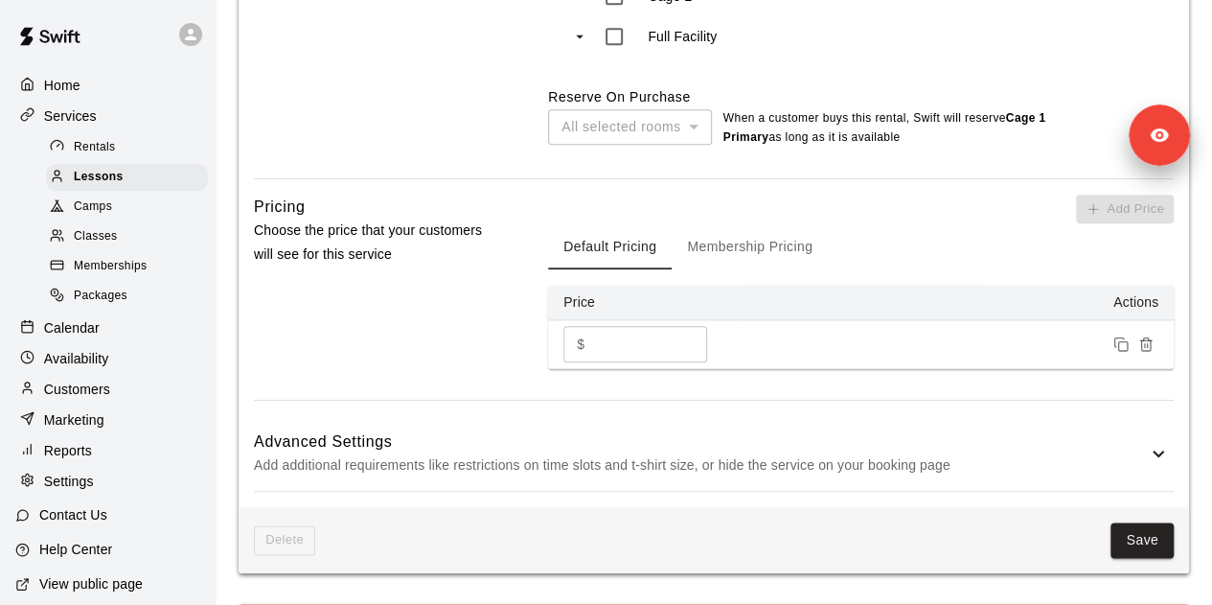
scroll to position [979, 0]
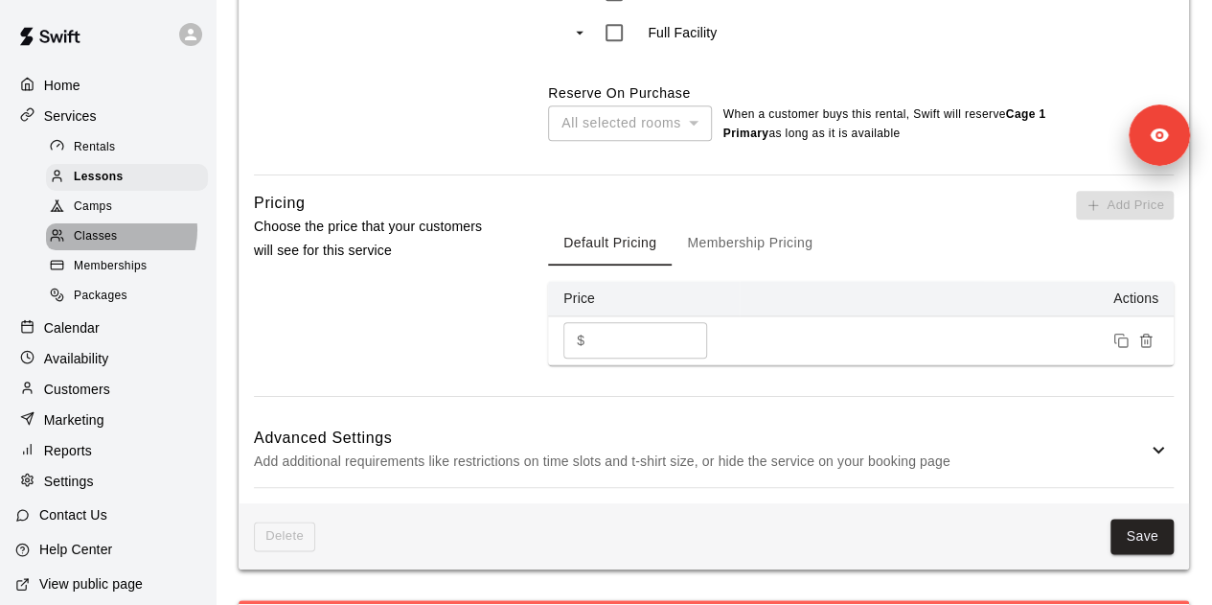
click at [115, 237] on span "Classes" at bounding box center [95, 236] width 43 height 19
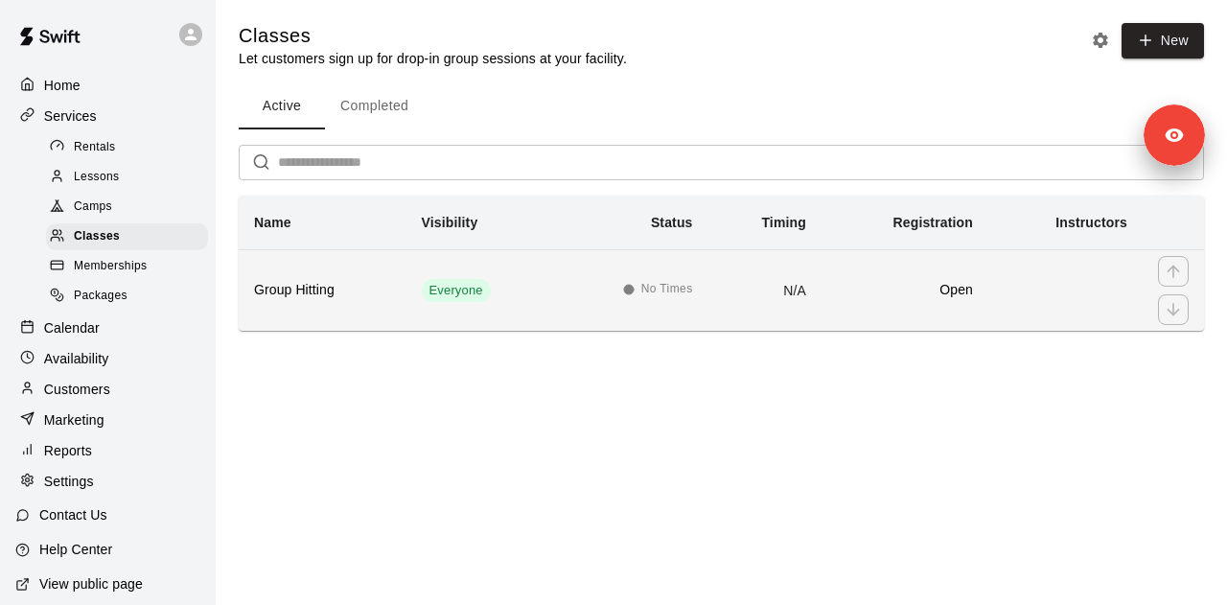
click at [389, 315] on th "Group Hitting" at bounding box center [323, 289] width 168 height 81
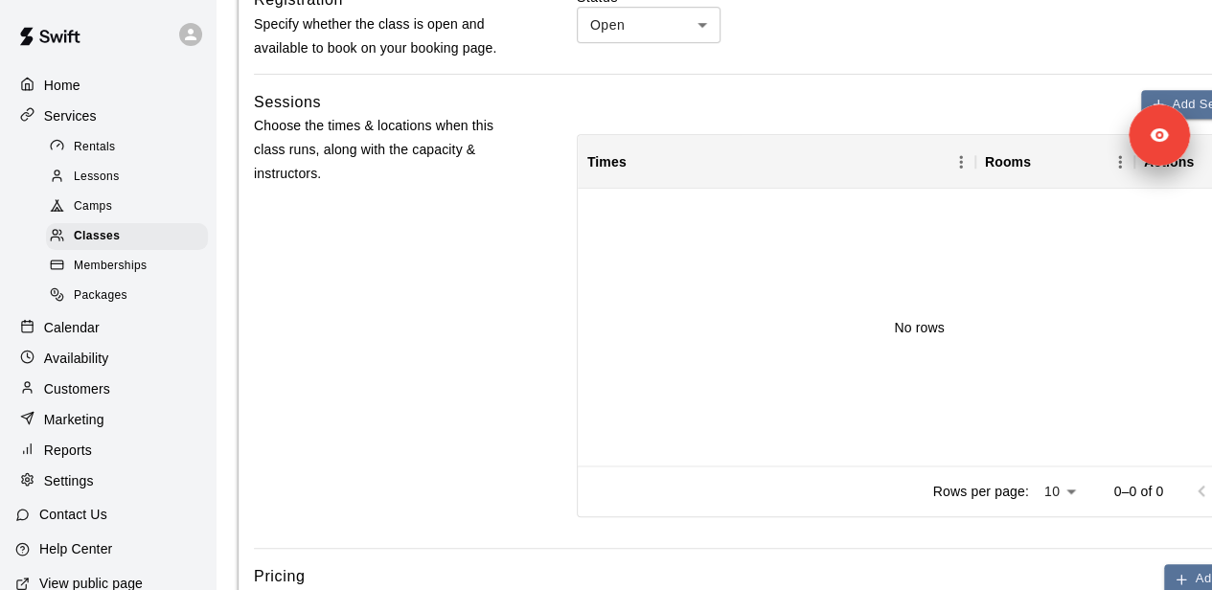
scroll to position [740, 0]
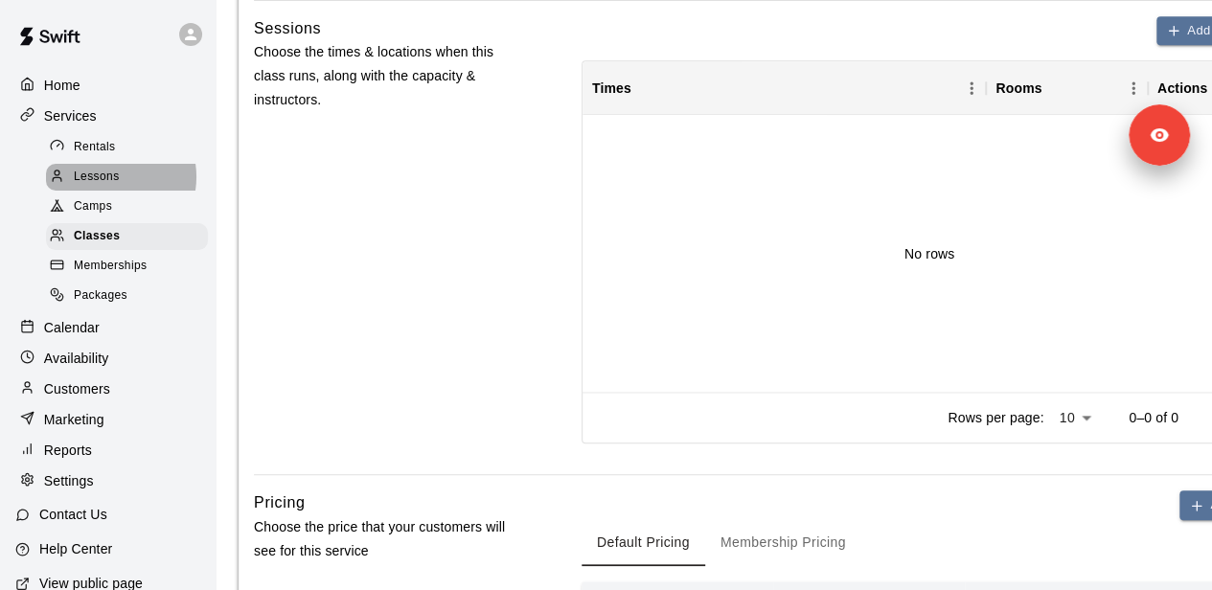
click at [105, 180] on span "Lessons" at bounding box center [97, 177] width 46 height 19
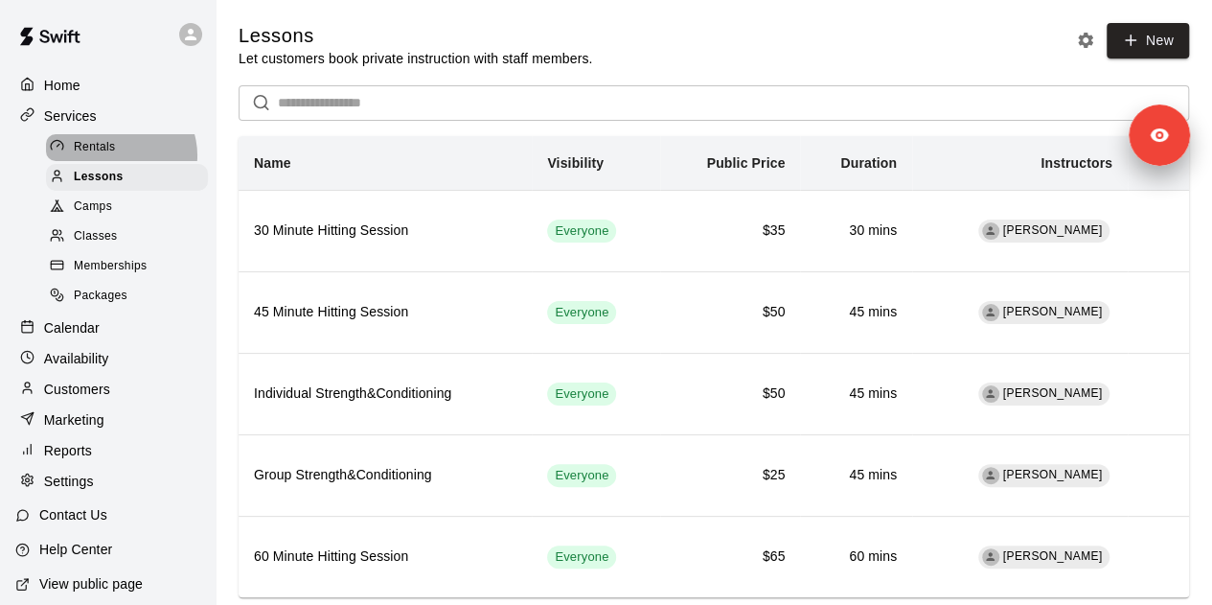
click at [119, 158] on div "Rentals" at bounding box center [127, 147] width 162 height 27
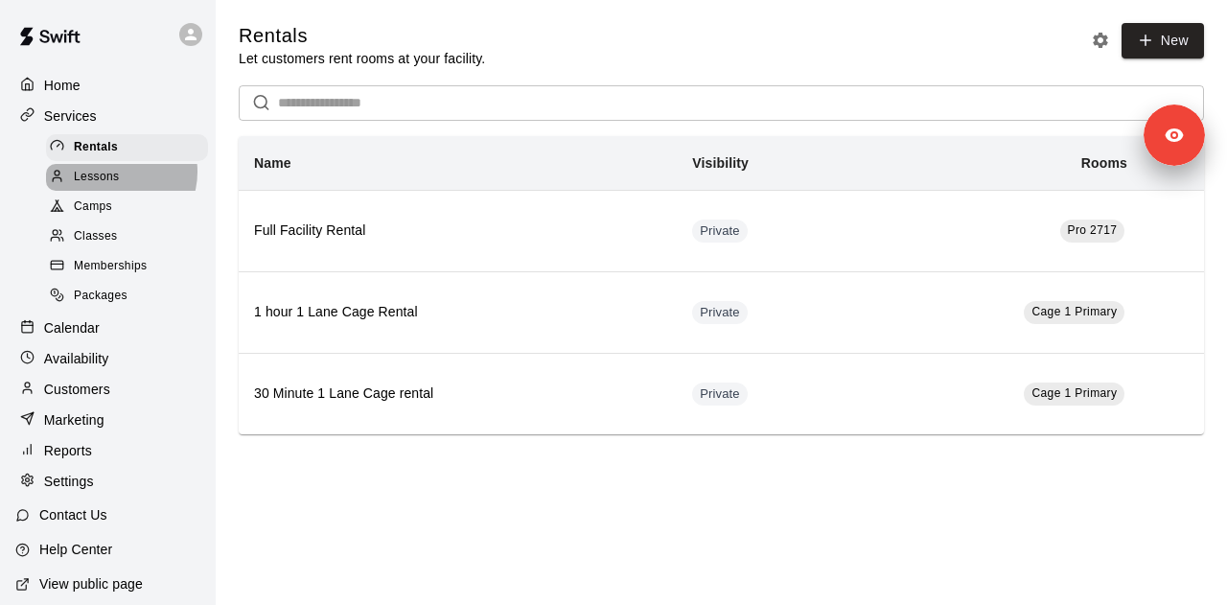
click at [113, 175] on span "Lessons" at bounding box center [97, 177] width 46 height 19
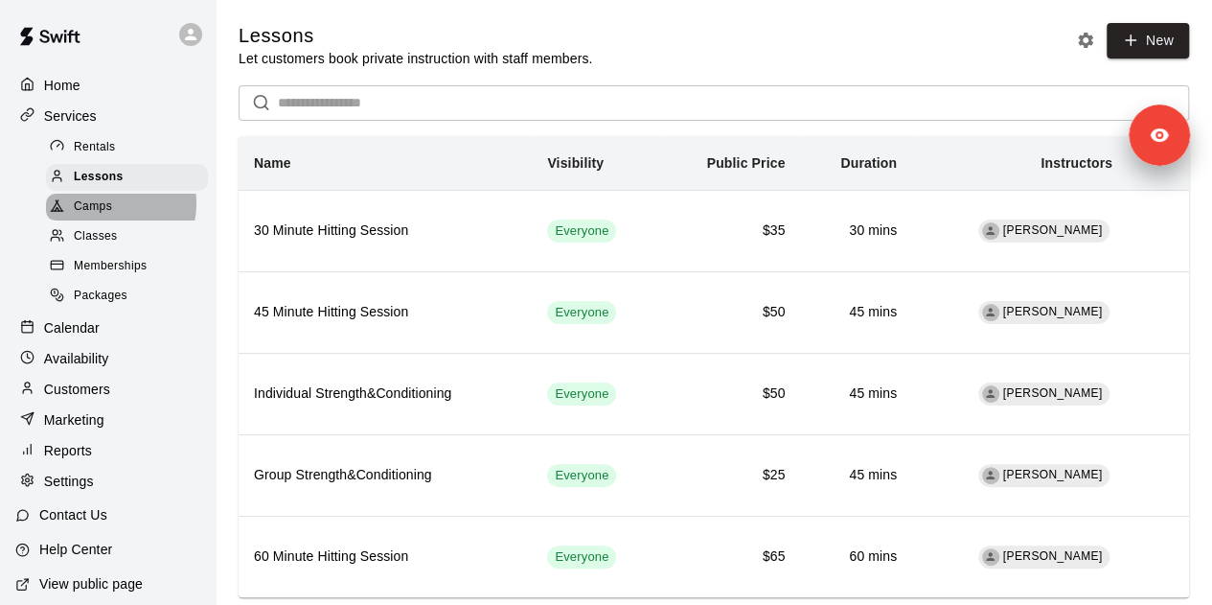
click at [113, 209] on div "Camps" at bounding box center [127, 207] width 162 height 27
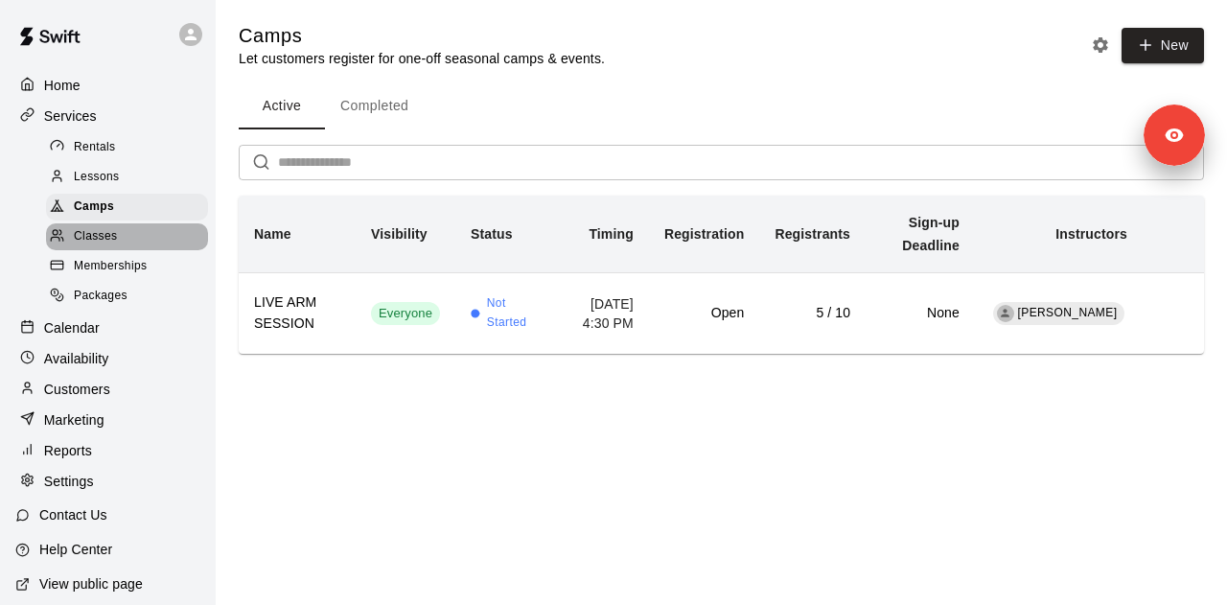
click at [127, 232] on div "Classes" at bounding box center [127, 236] width 162 height 27
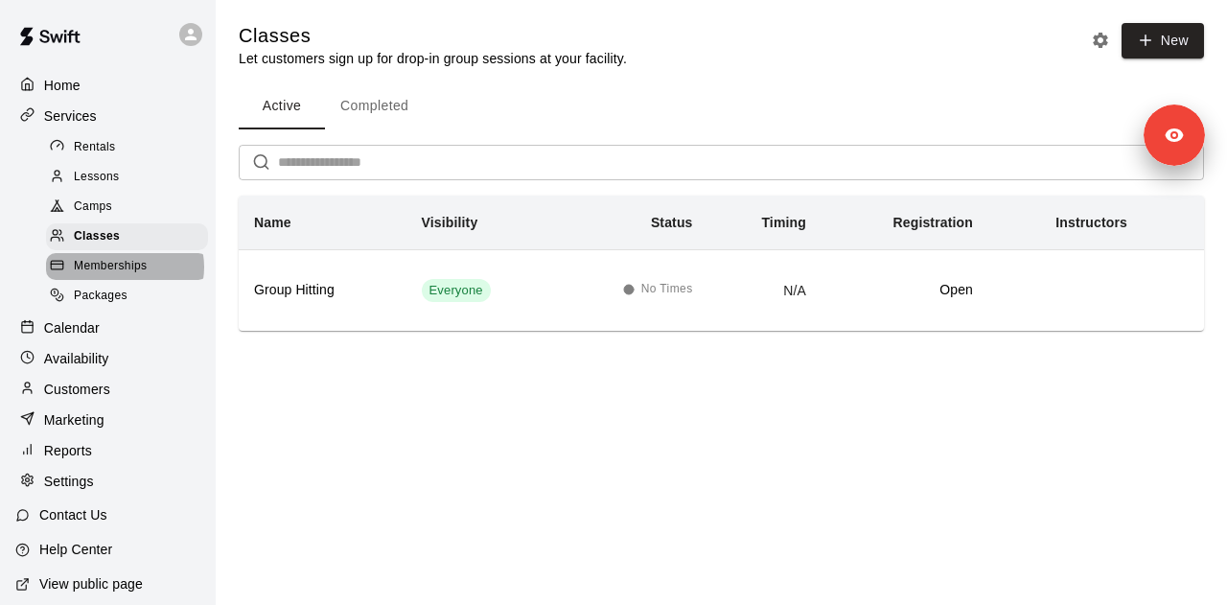
click at [124, 275] on span "Memberships" at bounding box center [110, 266] width 73 height 19
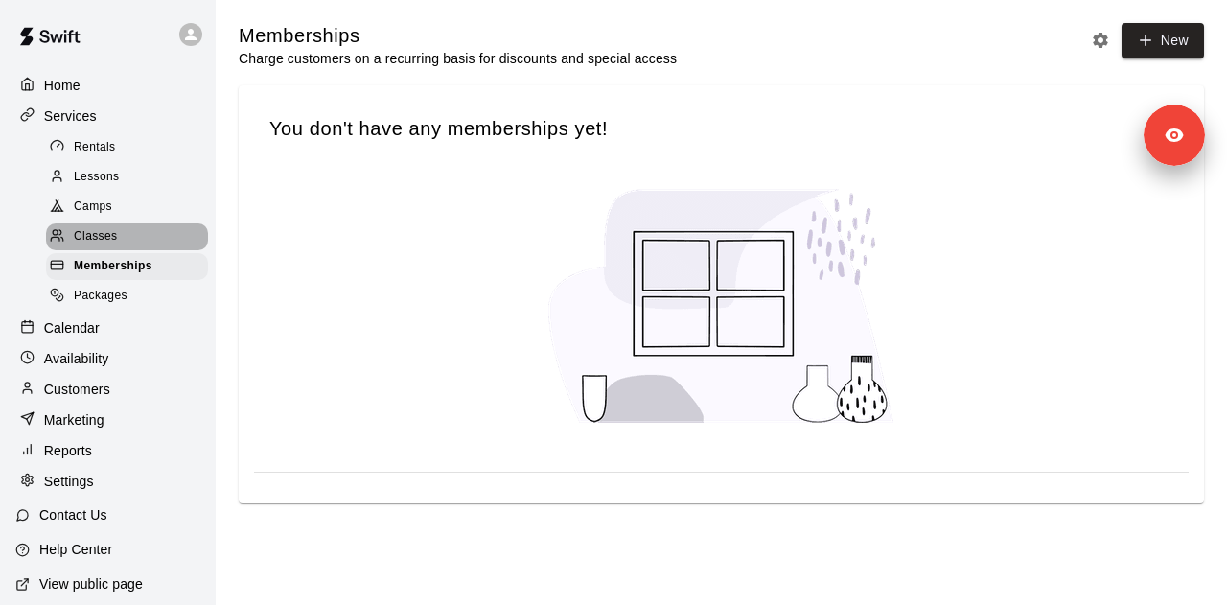
click at [134, 247] on div "Classes" at bounding box center [127, 236] width 162 height 27
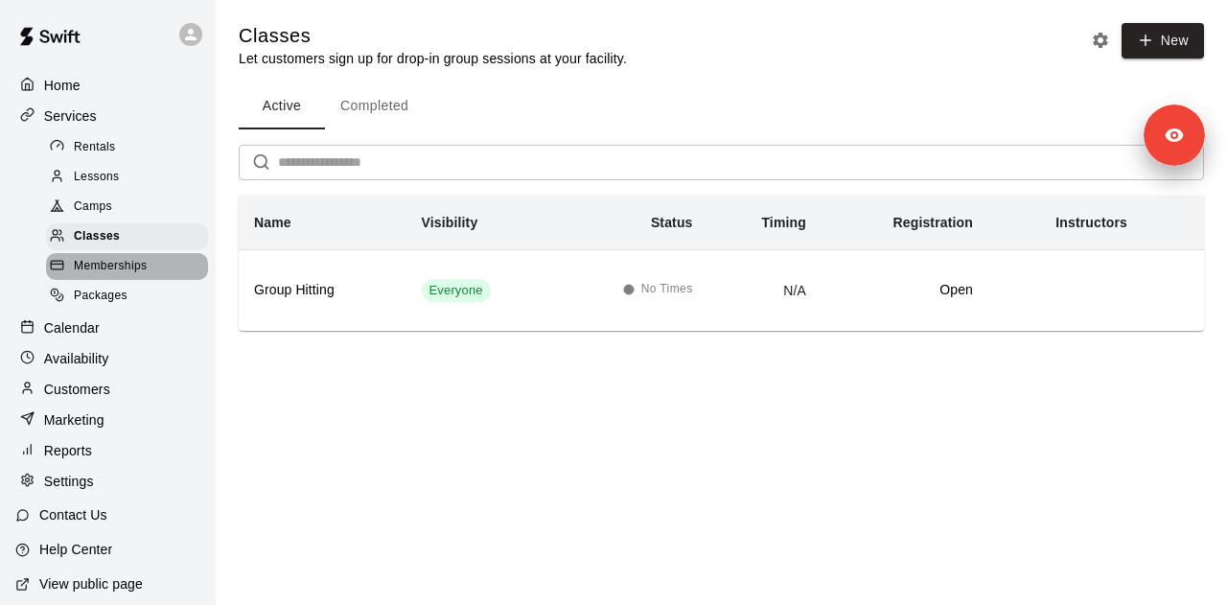
click at [134, 276] on span "Memberships" at bounding box center [110, 266] width 73 height 19
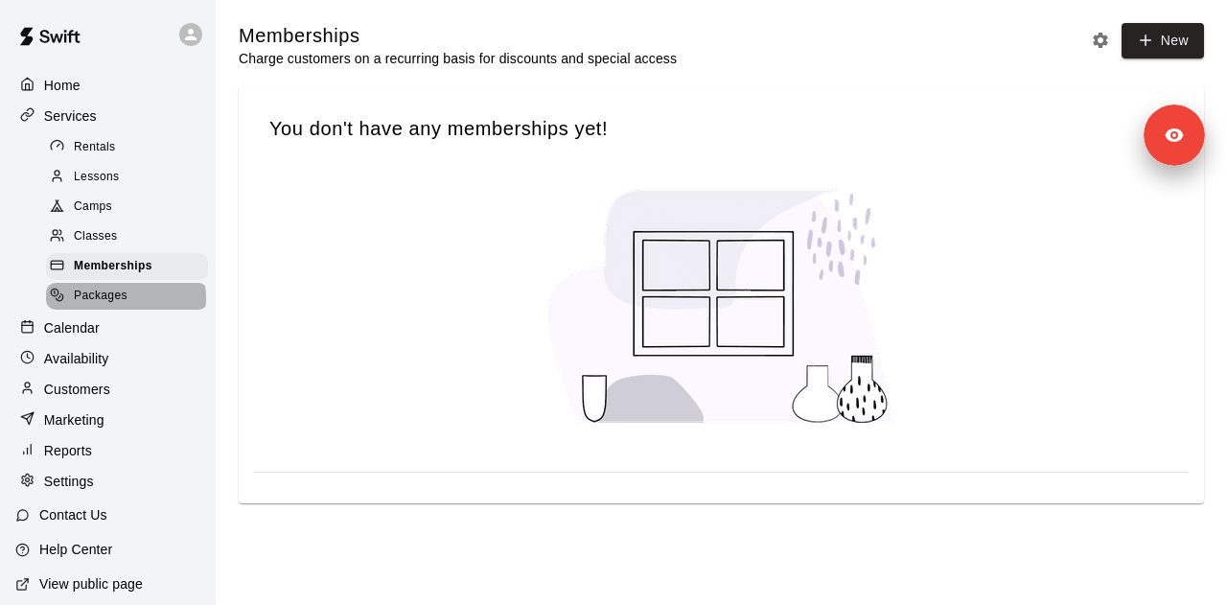
click at [125, 306] on span "Packages" at bounding box center [101, 296] width 54 height 19
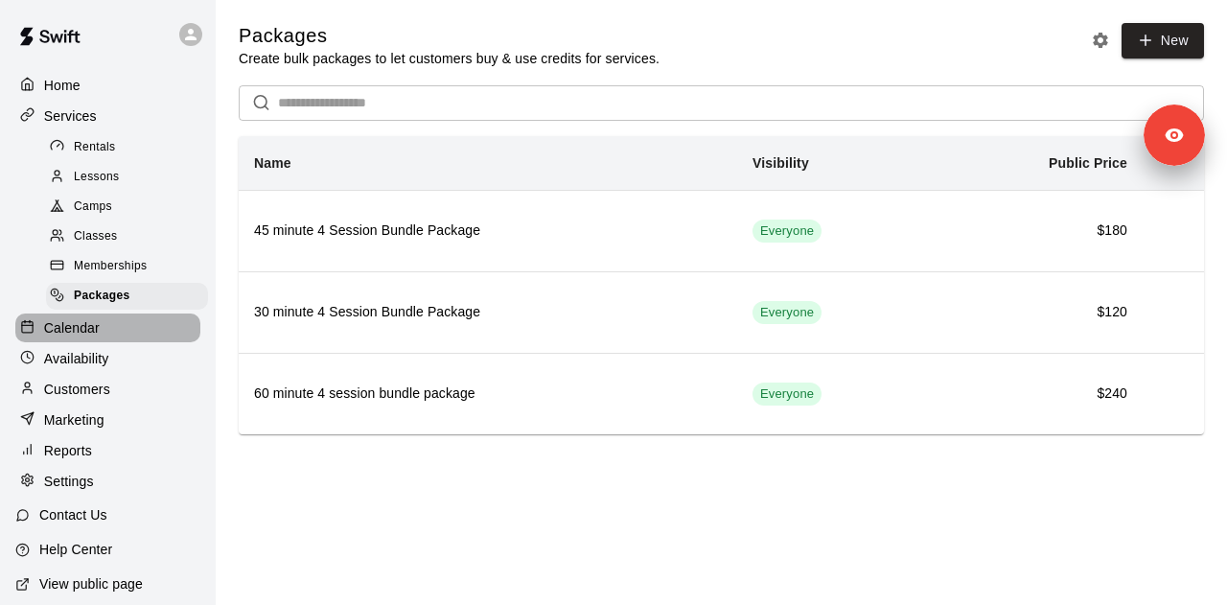
click at [113, 340] on div "Calendar" at bounding box center [107, 327] width 185 height 29
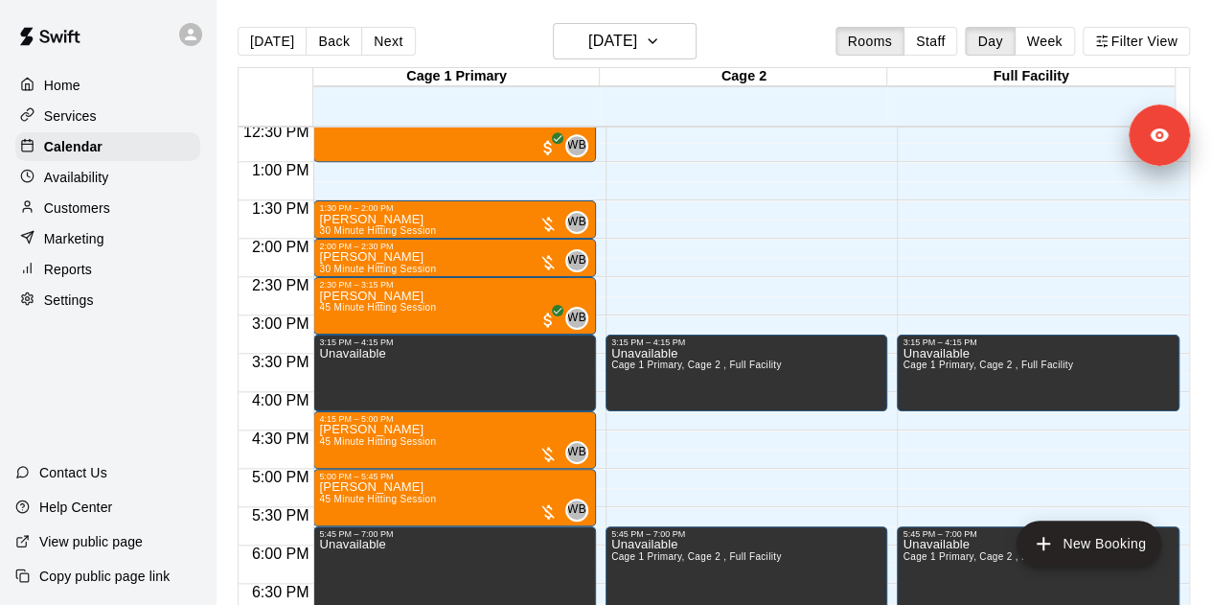
scroll to position [31, 0]
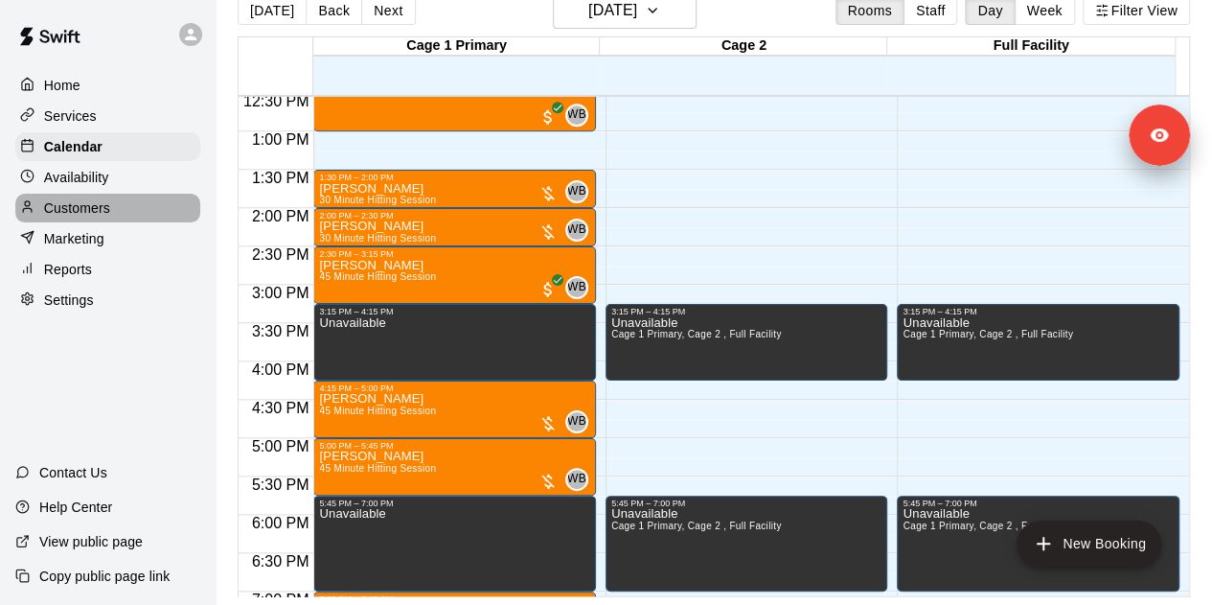
click at [112, 212] on div "Customers" at bounding box center [107, 208] width 185 height 29
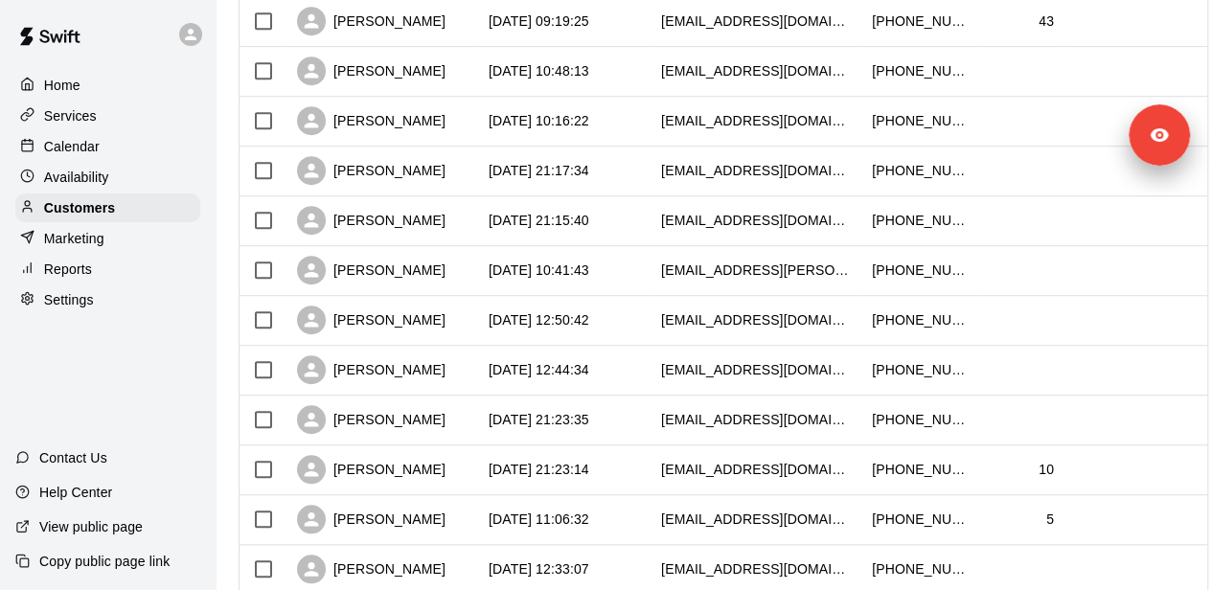
scroll to position [1079, 0]
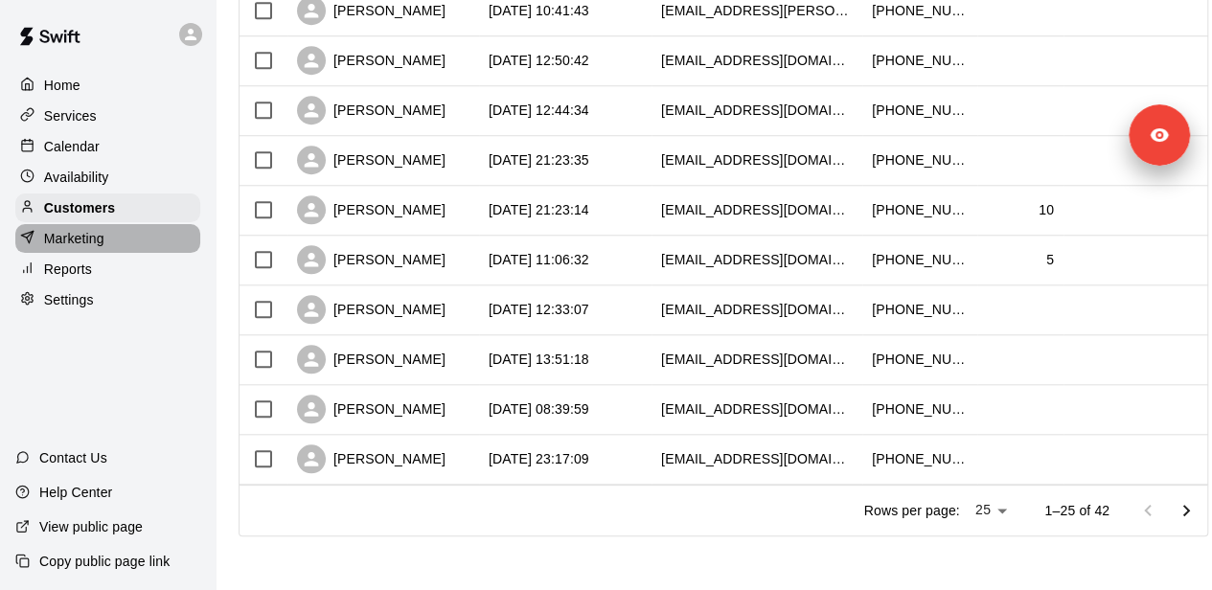
click at [112, 246] on div "Marketing" at bounding box center [107, 238] width 185 height 29
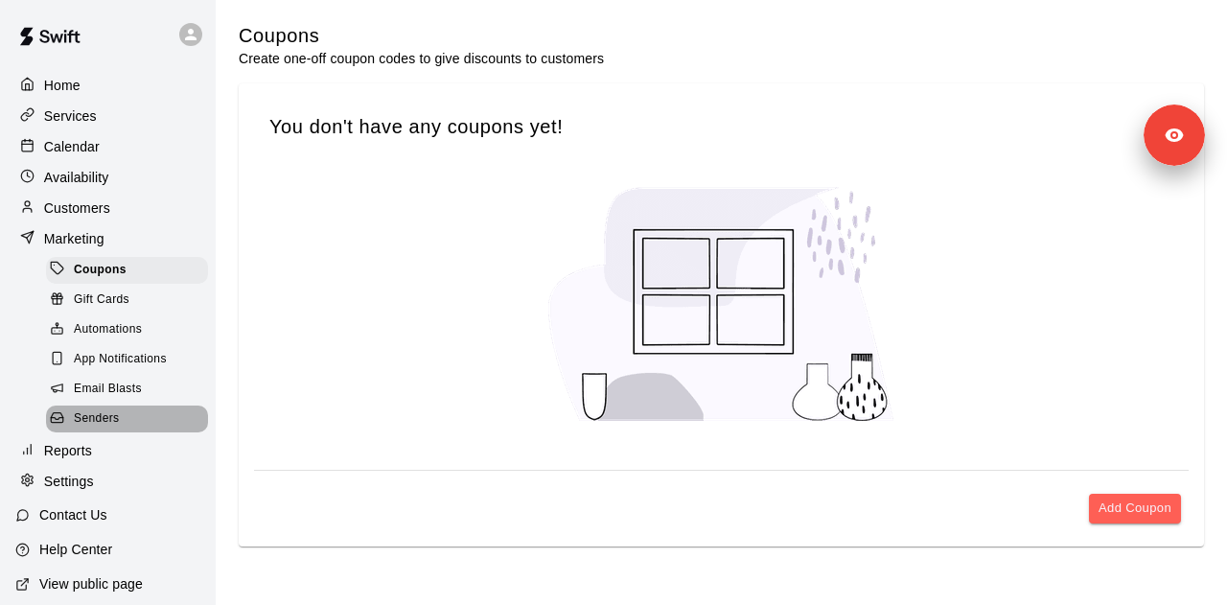
click at [134, 430] on div "Senders" at bounding box center [127, 418] width 162 height 27
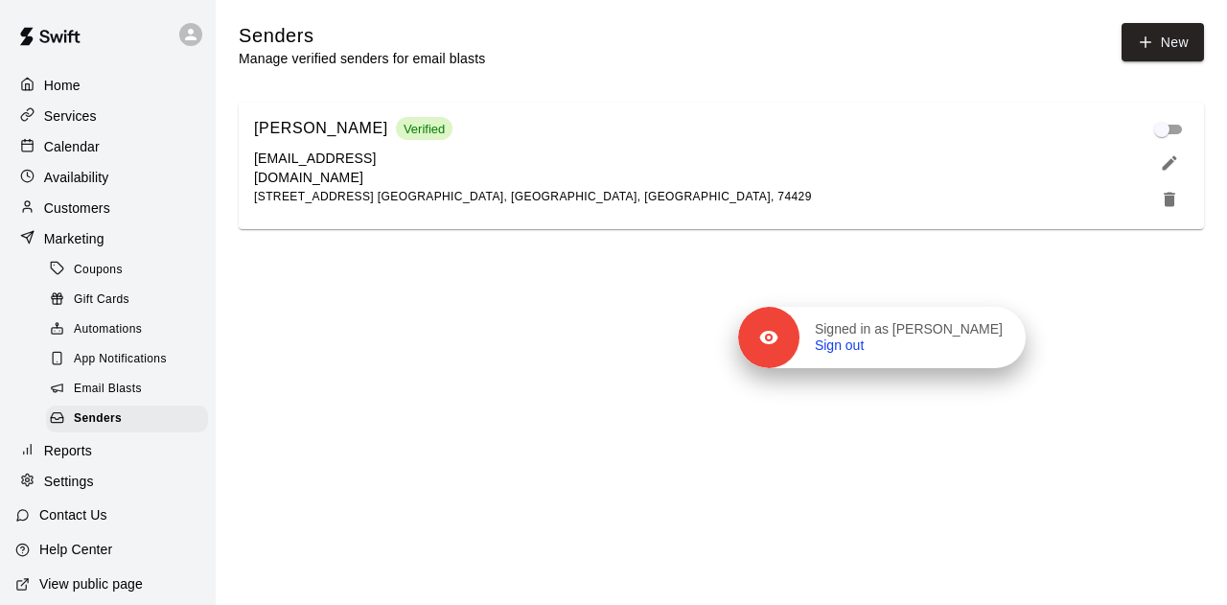
drag, startPoint x: 1093, startPoint y: 199, endPoint x: 987, endPoint y: 345, distance: 179.8
click at [987, 345] on div "Signed in as Shawna Holdridge Sign out" at bounding box center [912, 338] width 226 height 34
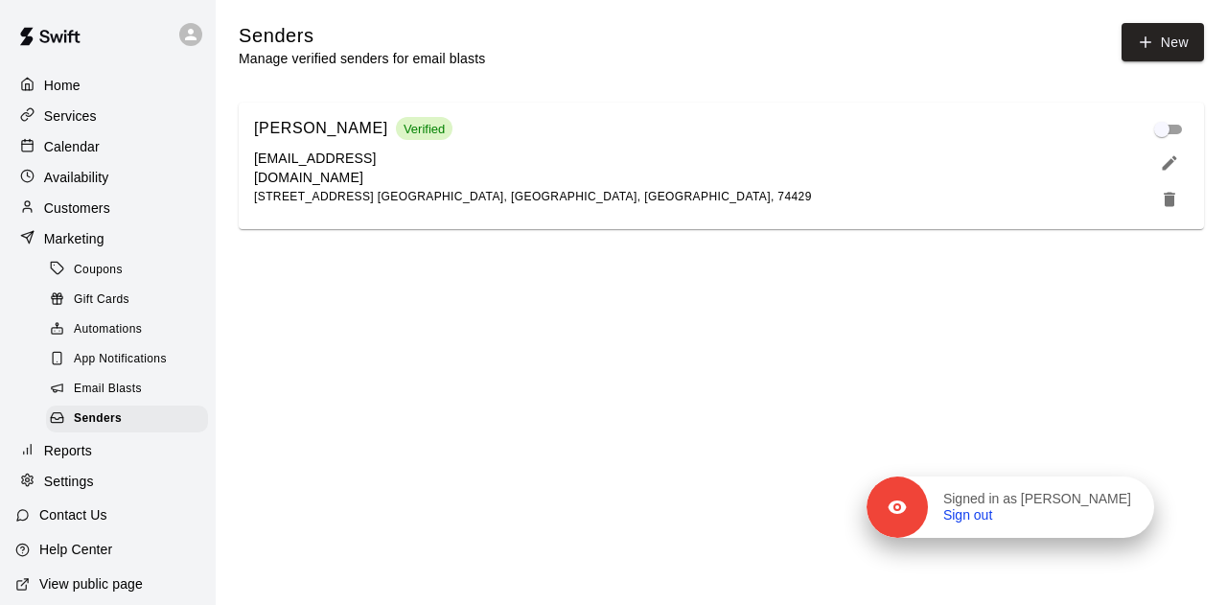
click at [1114, 500] on p "Signed in as Shawna Holdridge" at bounding box center [1037, 499] width 188 height 17
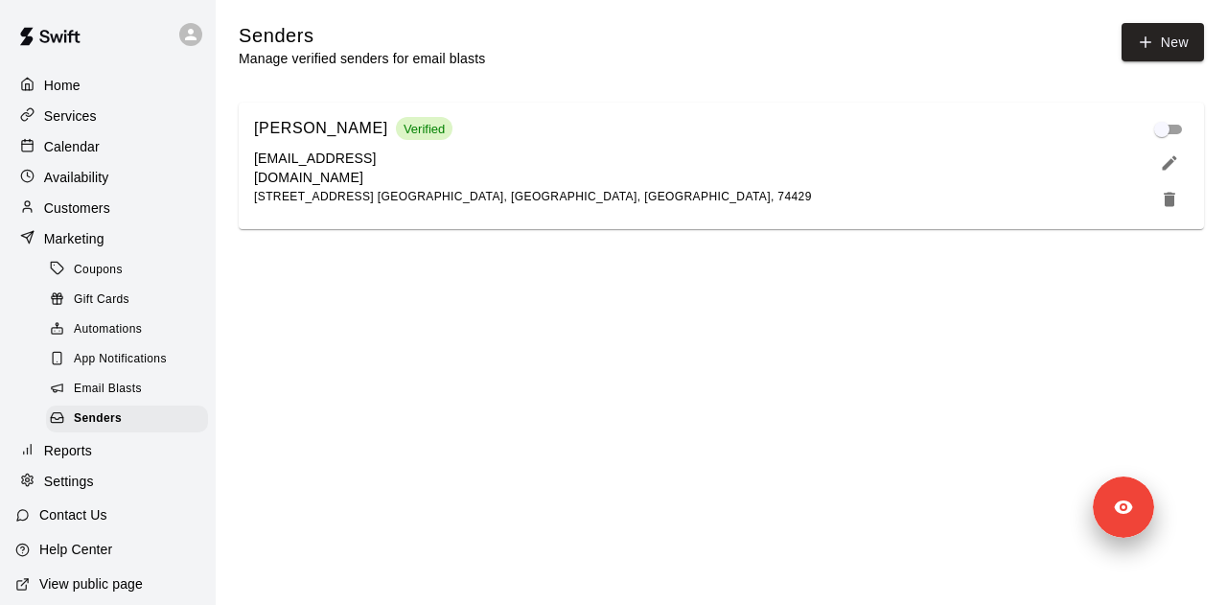
click at [671, 252] on html "Home Services Calendar Availability Customers Marketing Coupons Gift Cards Auto…" at bounding box center [613, 126] width 1227 height 252
click at [125, 109] on div "Services" at bounding box center [107, 116] width 185 height 29
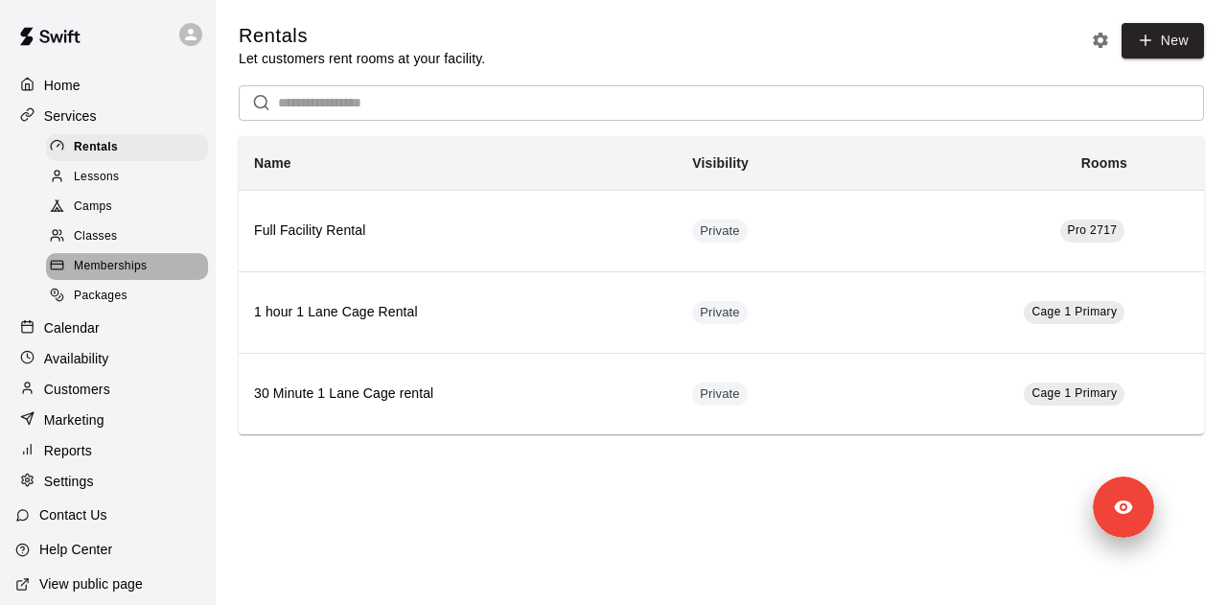
click at [138, 275] on span "Memberships" at bounding box center [110, 266] width 73 height 19
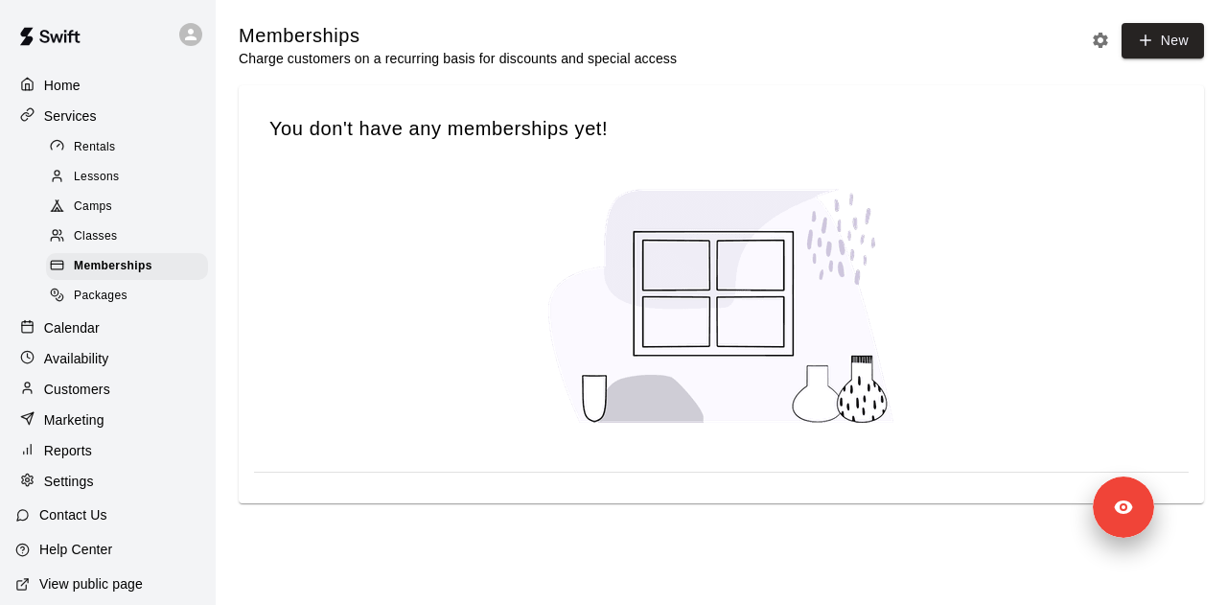
click at [115, 465] on div "Reports" at bounding box center [107, 450] width 185 height 29
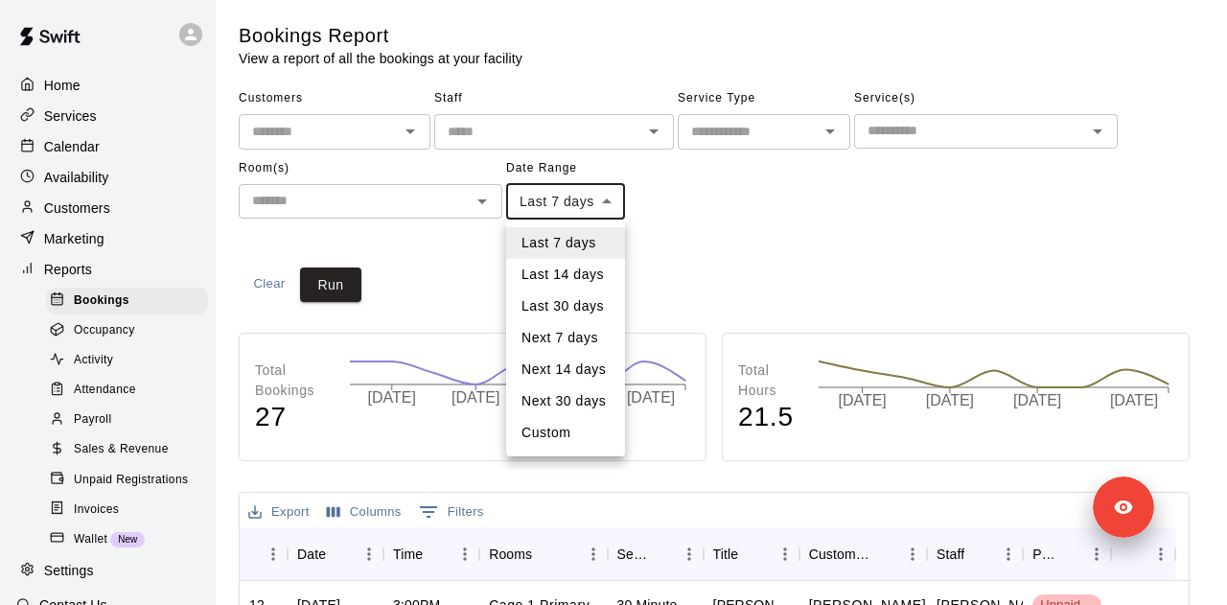
click at [555, 198] on body "Home Services Calendar Availability Customers Marketing Reports Bookings Occupa…" at bounding box center [613, 585] width 1227 height 1170
click at [560, 298] on li "Last 30 days" at bounding box center [565, 306] width 119 height 32
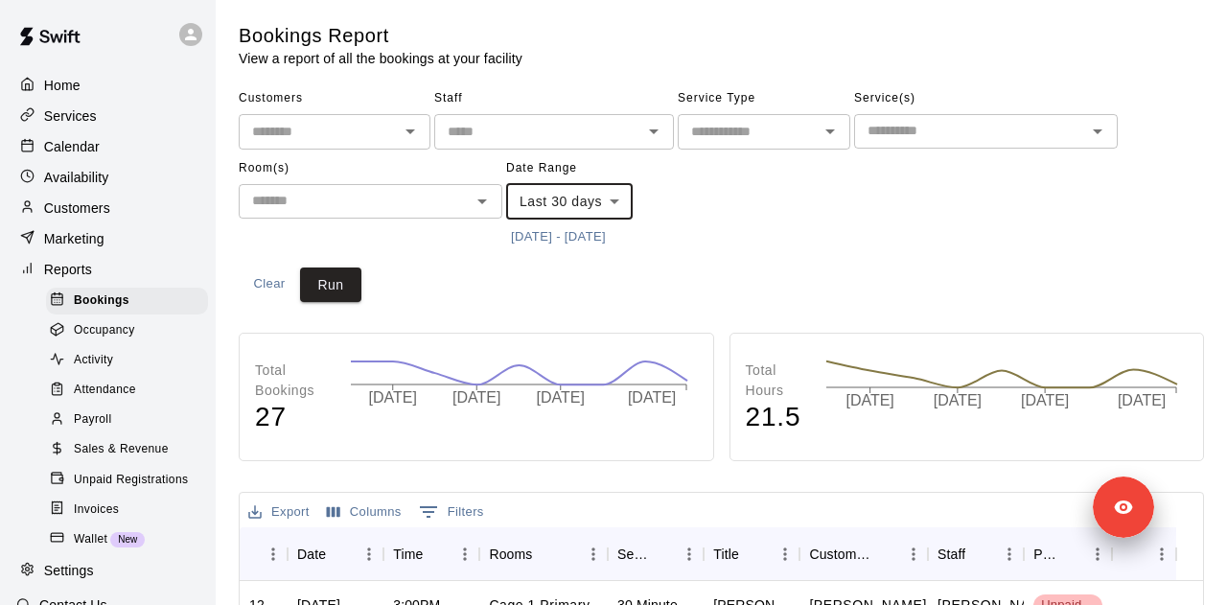
type input "*****"
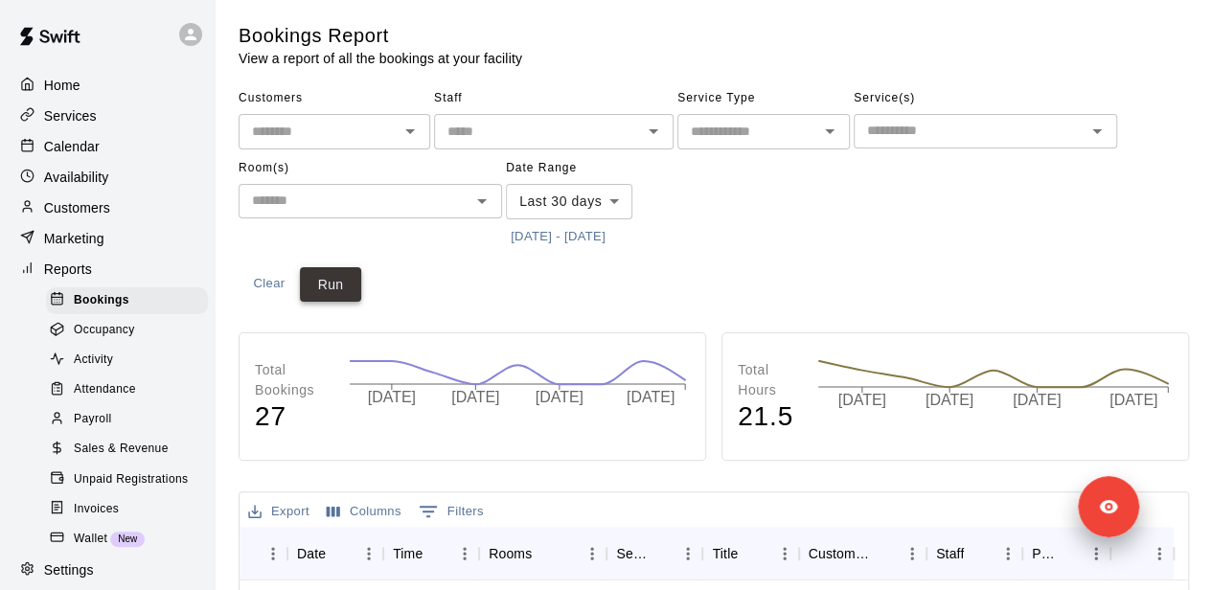
drag, startPoint x: 560, startPoint y: 298, endPoint x: 330, endPoint y: 288, distance: 230.3
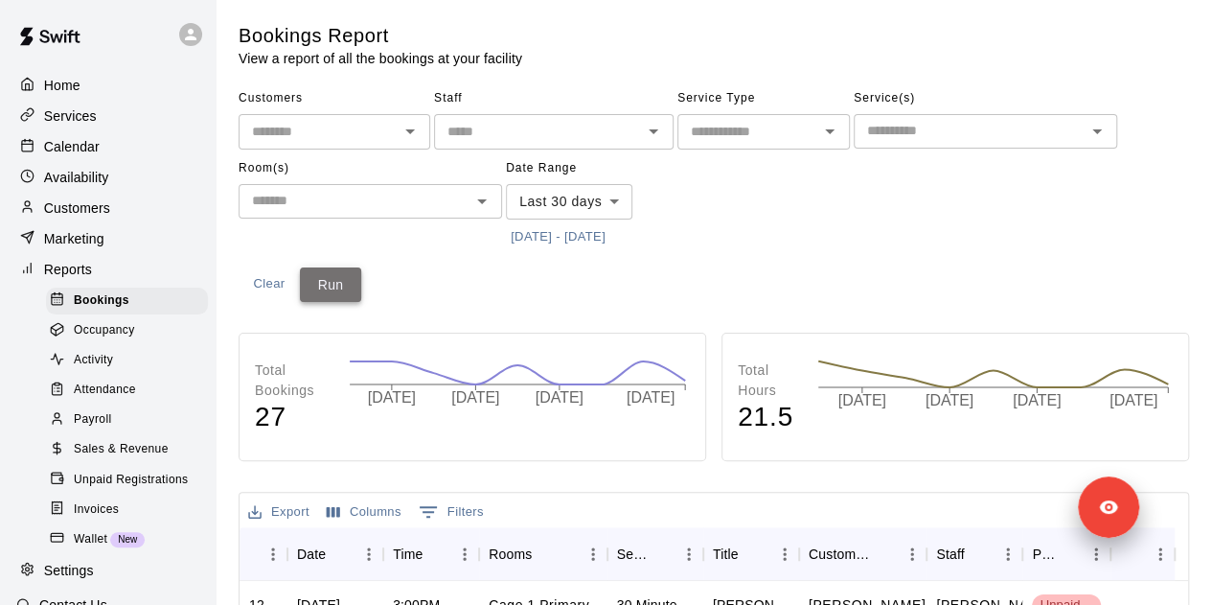
click at [330, 288] on button "Run" at bounding box center [330, 284] width 61 height 35
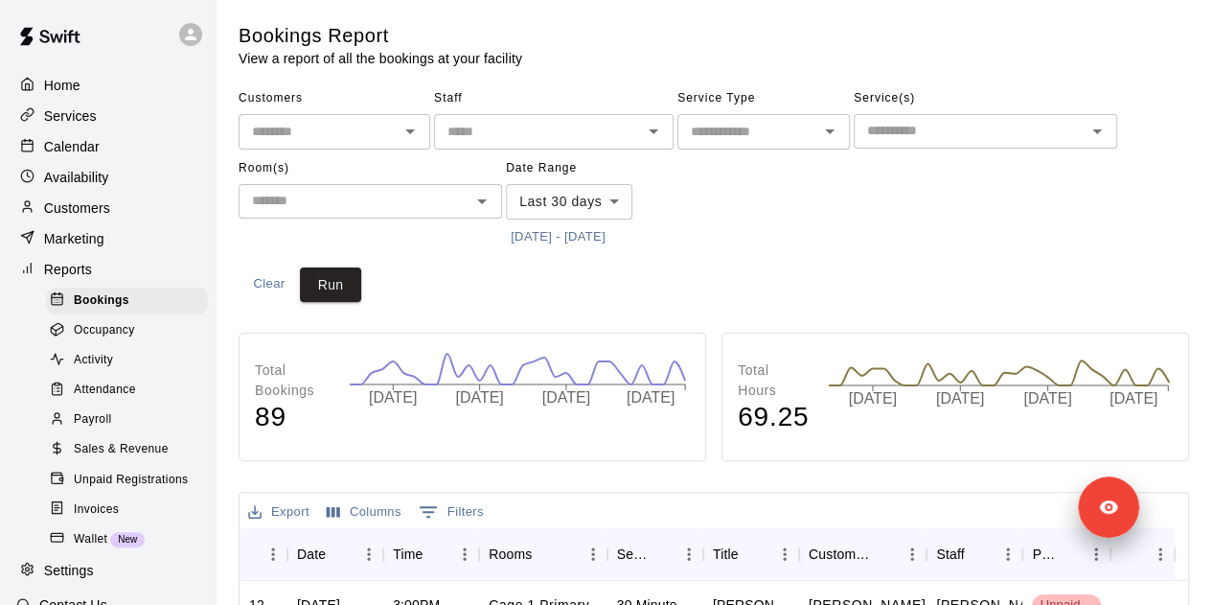
click at [132, 459] on span "Sales & Revenue" at bounding box center [121, 449] width 95 height 19
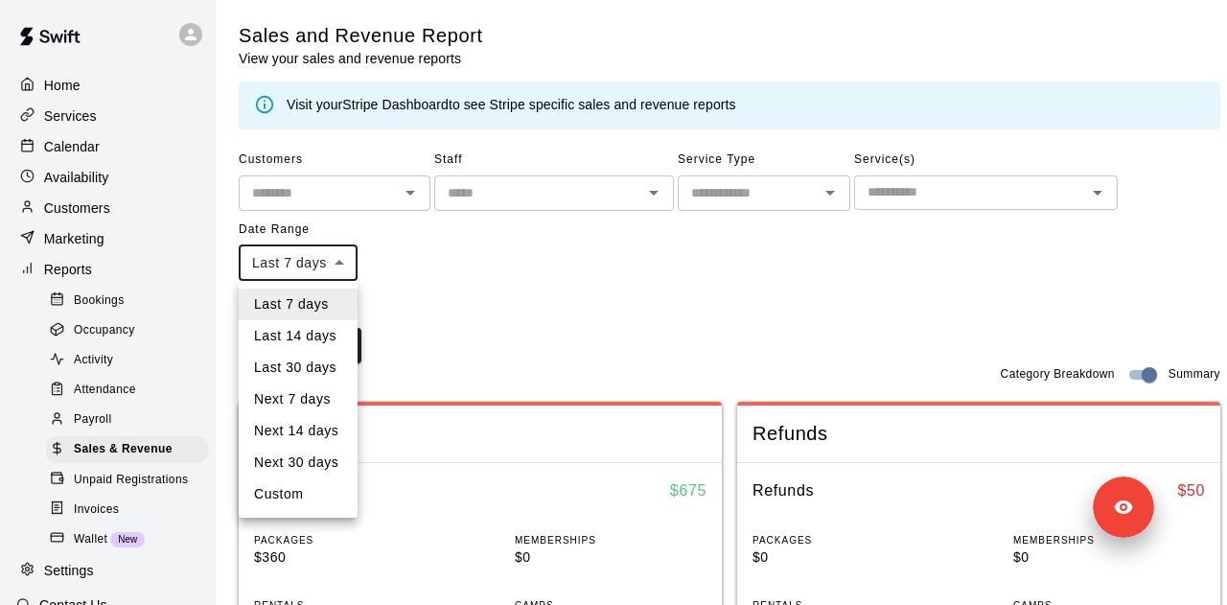
click at [308, 361] on li "Last 30 days" at bounding box center [298, 368] width 119 height 32
type input "*****"
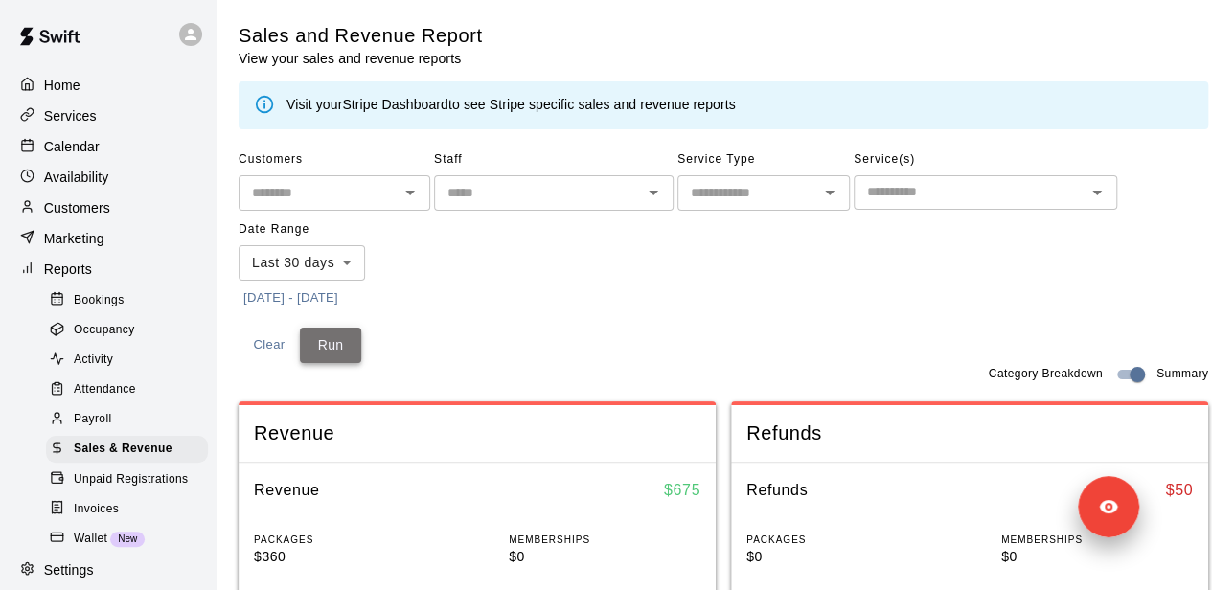
click at [353, 336] on button "Run" at bounding box center [330, 345] width 61 height 35
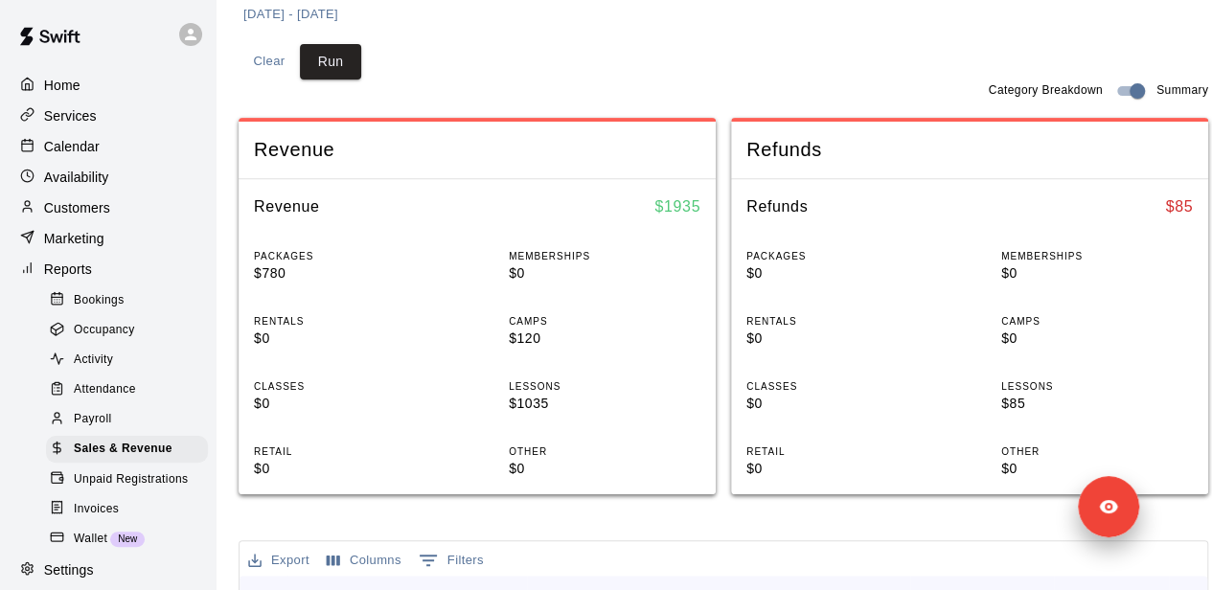
scroll to position [285, 0]
click at [548, 471] on p "$0" at bounding box center [605, 468] width 192 height 20
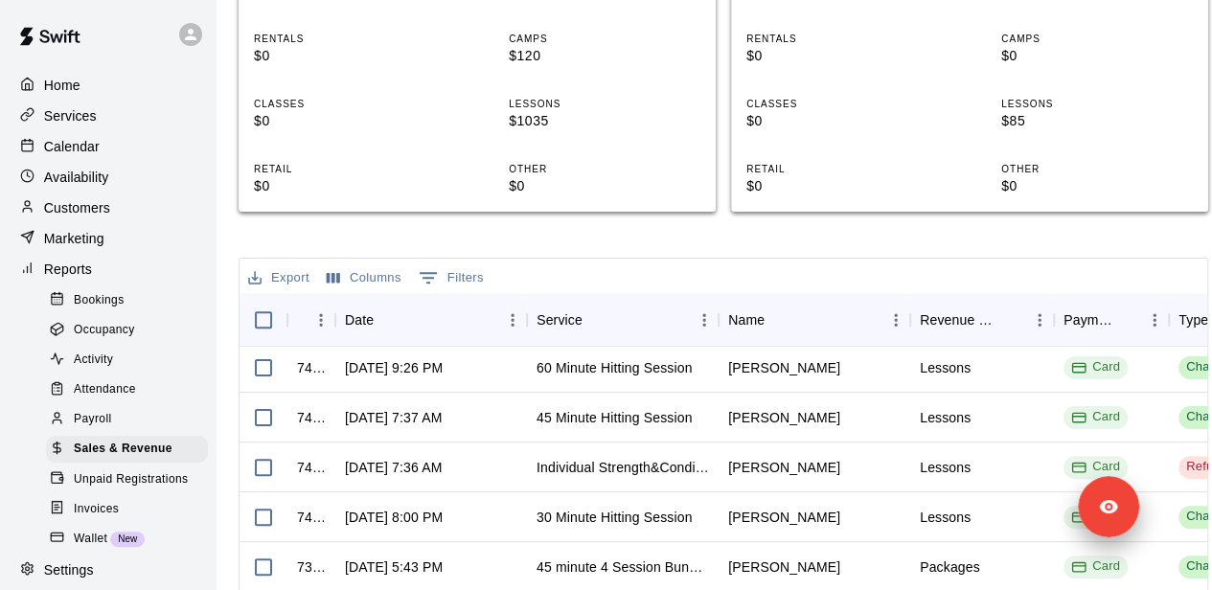
scroll to position [374, 0]
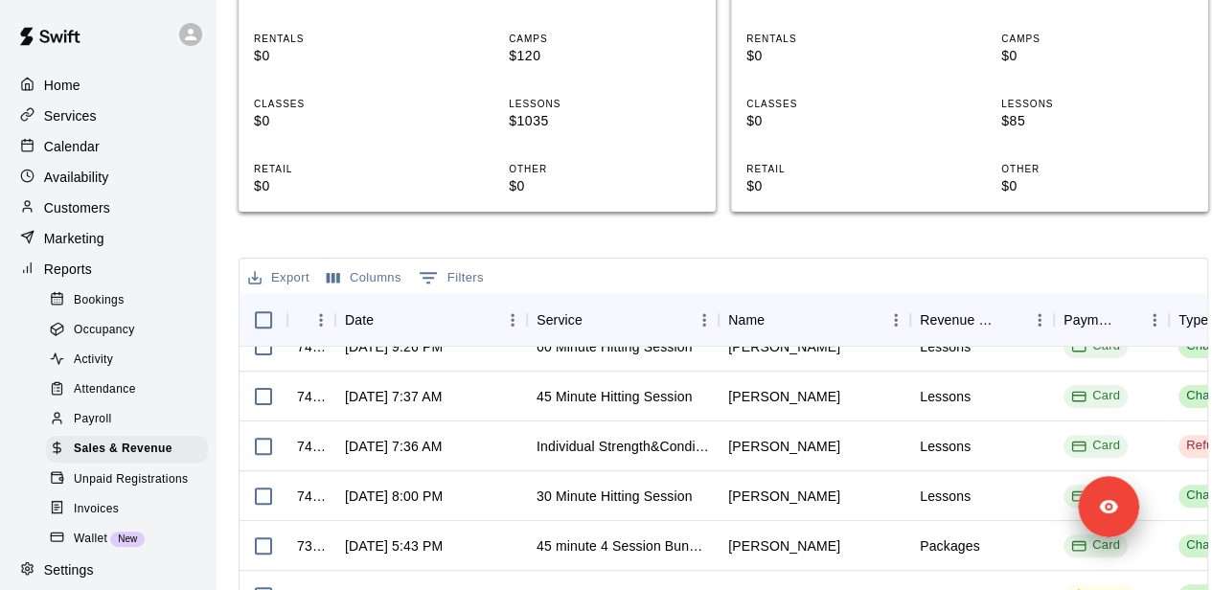
click at [131, 490] on span "Unpaid Registrations" at bounding box center [131, 480] width 114 height 19
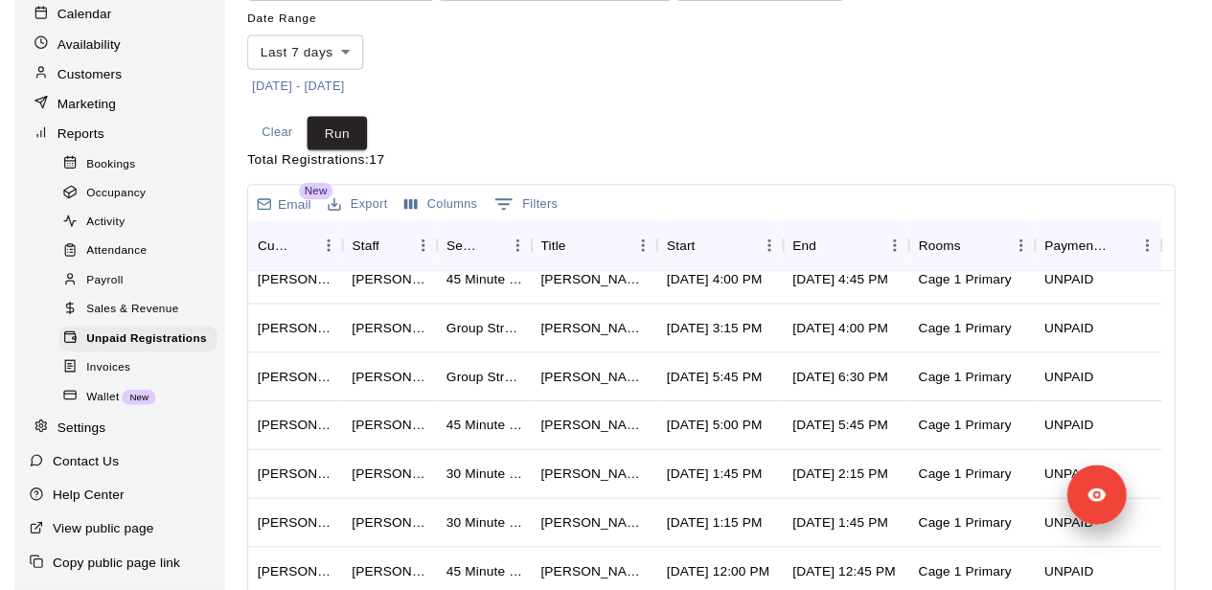
scroll to position [172, 0]
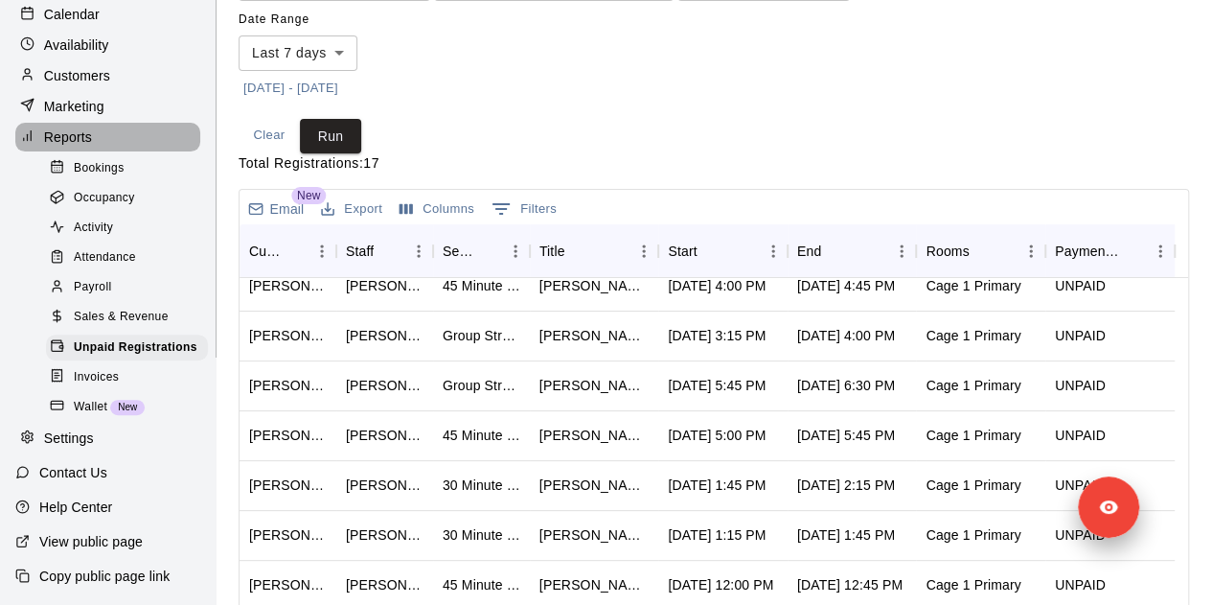
click at [165, 123] on div "Reports" at bounding box center [107, 137] width 185 height 29
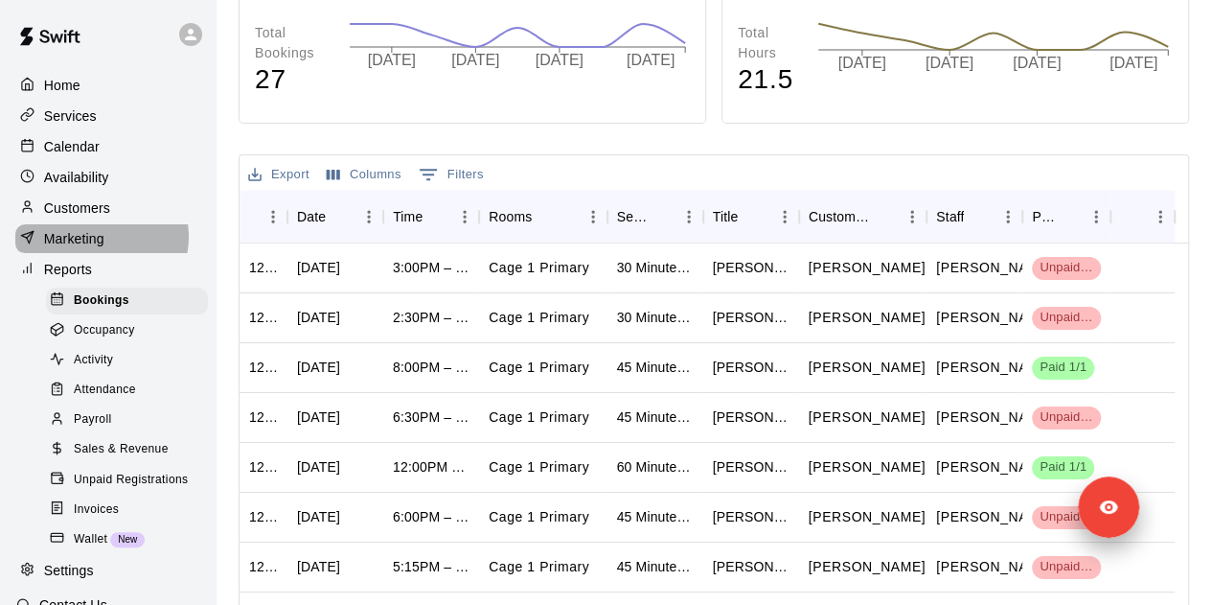
click at [100, 243] on p "Marketing" at bounding box center [74, 238] width 60 height 19
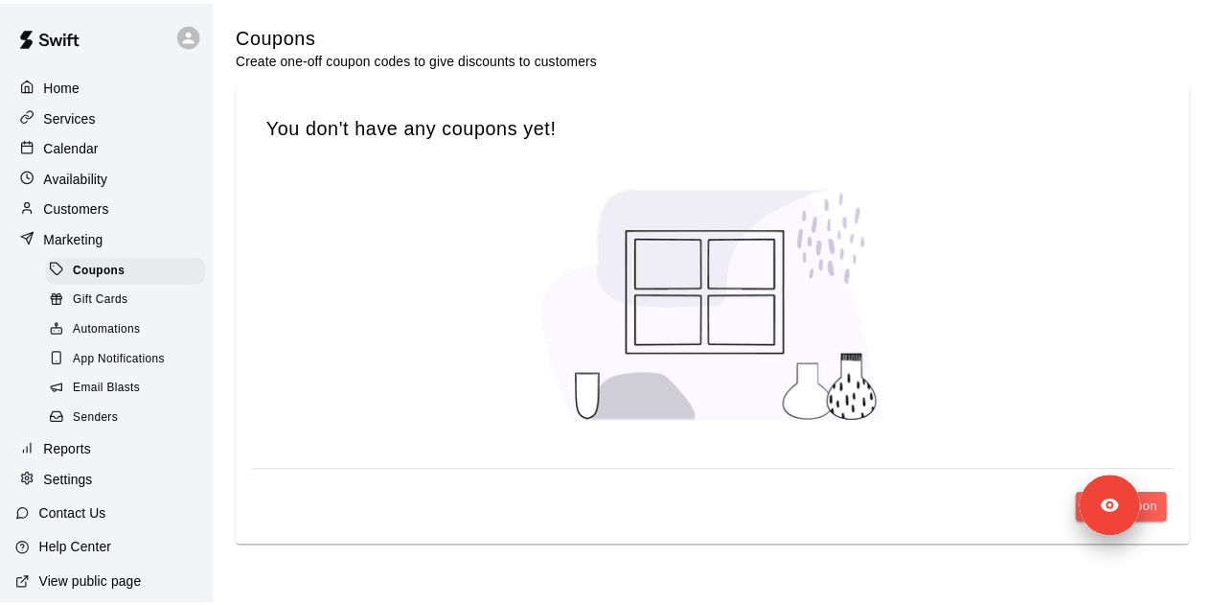
scroll to position [60, 0]
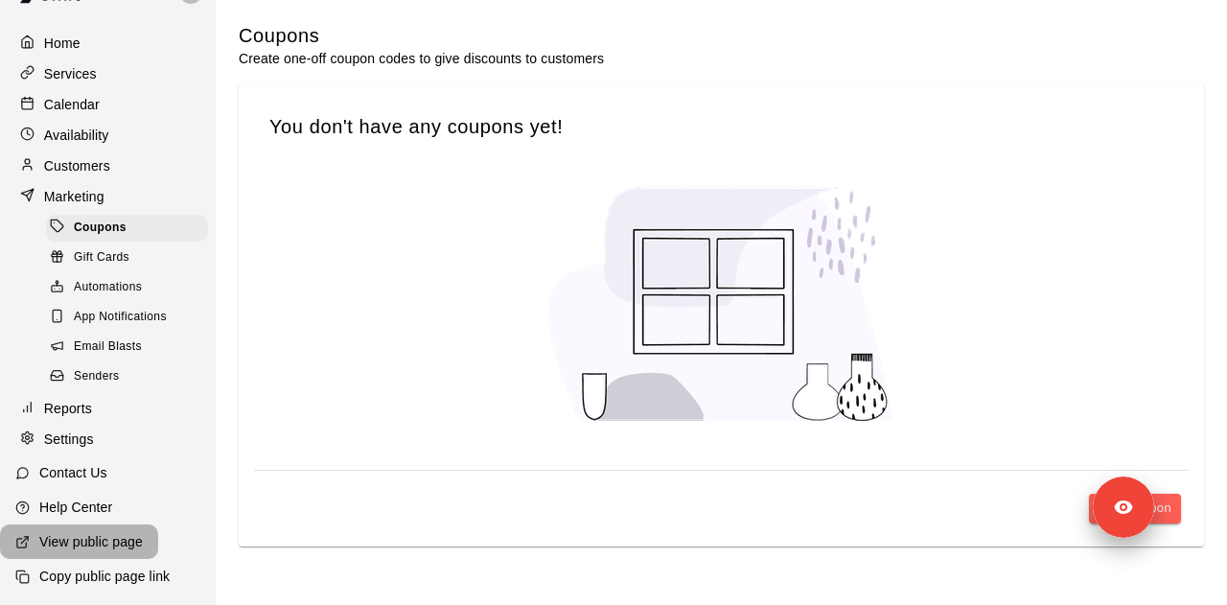
click at [132, 540] on p "View public page" at bounding box center [91, 541] width 104 height 19
click at [117, 64] on div "Services" at bounding box center [107, 73] width 185 height 29
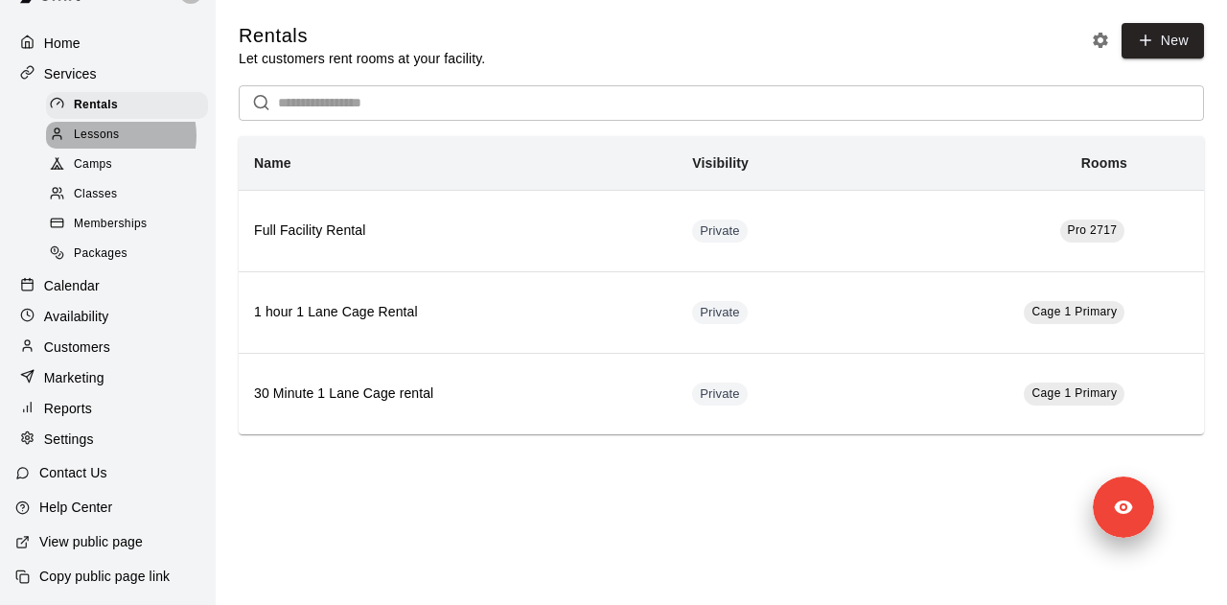
click at [117, 126] on span "Lessons" at bounding box center [97, 135] width 46 height 19
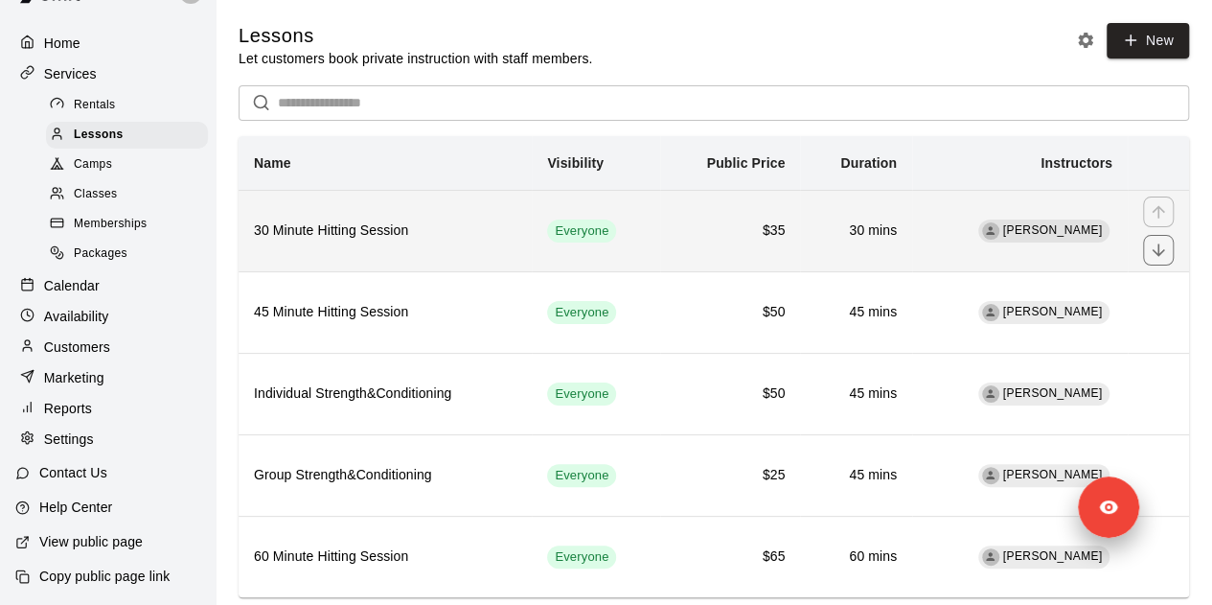
click at [472, 244] on th "30 Minute Hitting Session" at bounding box center [385, 230] width 293 height 81
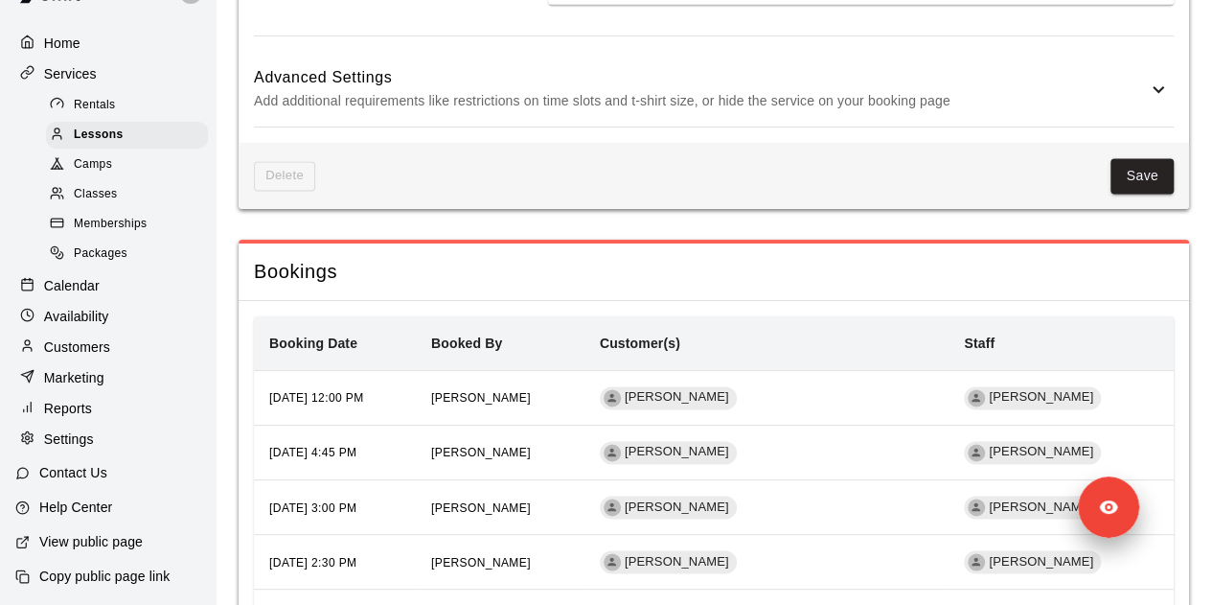
scroll to position [1336, 0]
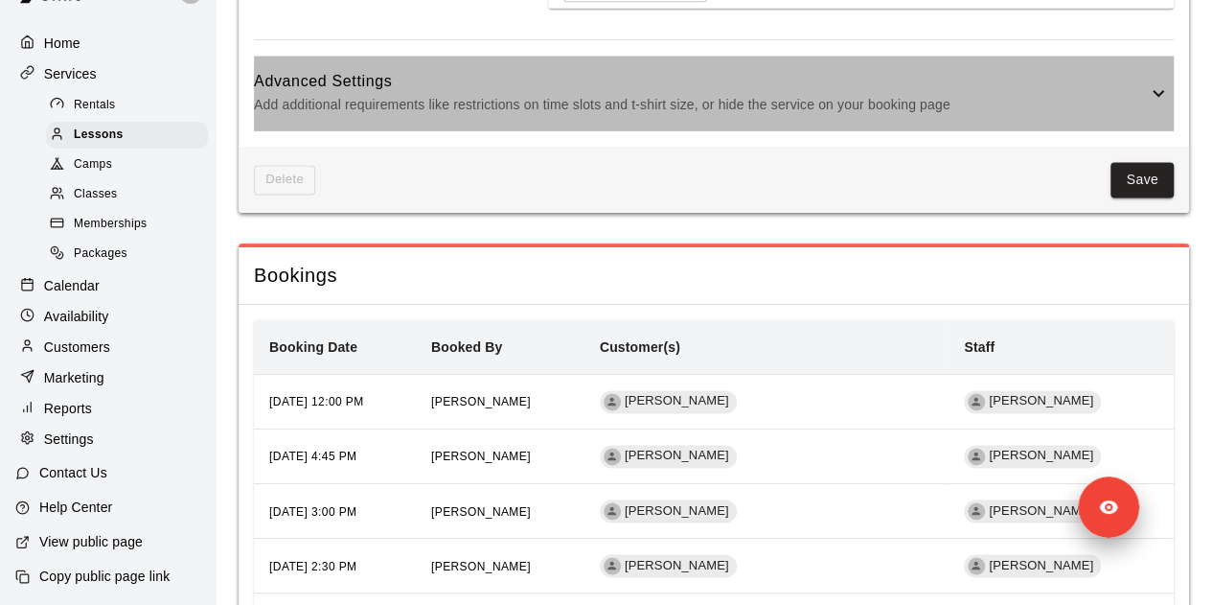
click at [555, 87] on h6 "Advanced Settings" at bounding box center [700, 81] width 893 height 25
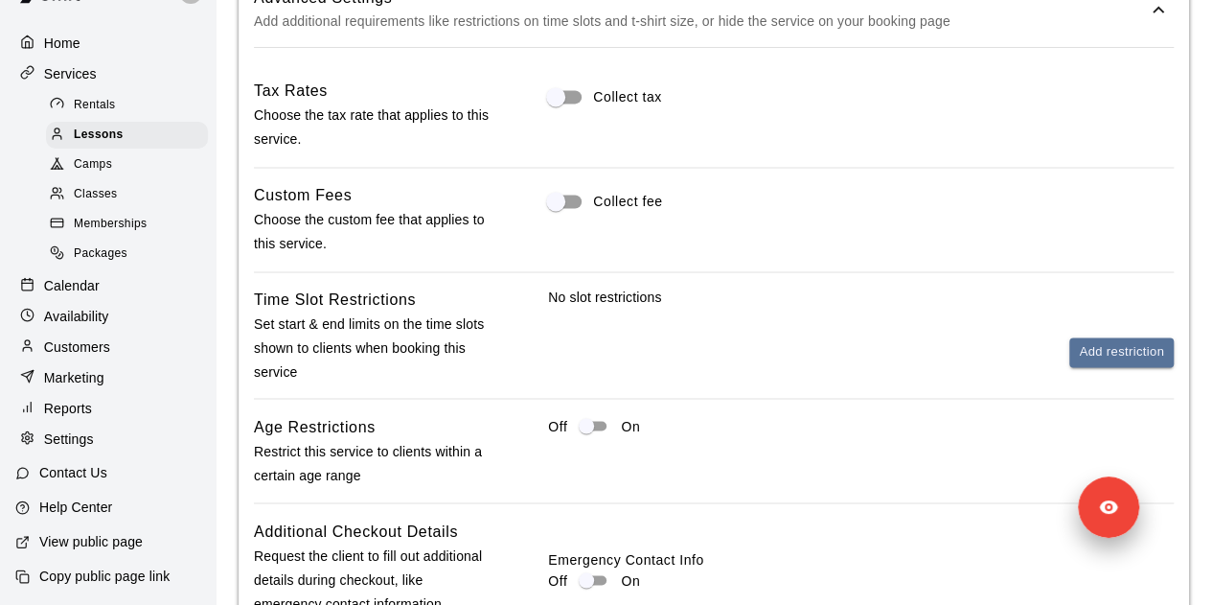
scroll to position [1422, 0]
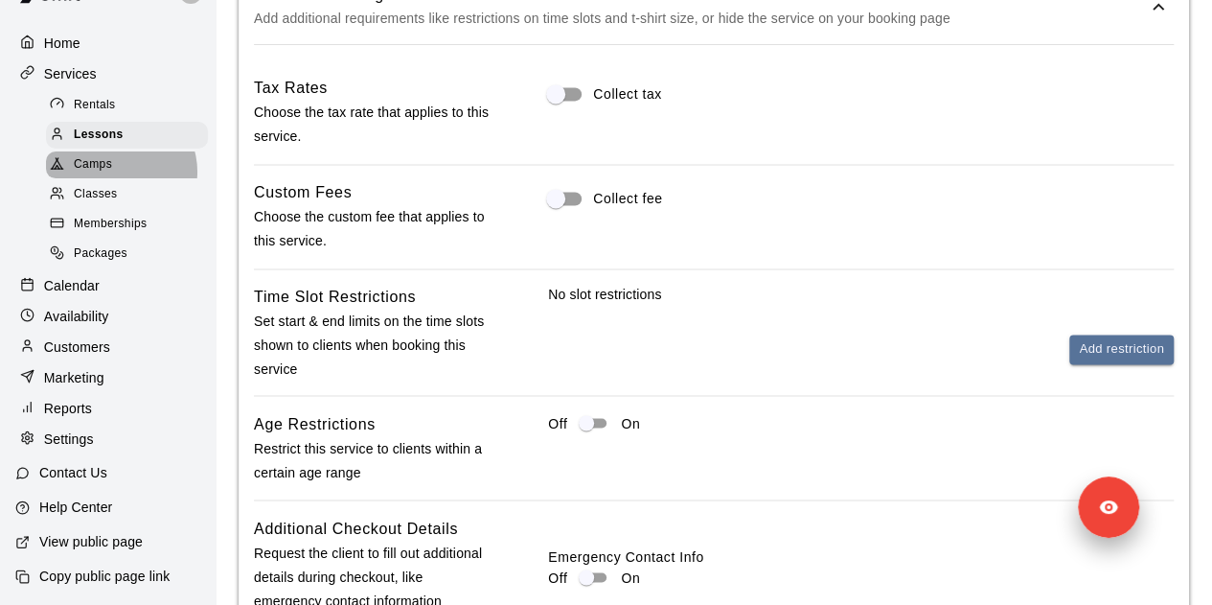
click at [119, 158] on div "Camps" at bounding box center [127, 164] width 162 height 27
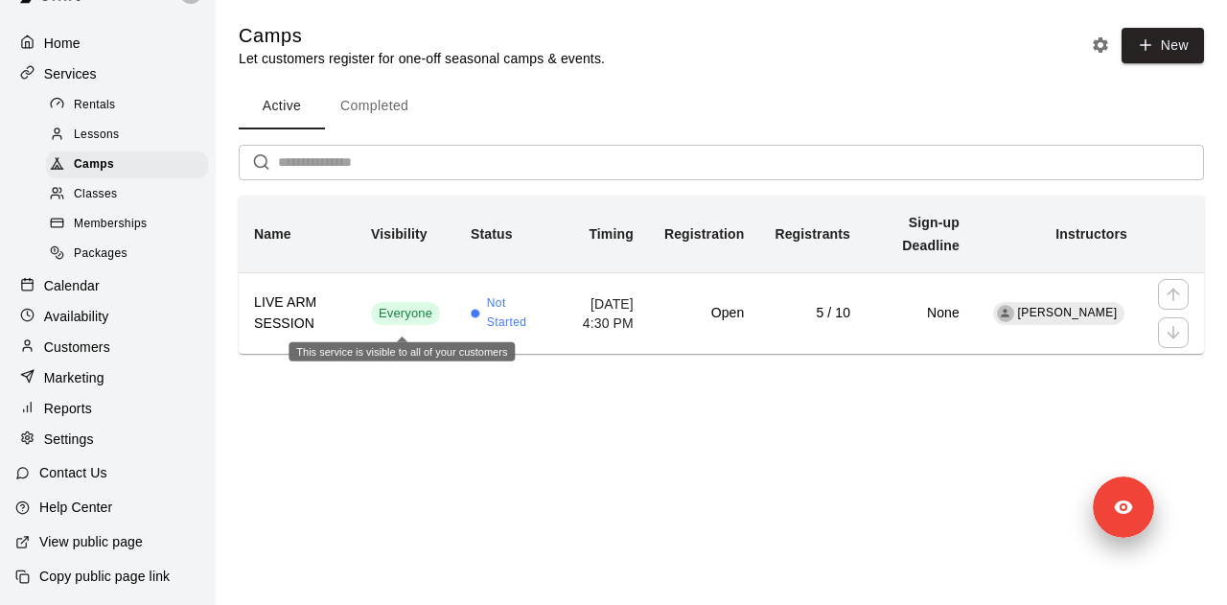
click at [351, 332] on div "This service is visible to all of your customers" at bounding box center [401, 345] width 226 height 33
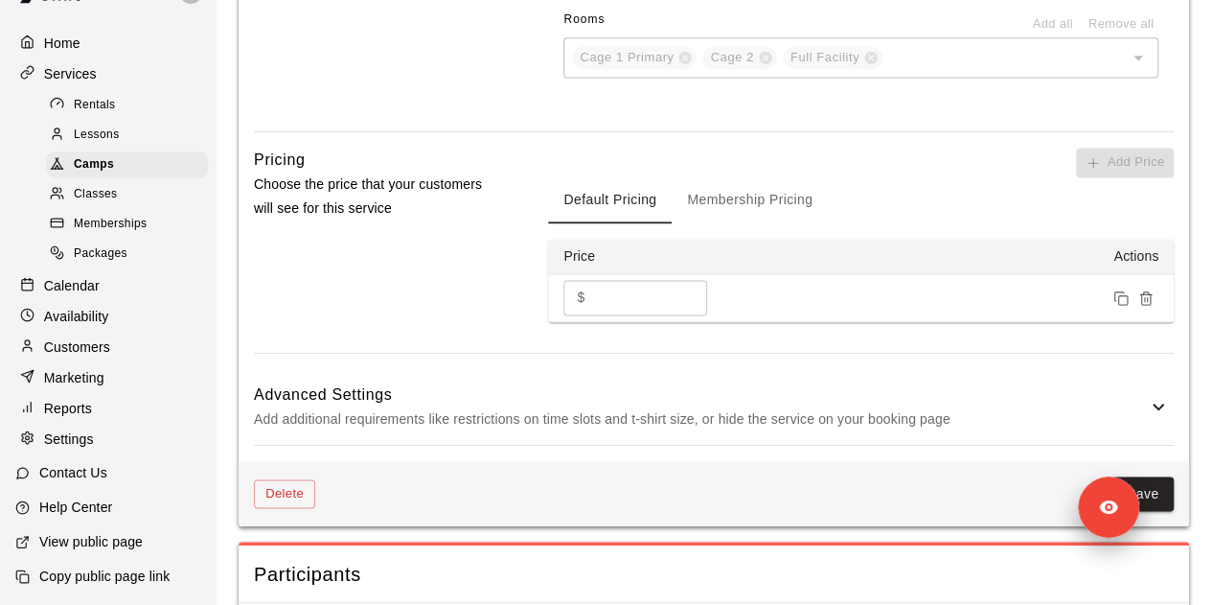
scroll to position [1383, 0]
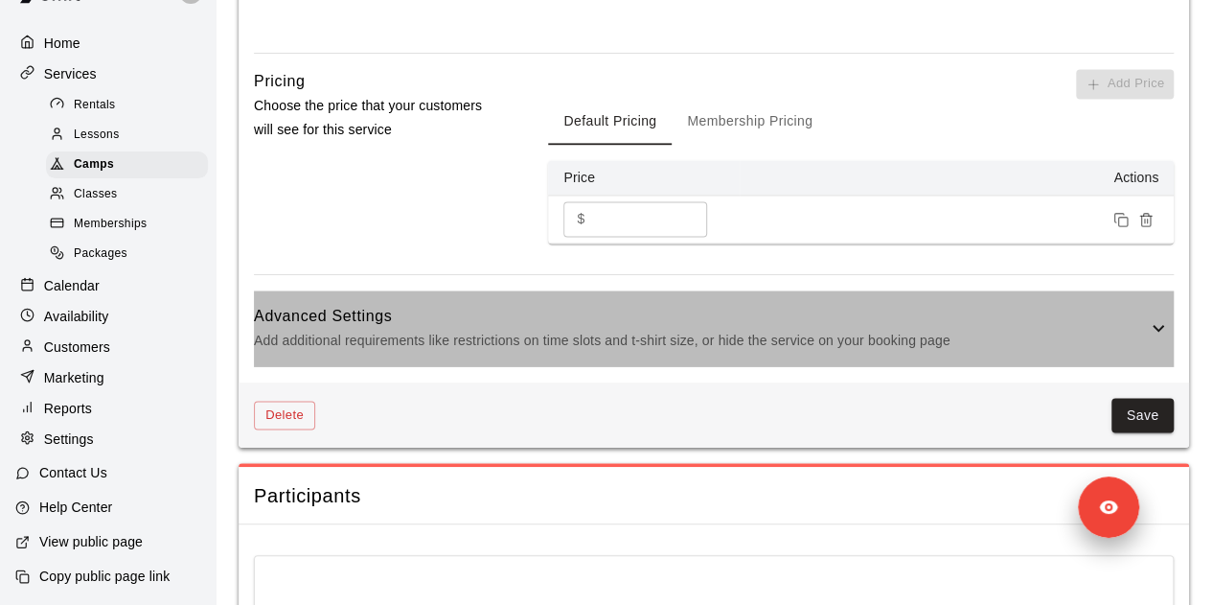
click at [351, 332] on p "Add additional requirements like restrictions on time slots and t-shirt size, o…" at bounding box center [700, 341] width 893 height 24
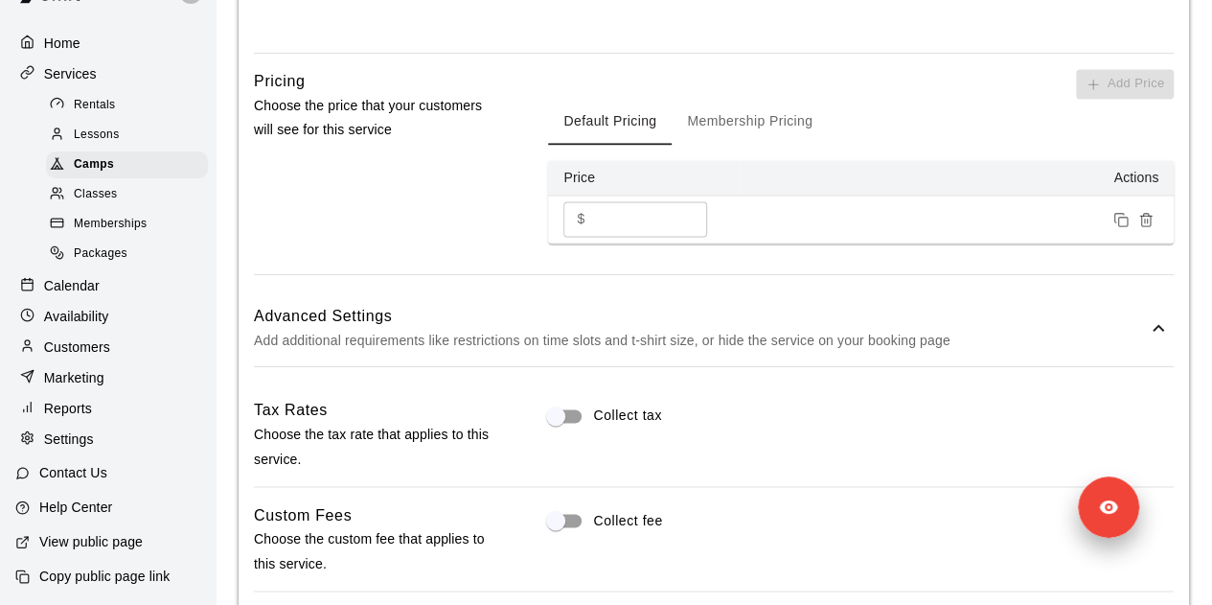
scroll to position [1609, 0]
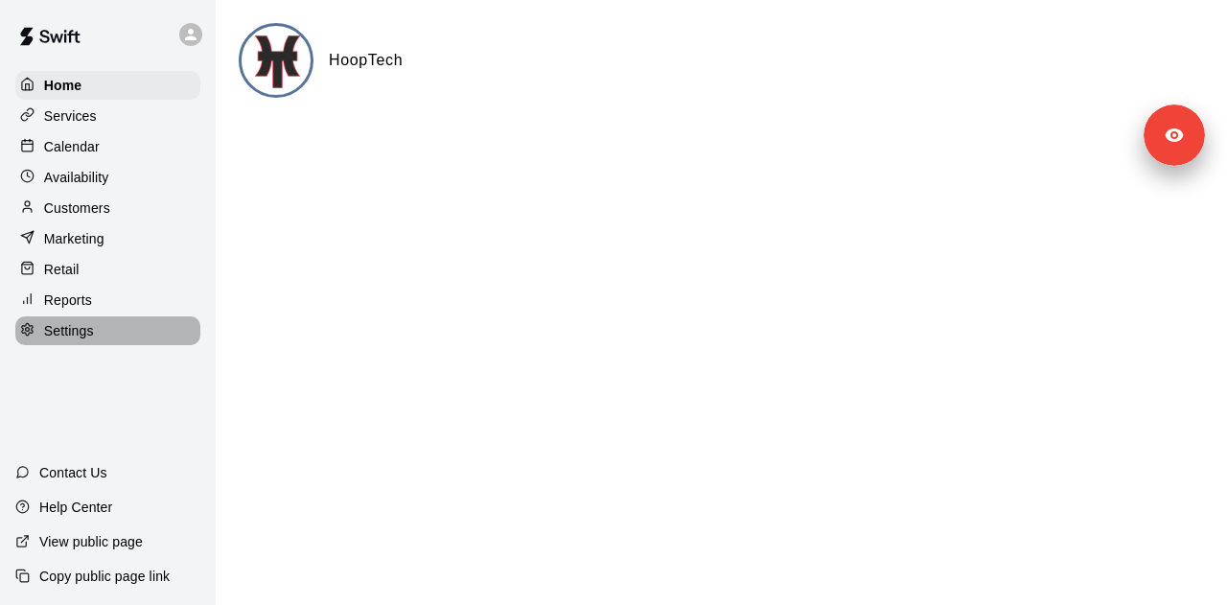
click at [102, 334] on div "Settings" at bounding box center [107, 330] width 185 height 29
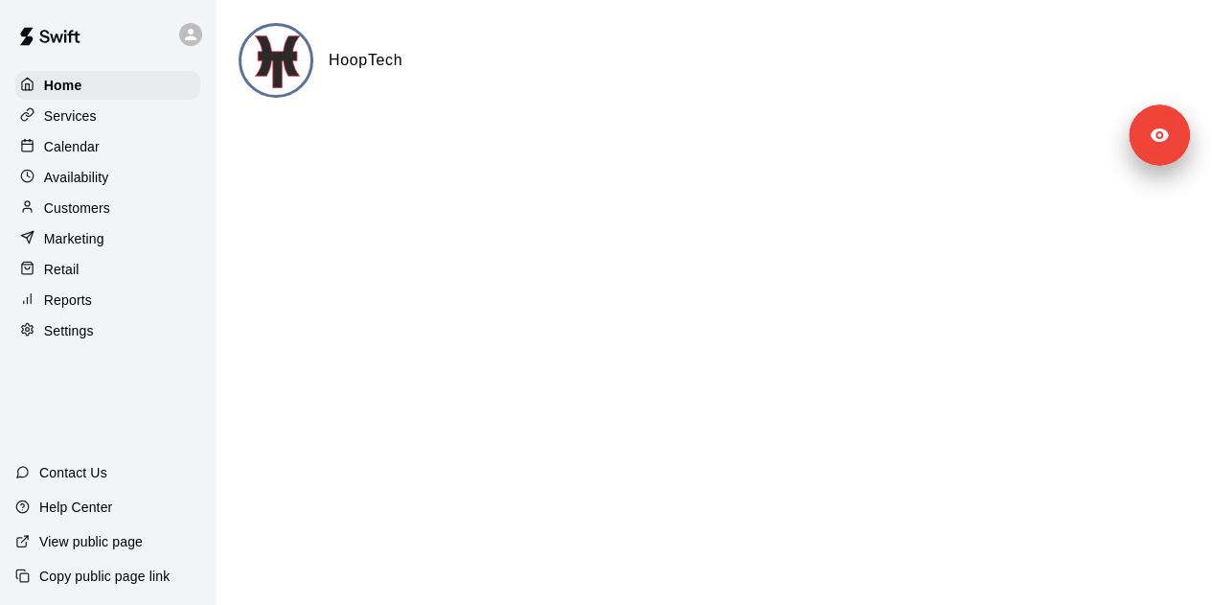
select select "**"
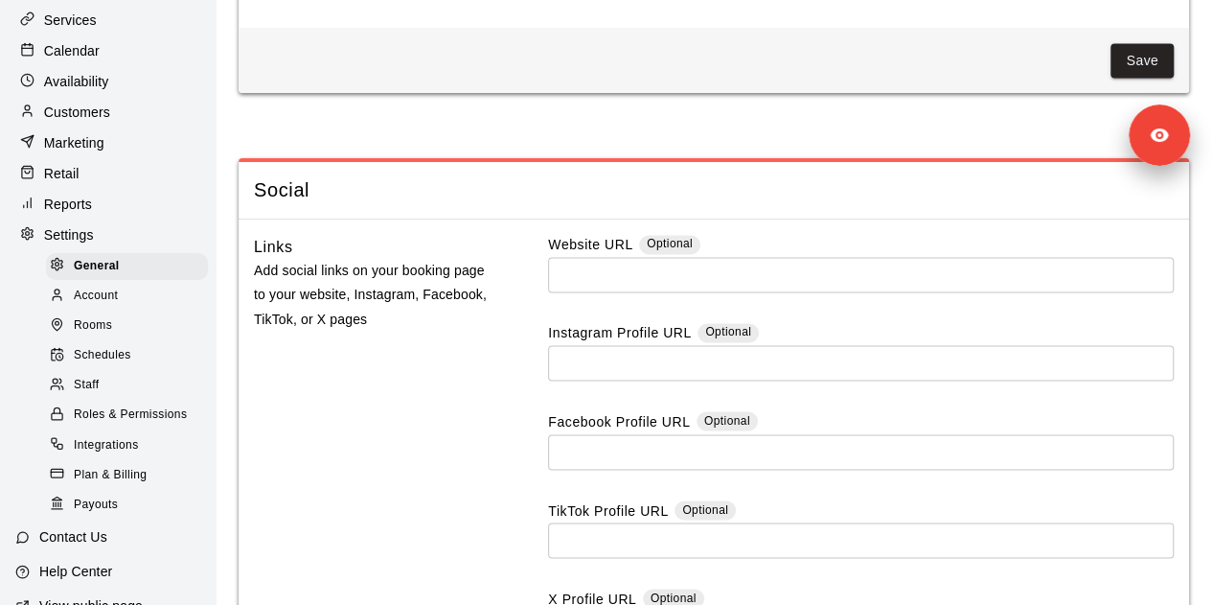
scroll to position [104, 0]
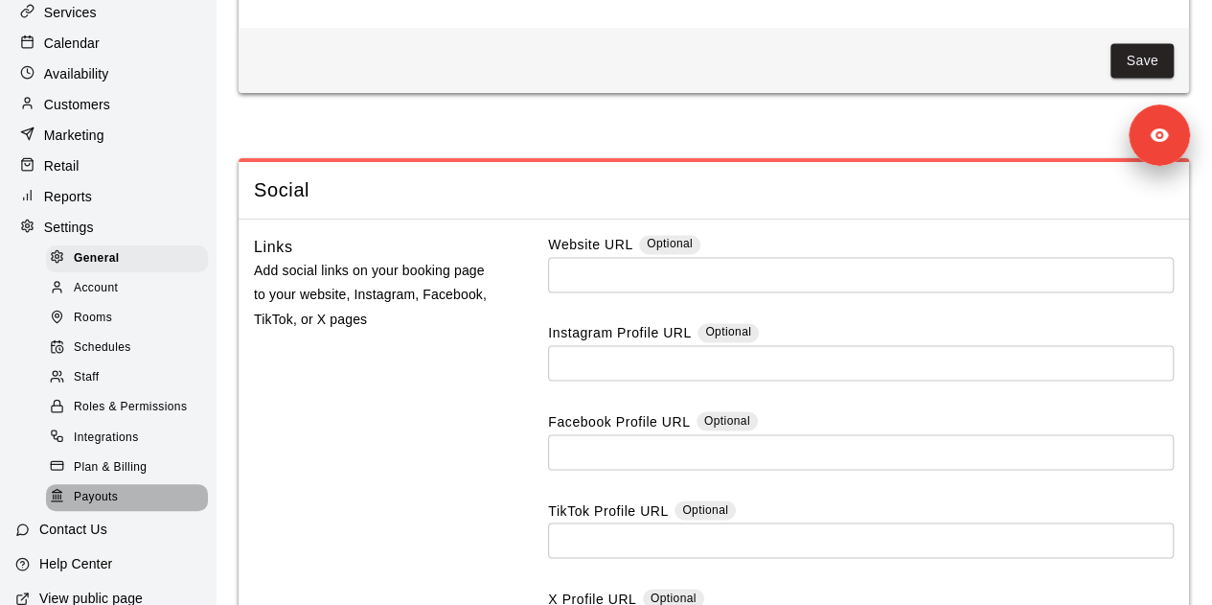
click at [136, 511] on div "Payouts" at bounding box center [127, 497] width 162 height 27
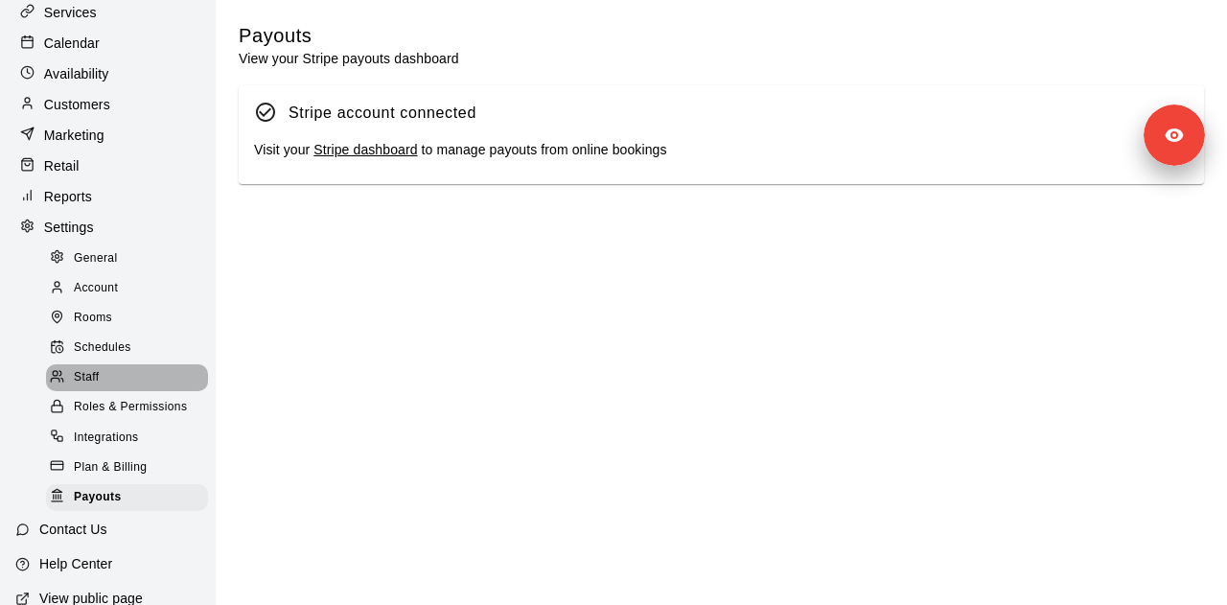
click at [127, 391] on div "Staff" at bounding box center [127, 377] width 162 height 27
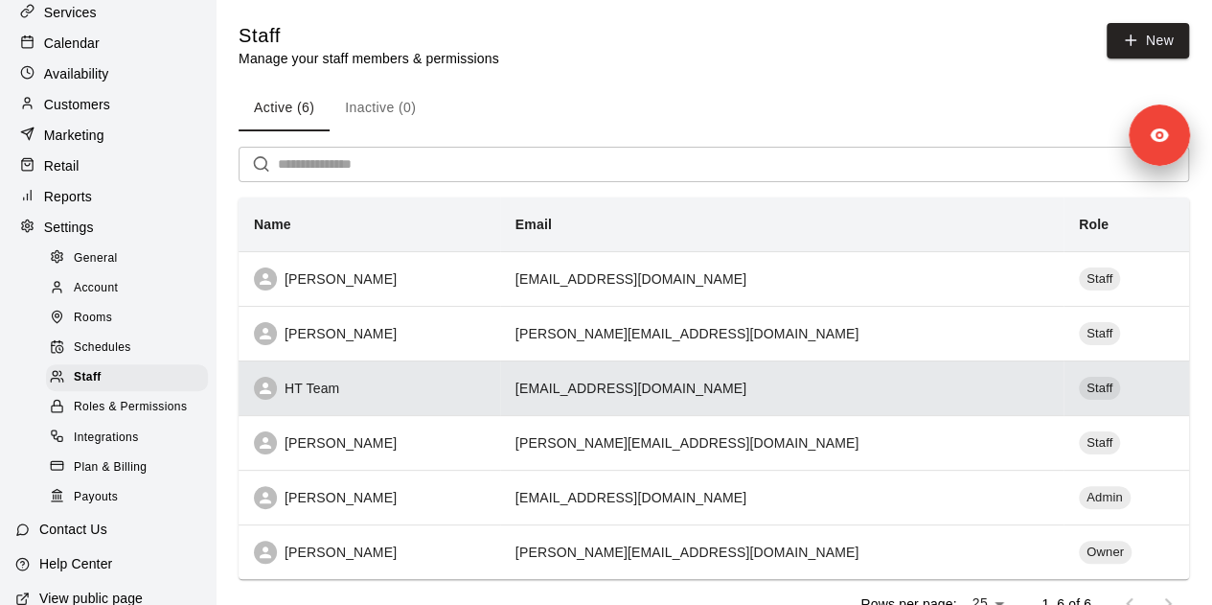
scroll to position [79, 0]
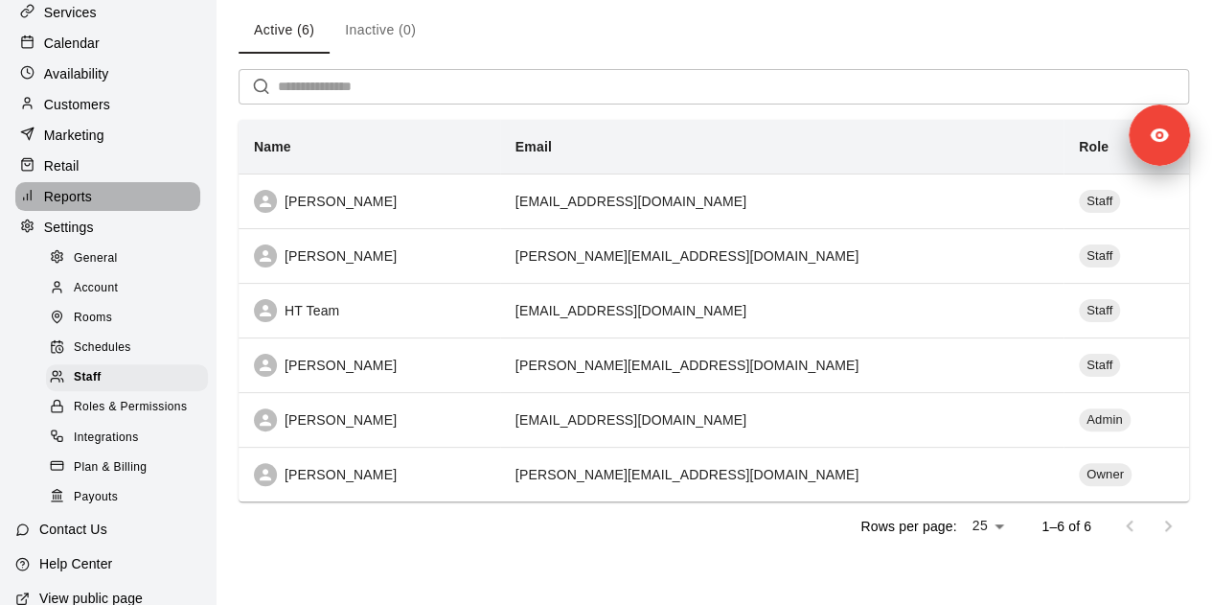
click at [127, 211] on div "Reports" at bounding box center [107, 196] width 185 height 29
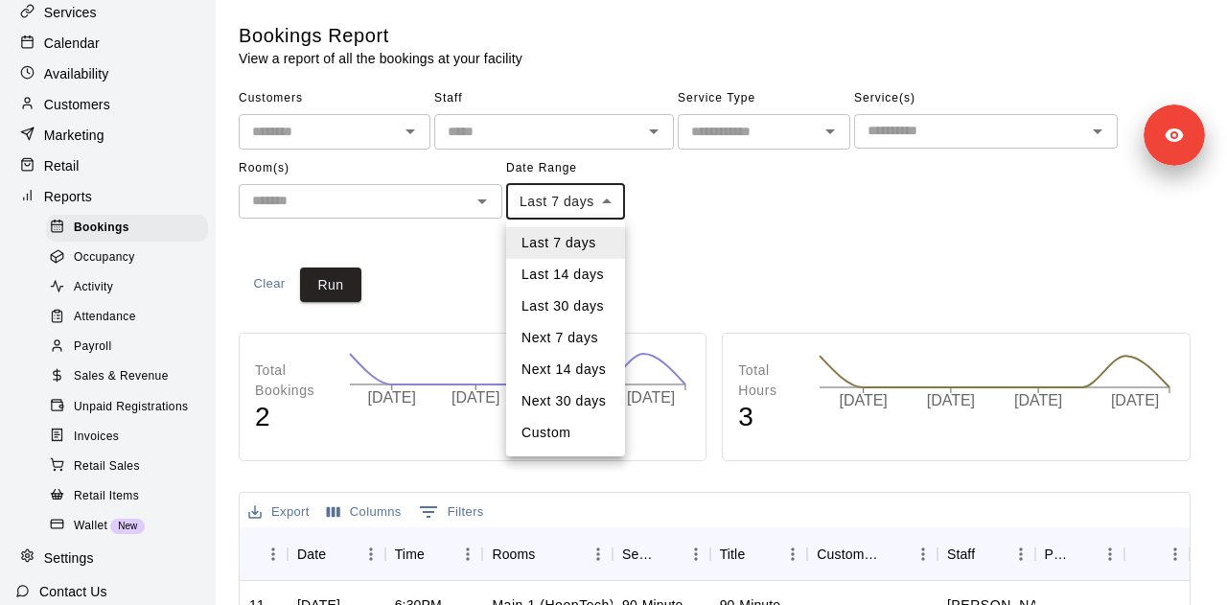
click at [565, 206] on body "Home Services Calendar Availability Customers Marketing Retail Reports Bookings…" at bounding box center [613, 585] width 1227 height 1170
click at [587, 300] on li "Last 30 days" at bounding box center [565, 306] width 119 height 32
type input "*****"
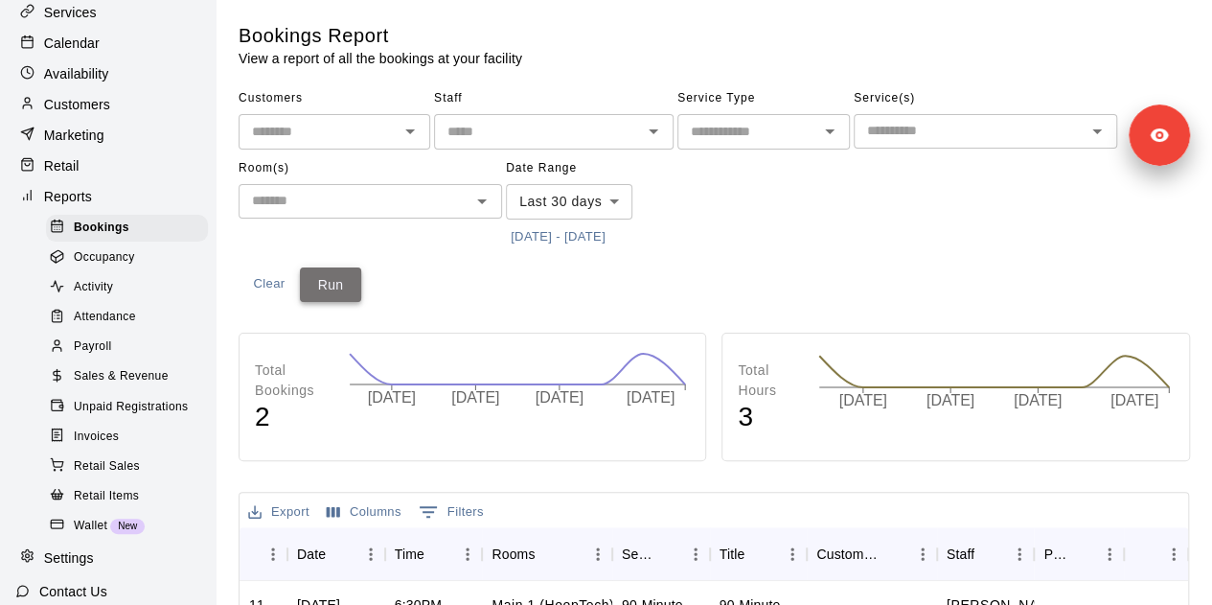
click at [318, 294] on button "Run" at bounding box center [330, 284] width 61 height 35
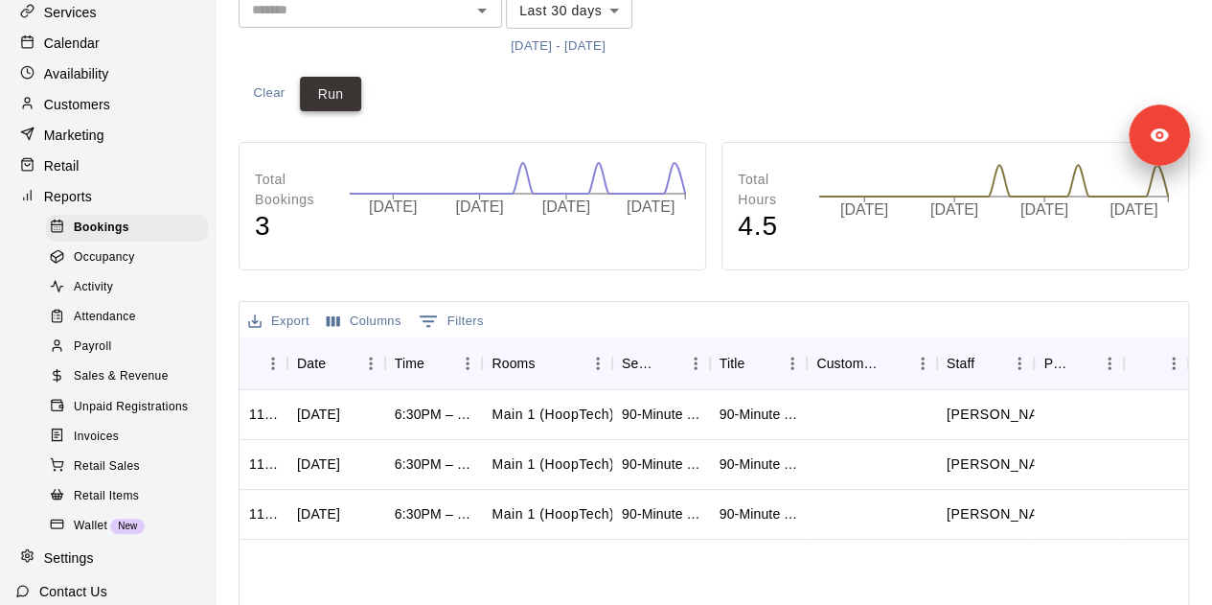
scroll to position [190, 0]
click at [158, 360] on div "Payroll" at bounding box center [127, 347] width 162 height 27
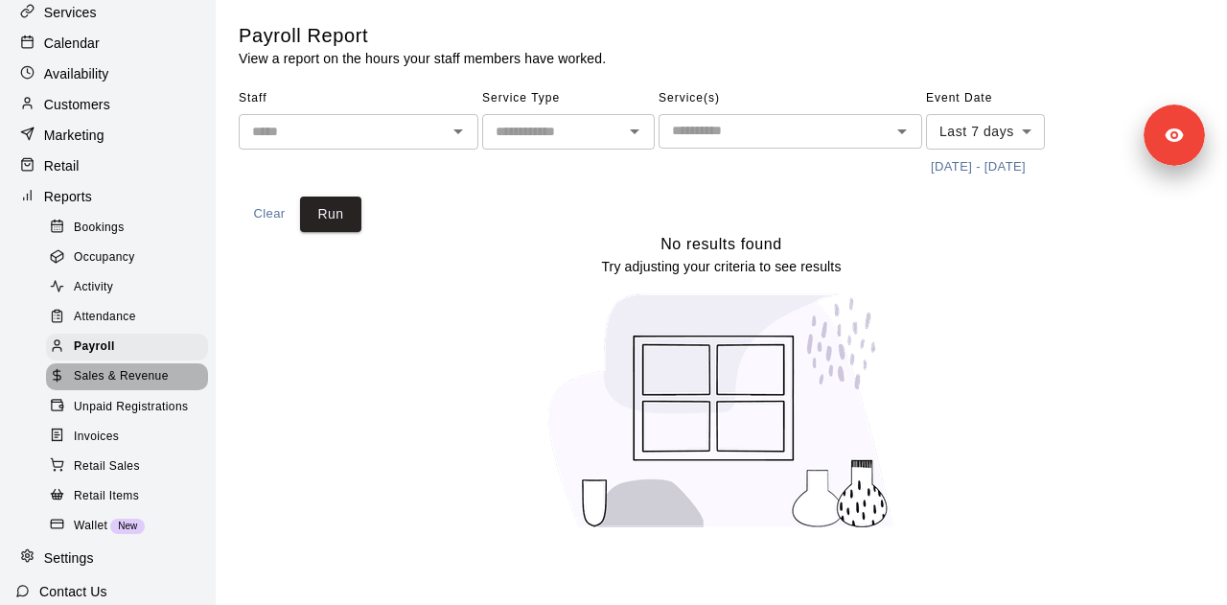
click at [151, 386] on span "Sales & Revenue" at bounding box center [121, 376] width 95 height 19
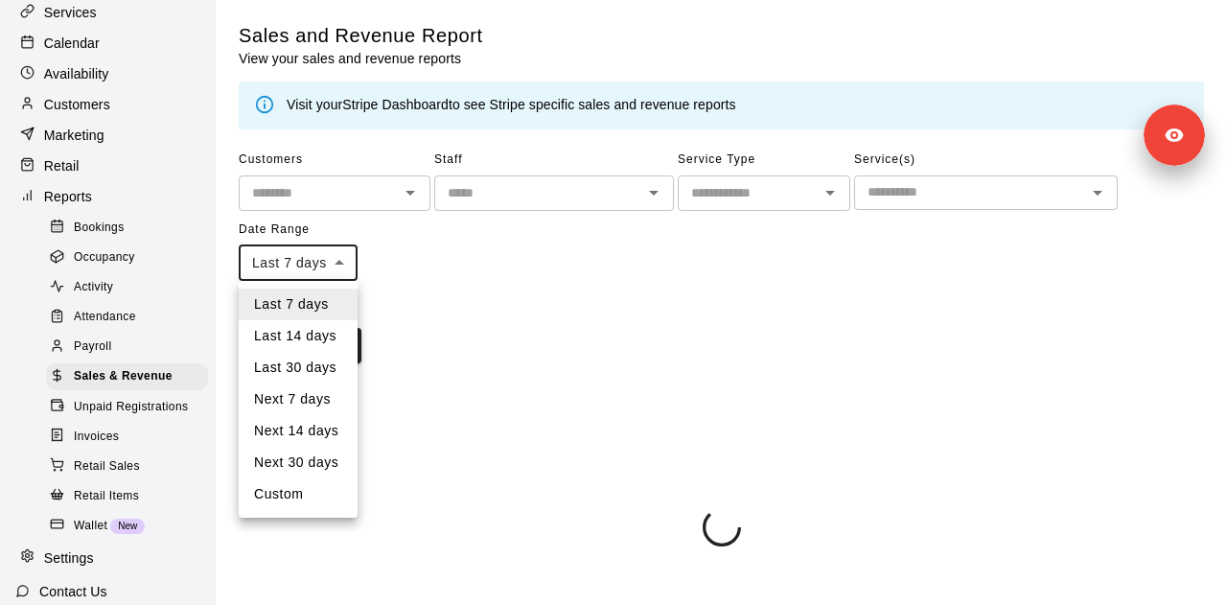
click at [332, 263] on body "Home Services Calendar Availability Customers Marketing Retail Reports Bookings…" at bounding box center [613, 277] width 1227 height 554
click at [318, 368] on li "Last 30 days" at bounding box center [298, 368] width 119 height 32
type input "*****"
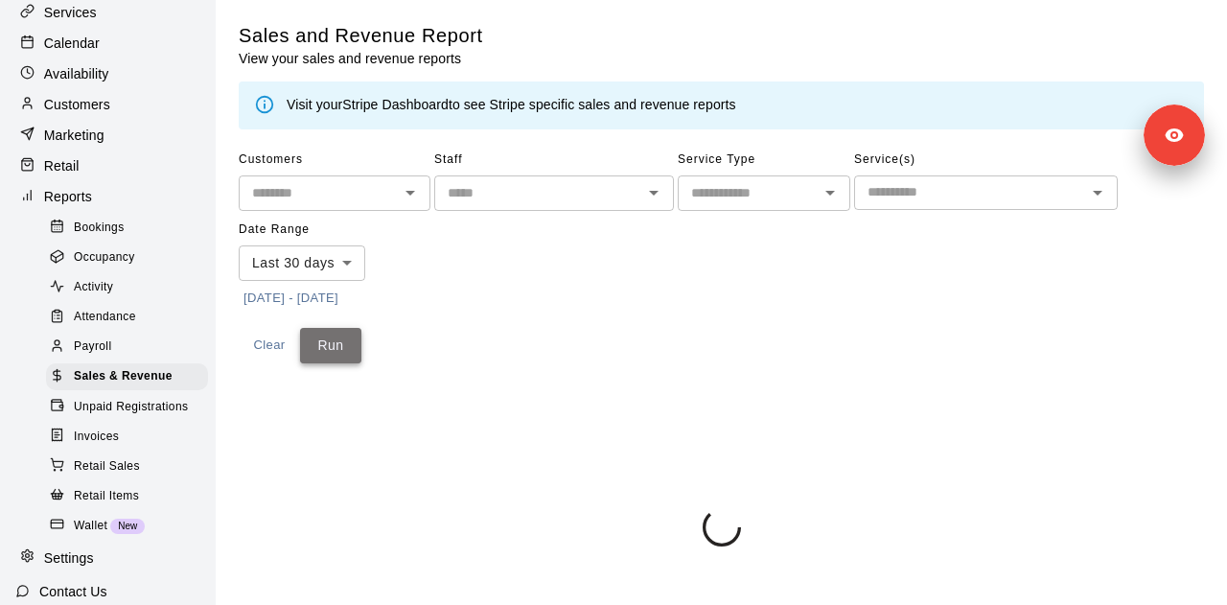
click at [337, 340] on button "Run" at bounding box center [330, 345] width 61 height 35
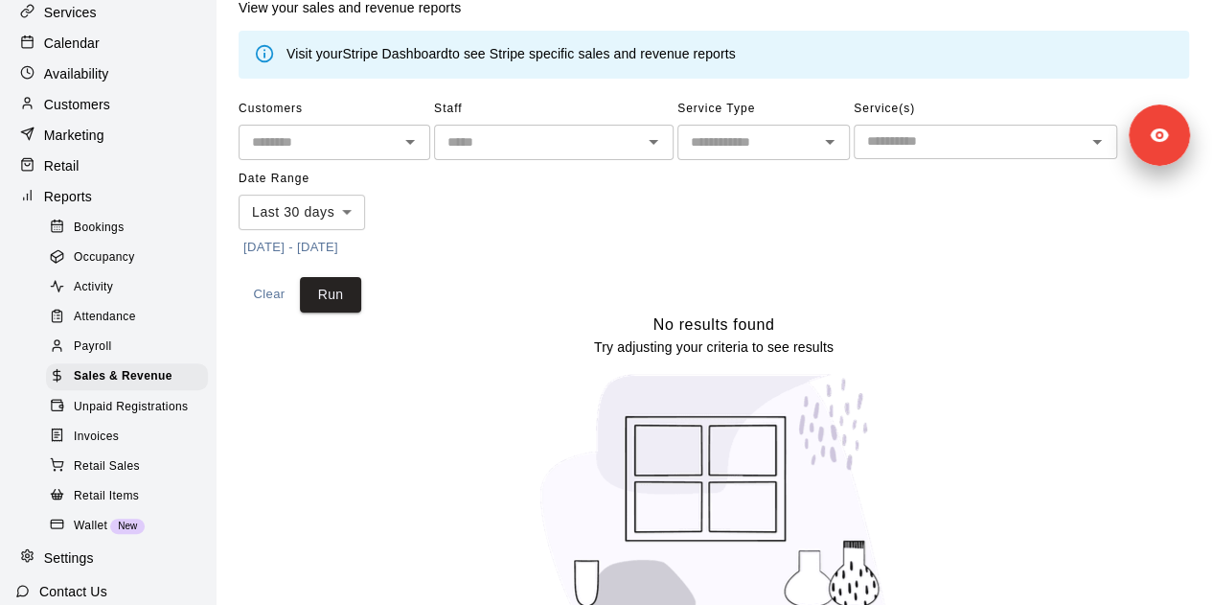
scroll to position [79, 0]
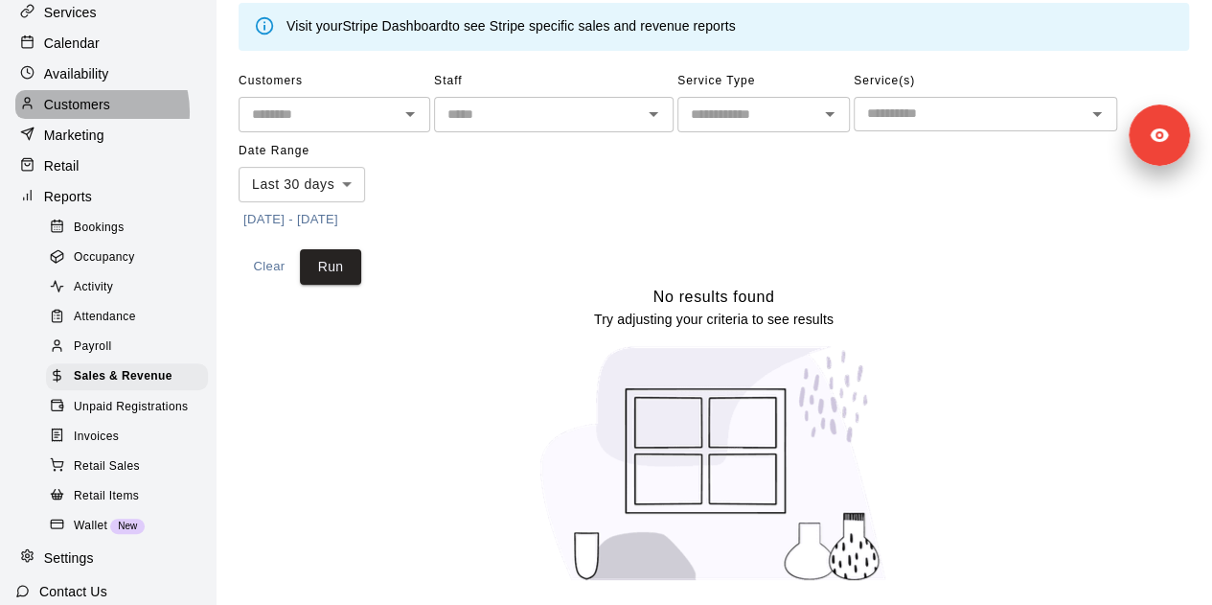
click at [90, 114] on p "Customers" at bounding box center [77, 104] width 66 height 19
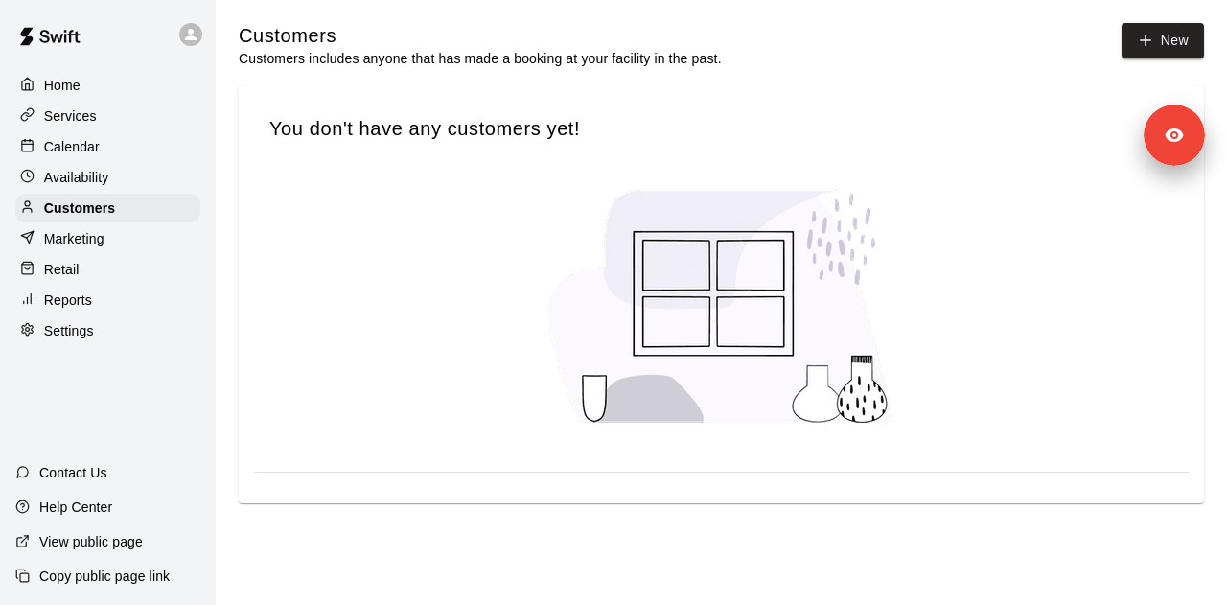
click at [103, 119] on div "Services" at bounding box center [107, 116] width 185 height 29
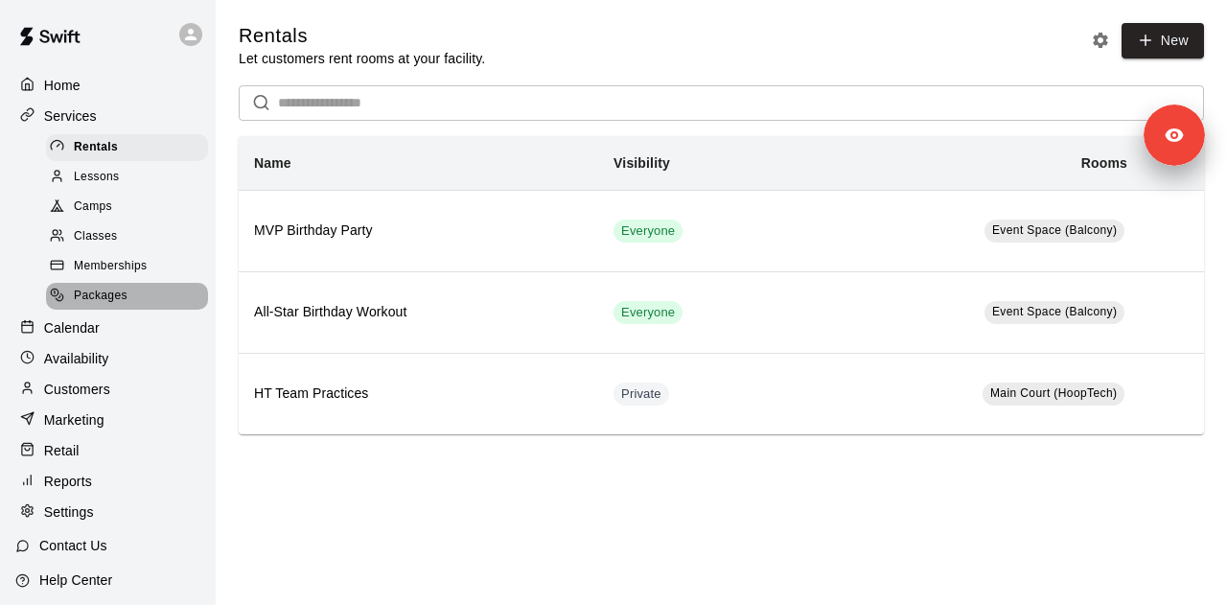
click at [152, 301] on div "Packages" at bounding box center [127, 296] width 162 height 27
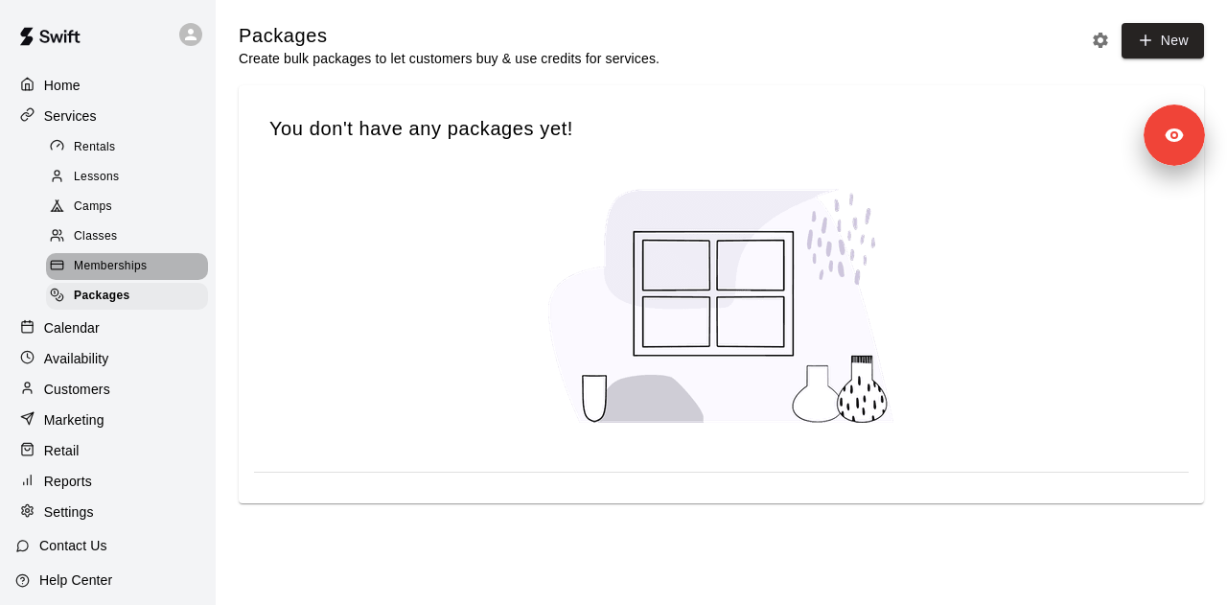
click at [155, 273] on div "Memberships" at bounding box center [127, 266] width 162 height 27
